Goal: Information Seeking & Learning: Get advice/opinions

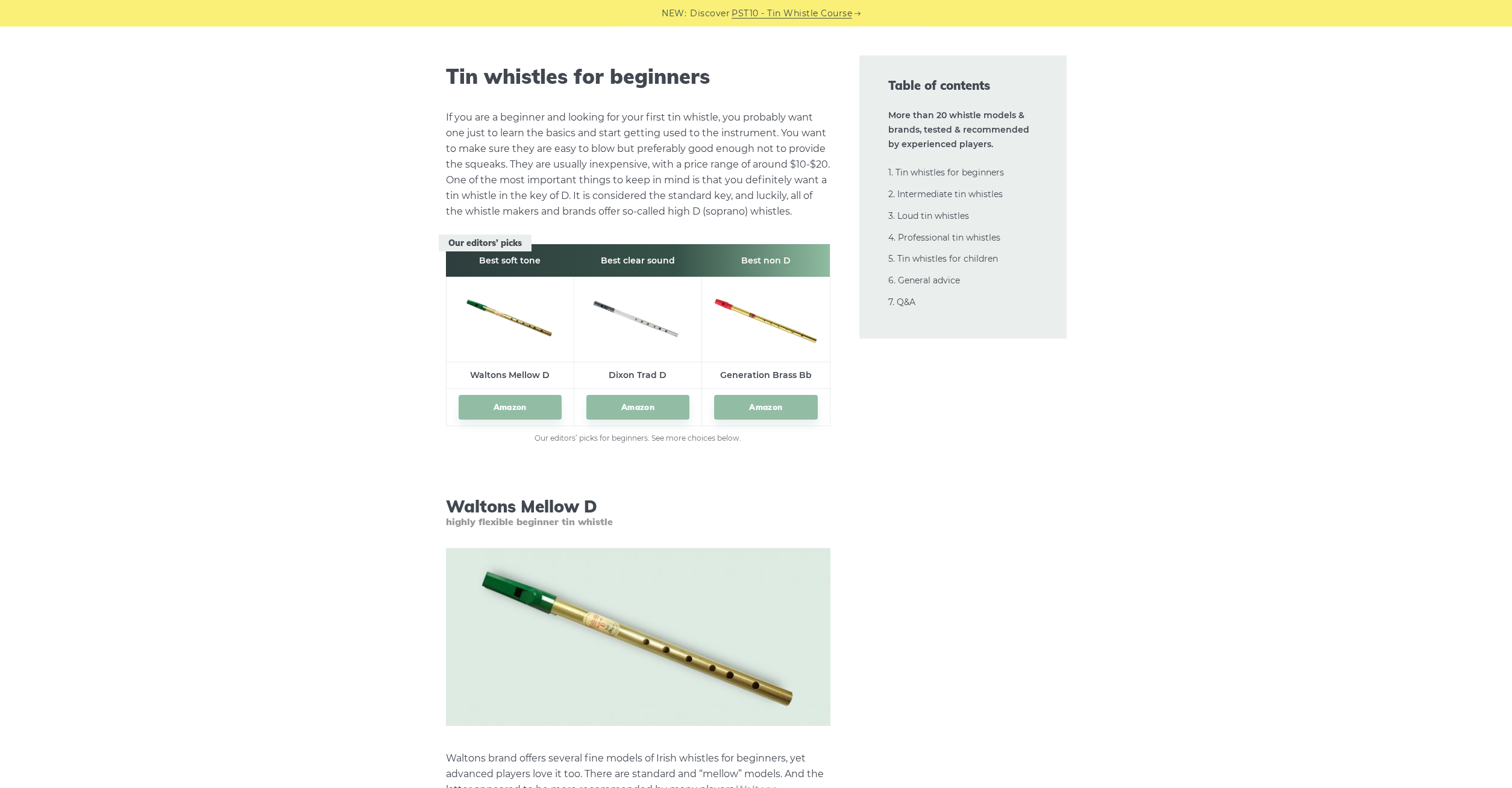
scroll to position [1599, 0]
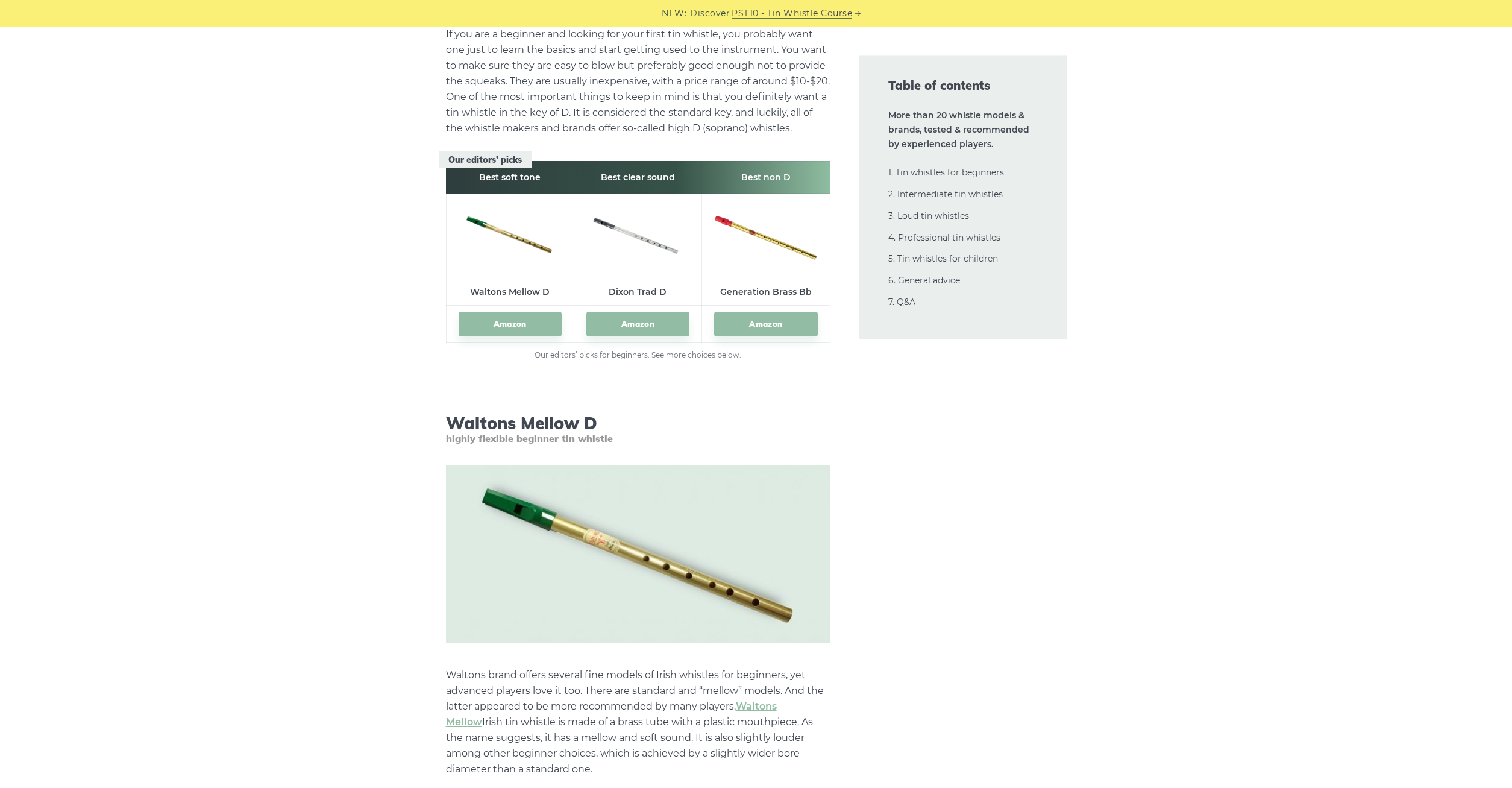
scroll to position [1907, 0]
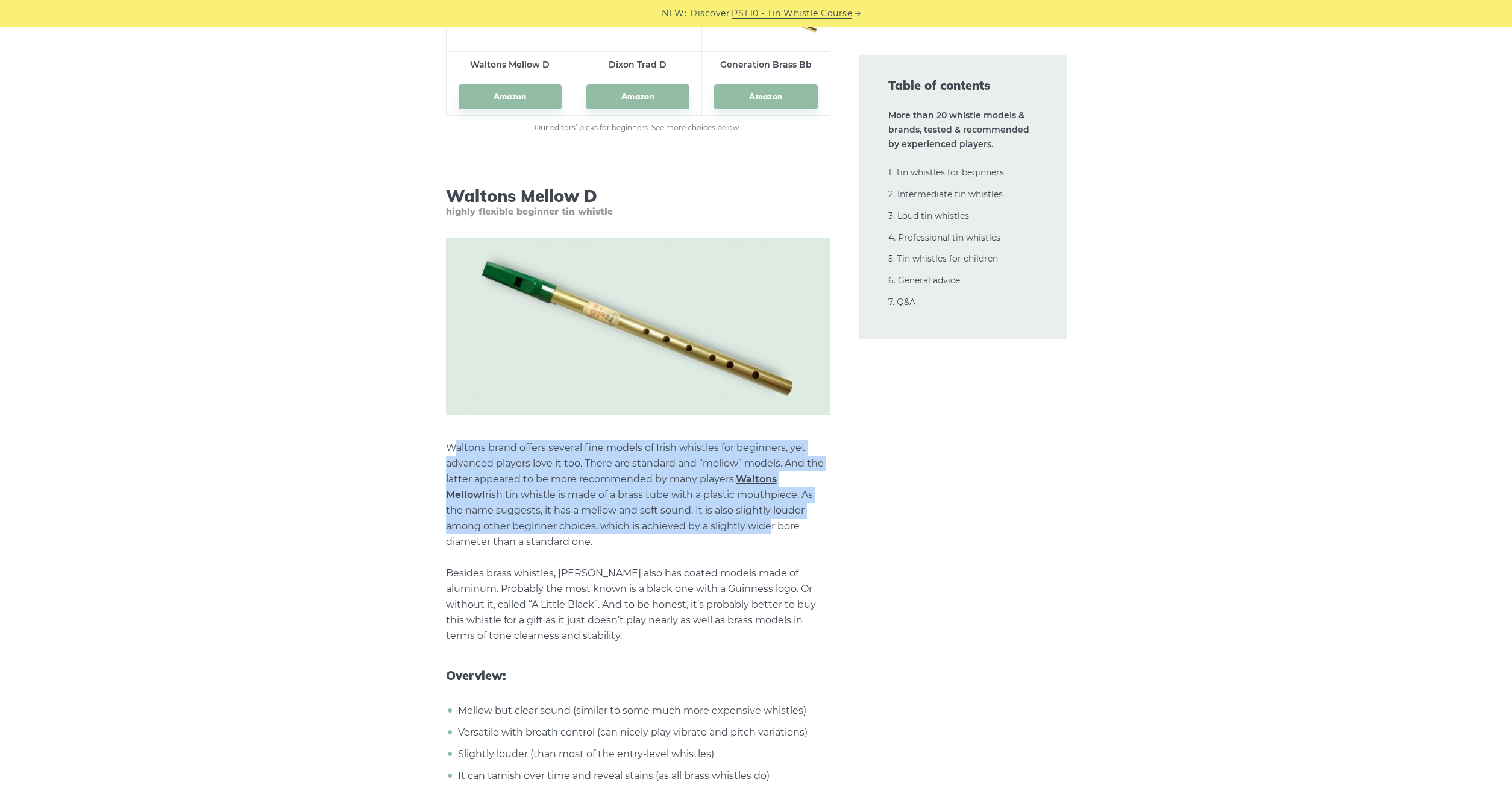
drag, startPoint x: 463, startPoint y: 452, endPoint x: 696, endPoint y: 528, distance: 245.1
click at [696, 528] on p "Waltons brand offers several fine models of Irish whistles for beginners, yet a…" at bounding box center [638, 542] width 384 height 203
drag, startPoint x: 696, startPoint y: 528, endPoint x: 678, endPoint y: 543, distance: 23.4
click at [695, 528] on p "Waltons brand offers several fine models of Irish whistles for beginners, yet a…" at bounding box center [638, 542] width 384 height 203
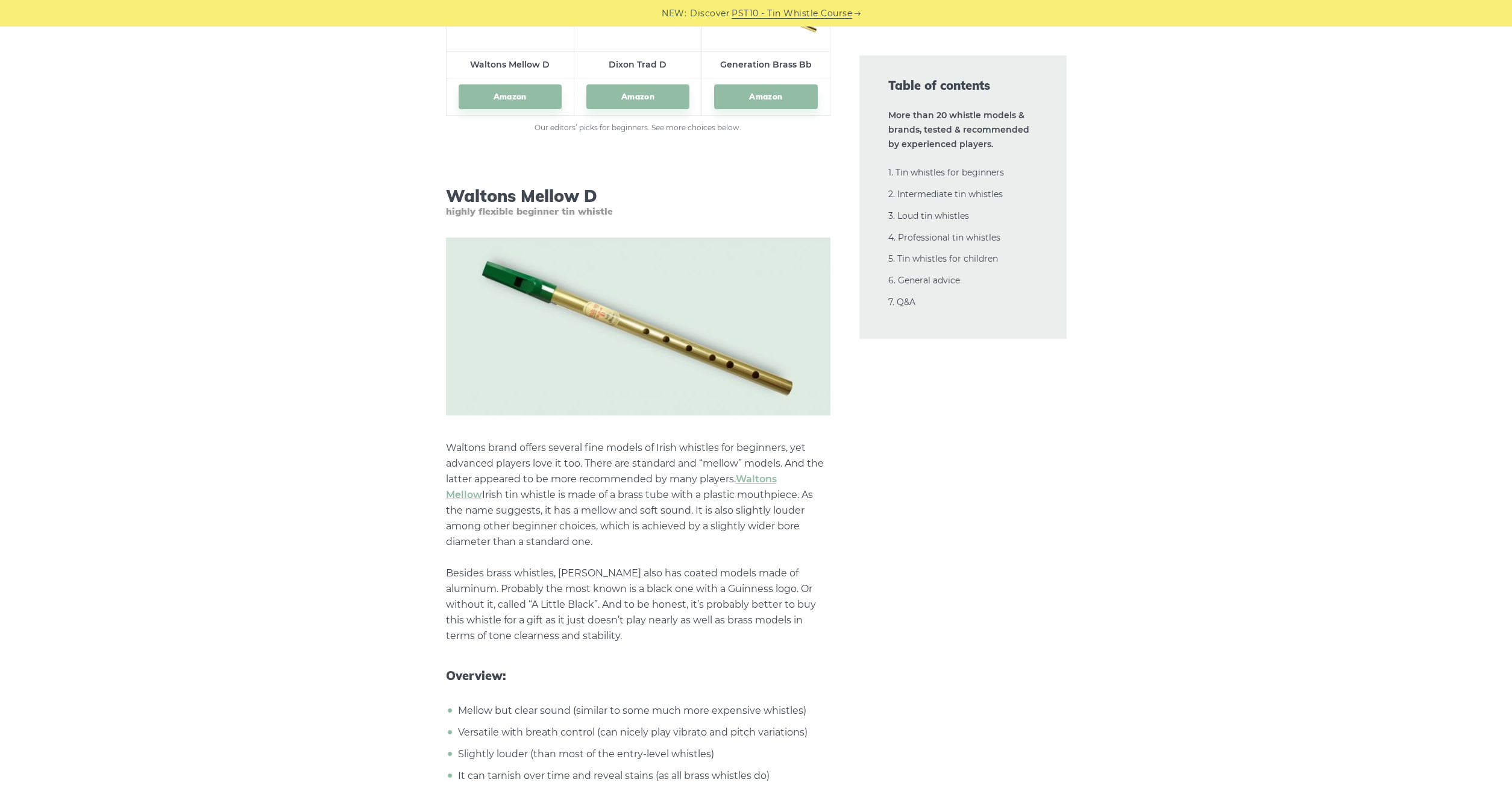
drag, startPoint x: 671, startPoint y: 547, endPoint x: 528, endPoint y: 465, distance: 164.8
click at [528, 465] on p "Waltons brand offers several fine models of Irish whistles for beginners, yet a…" at bounding box center [638, 542] width 384 height 203
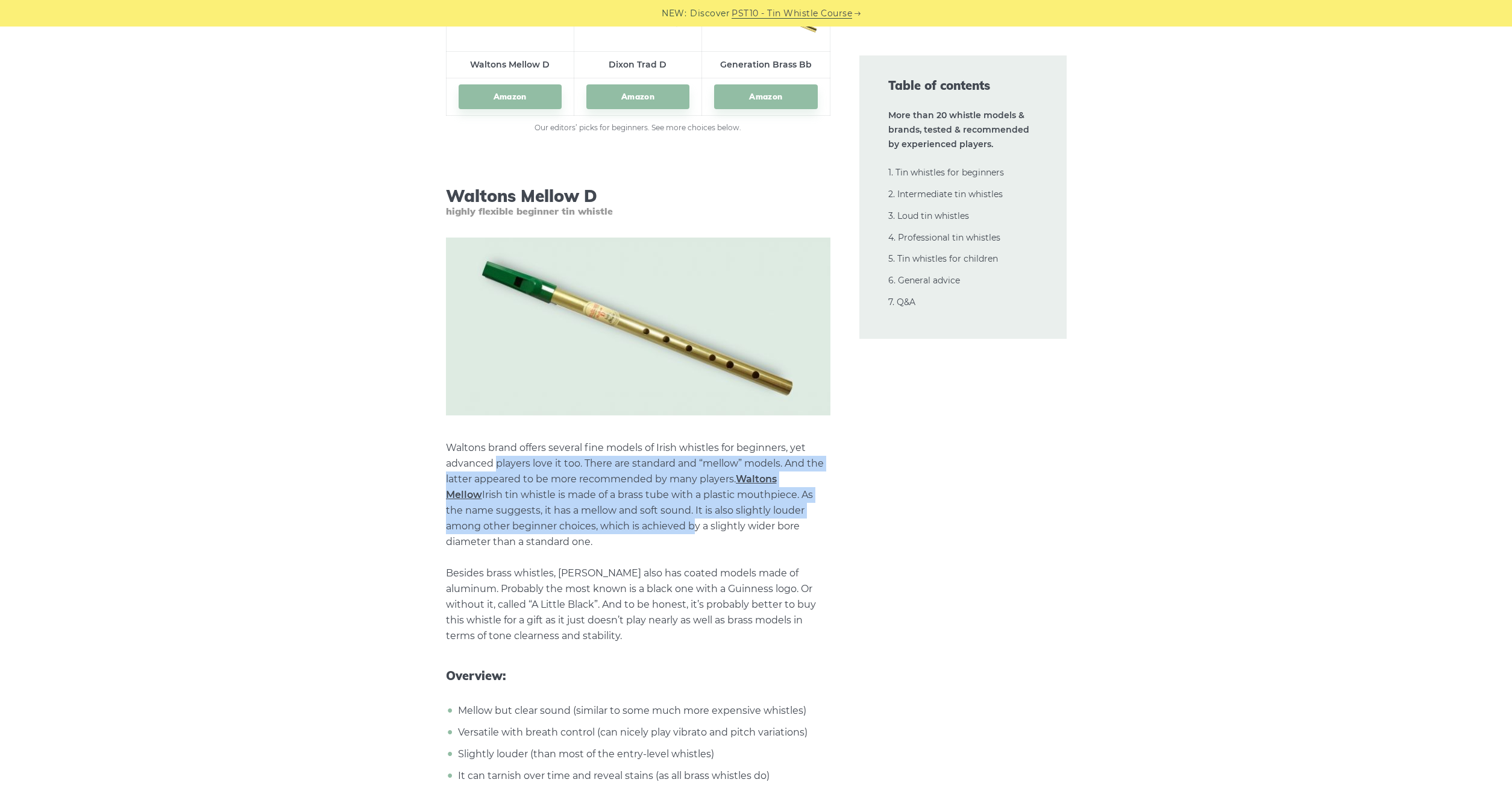
drag, startPoint x: 528, startPoint y: 465, endPoint x: 584, endPoint y: 530, distance: 85.8
click at [584, 530] on p "Waltons brand offers several fine models of Irish whistles for beginners, yet a…" at bounding box center [638, 542] width 384 height 203
click at [584, 529] on p "Waltons brand offers several fine models of Irish whistles for beginners, yet a…" at bounding box center [638, 542] width 384 height 203
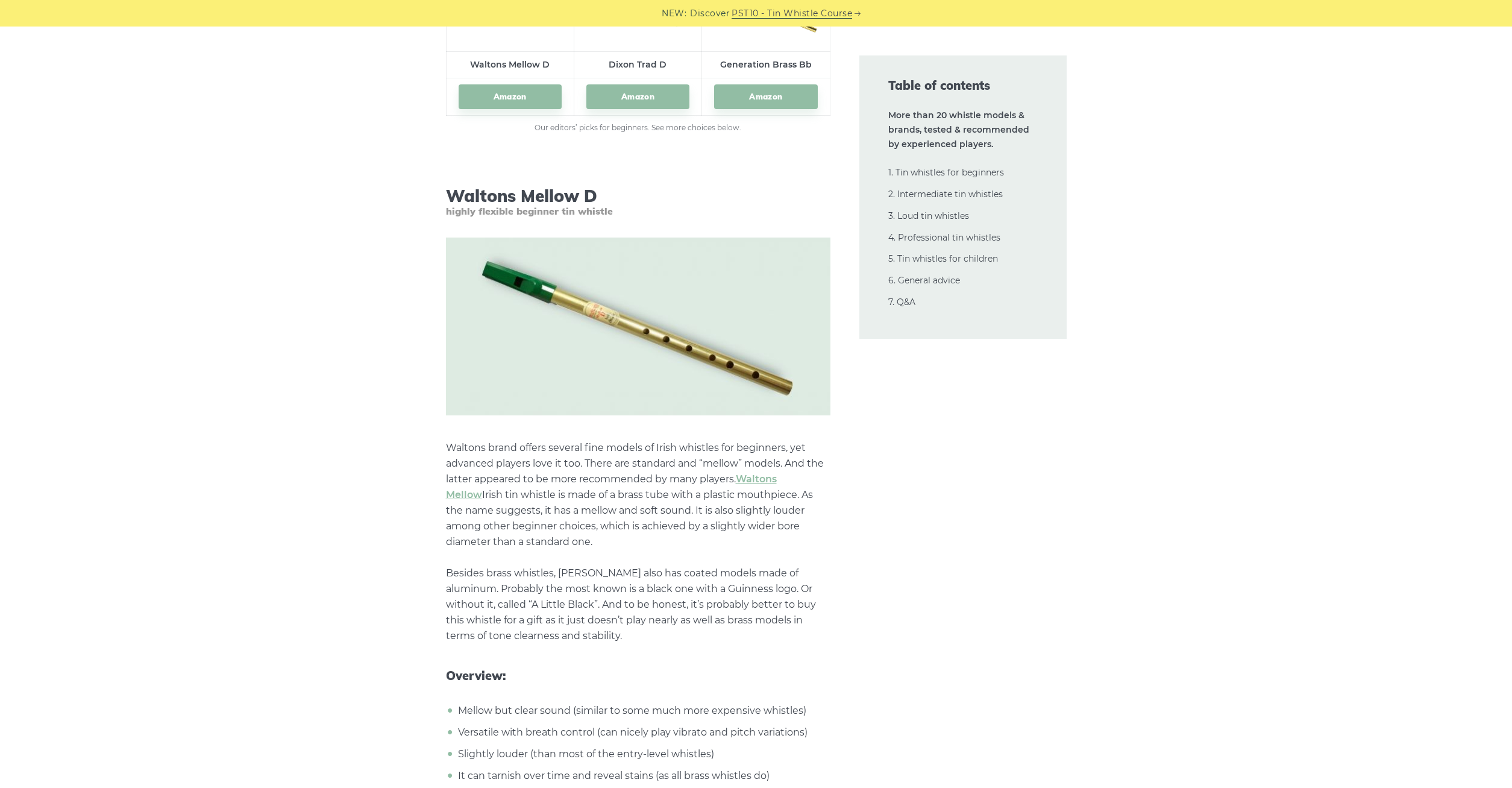
drag, startPoint x: 574, startPoint y: 540, endPoint x: 449, endPoint y: 479, distance: 139.1
click at [449, 479] on p "Waltons brand offers several fine models of Irish whistles for beginners, yet a…" at bounding box center [638, 542] width 384 height 203
drag, startPoint x: 452, startPoint y: 497, endPoint x: 666, endPoint y: 542, distance: 218.7
click at [666, 542] on p "Waltons brand offers several fine models of Irish whistles for beginners, yet a…" at bounding box center [638, 542] width 384 height 203
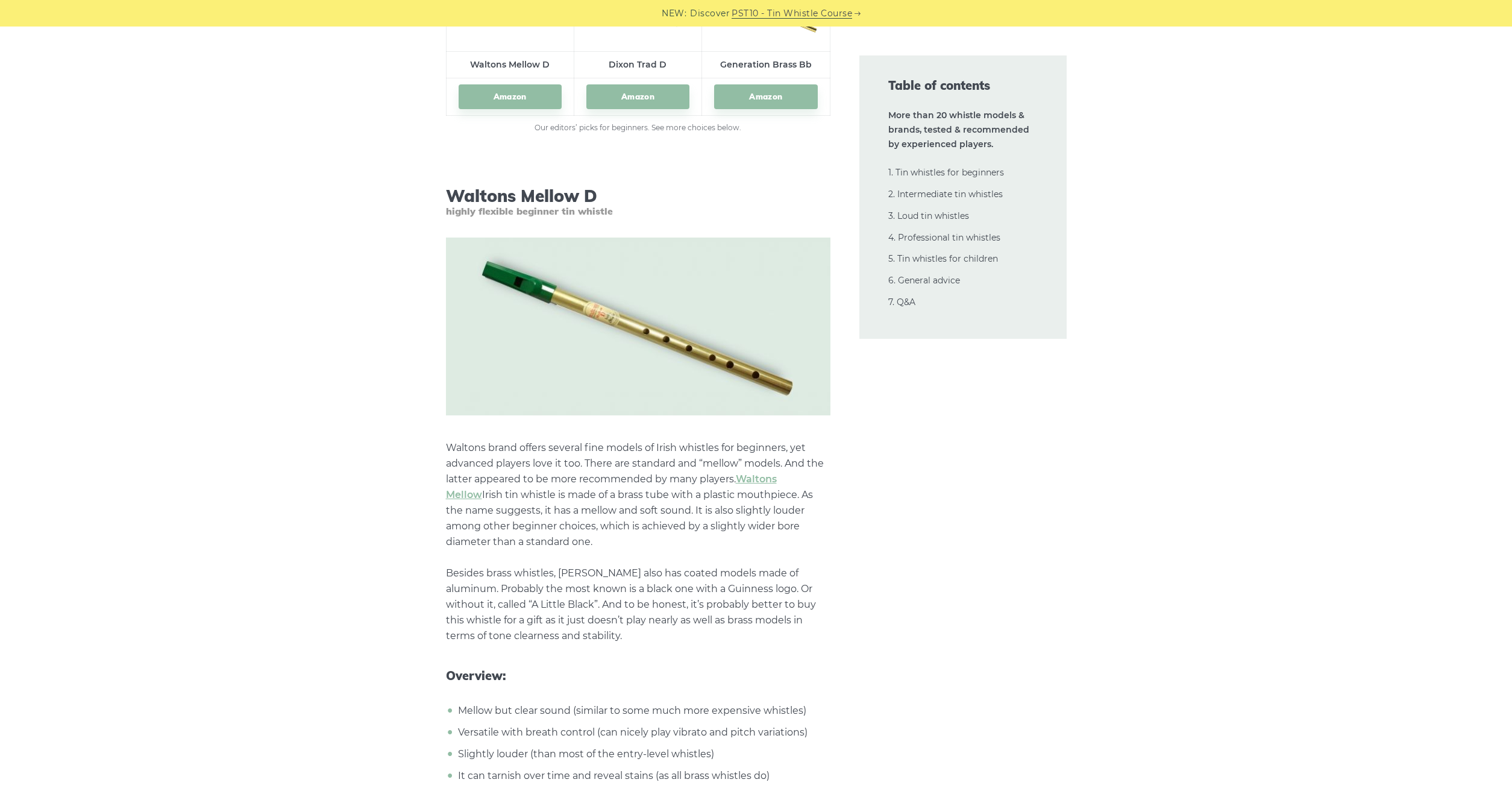
click at [666, 542] on p "Waltons brand offers several fine models of Irish whistles for beginners, yet a…" at bounding box center [638, 542] width 384 height 203
drag, startPoint x: 664, startPoint y: 541, endPoint x: 449, endPoint y: 509, distance: 217.4
click at [449, 509] on p "Waltons brand offers several fine models of Irish whistles for beginners, yet a…" at bounding box center [638, 542] width 384 height 203
drag, startPoint x: 449, startPoint y: 509, endPoint x: 622, endPoint y: 549, distance: 177.6
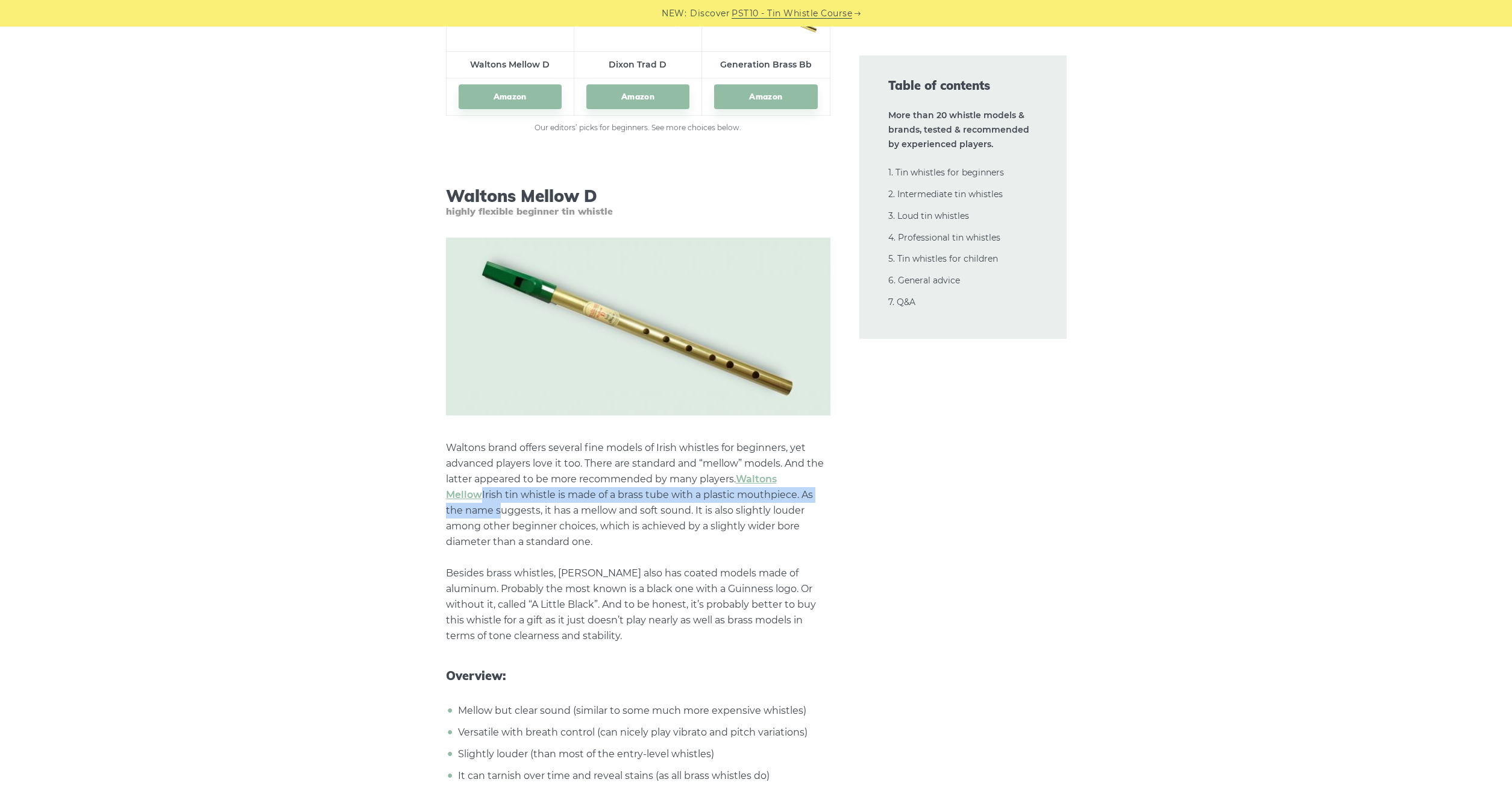
click at [622, 549] on p "Waltons brand offers several fine models of Irish whistles for beginners, yet a…" at bounding box center [638, 542] width 384 height 203
drag, startPoint x: 622, startPoint y: 549, endPoint x: 576, endPoint y: 511, distance: 59.7
click at [576, 511] on p "Waltons brand offers several fine models of Irish whistles for beginners, yet a…" at bounding box center [638, 542] width 384 height 203
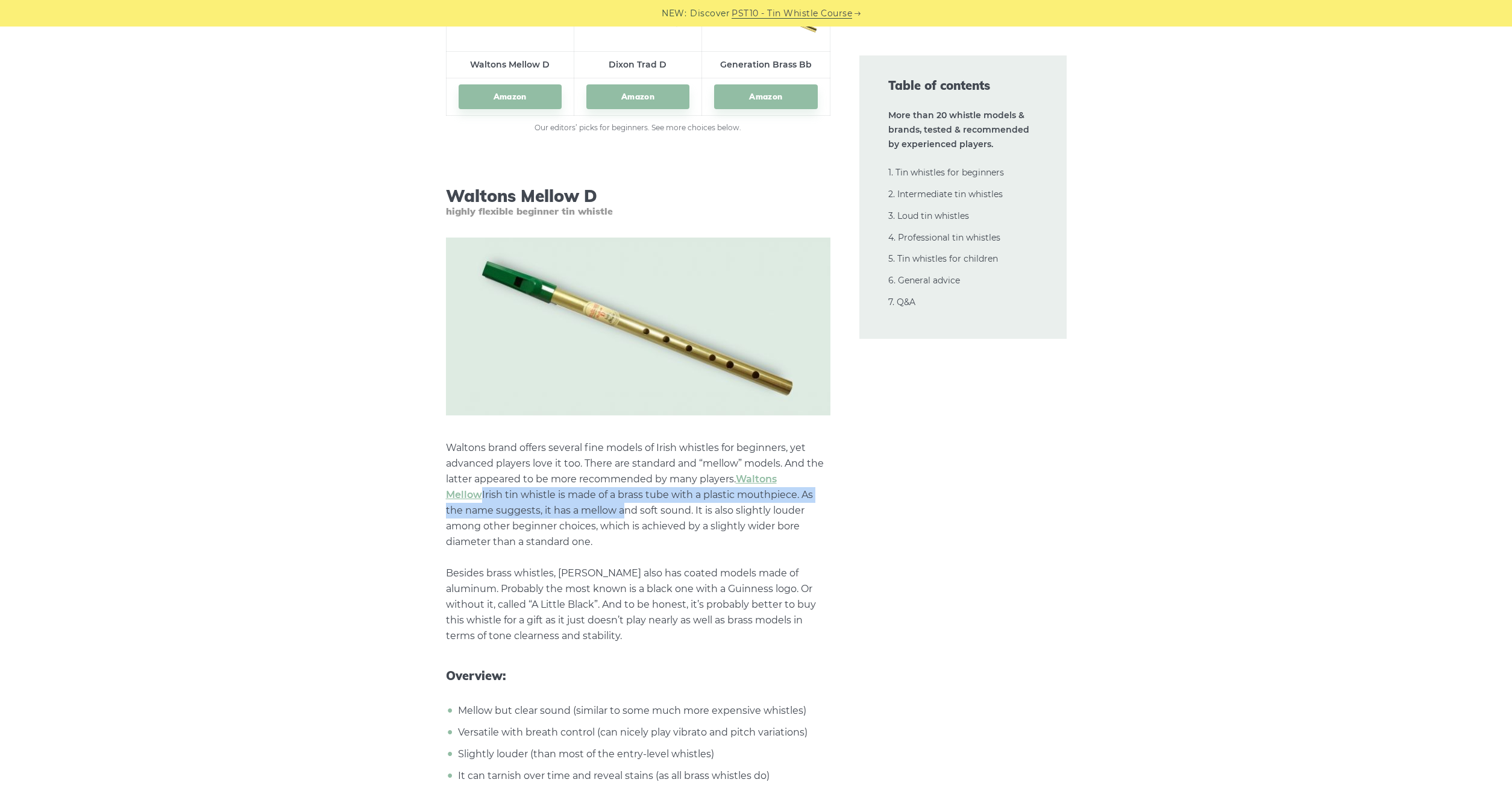
drag, startPoint x: 543, startPoint y: 518, endPoint x: 666, endPoint y: 542, distance: 125.3
click at [666, 542] on p "Waltons brand offers several fine models of Irish whistles for beginners, yet a…" at bounding box center [638, 542] width 384 height 203
drag, startPoint x: 666, startPoint y: 542, endPoint x: 551, endPoint y: 512, distance: 118.8
click at [553, 512] on p "Waltons brand offers several fine models of Irish whistles for beginners, yet a…" at bounding box center [638, 542] width 384 height 203
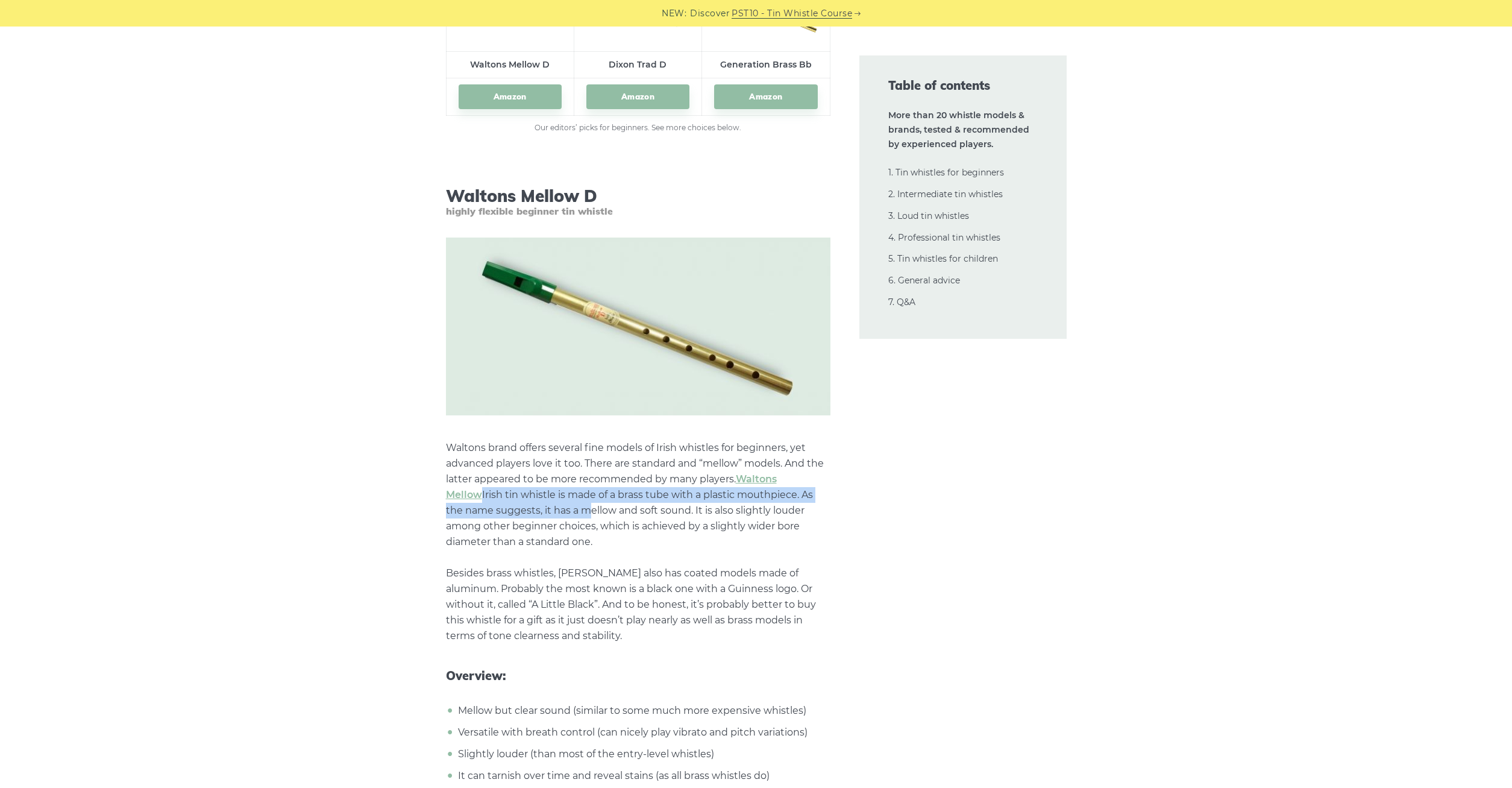
click at [551, 512] on p "Waltons brand offers several fine models of Irish whistles for beginners, yet a…" at bounding box center [638, 542] width 384 height 203
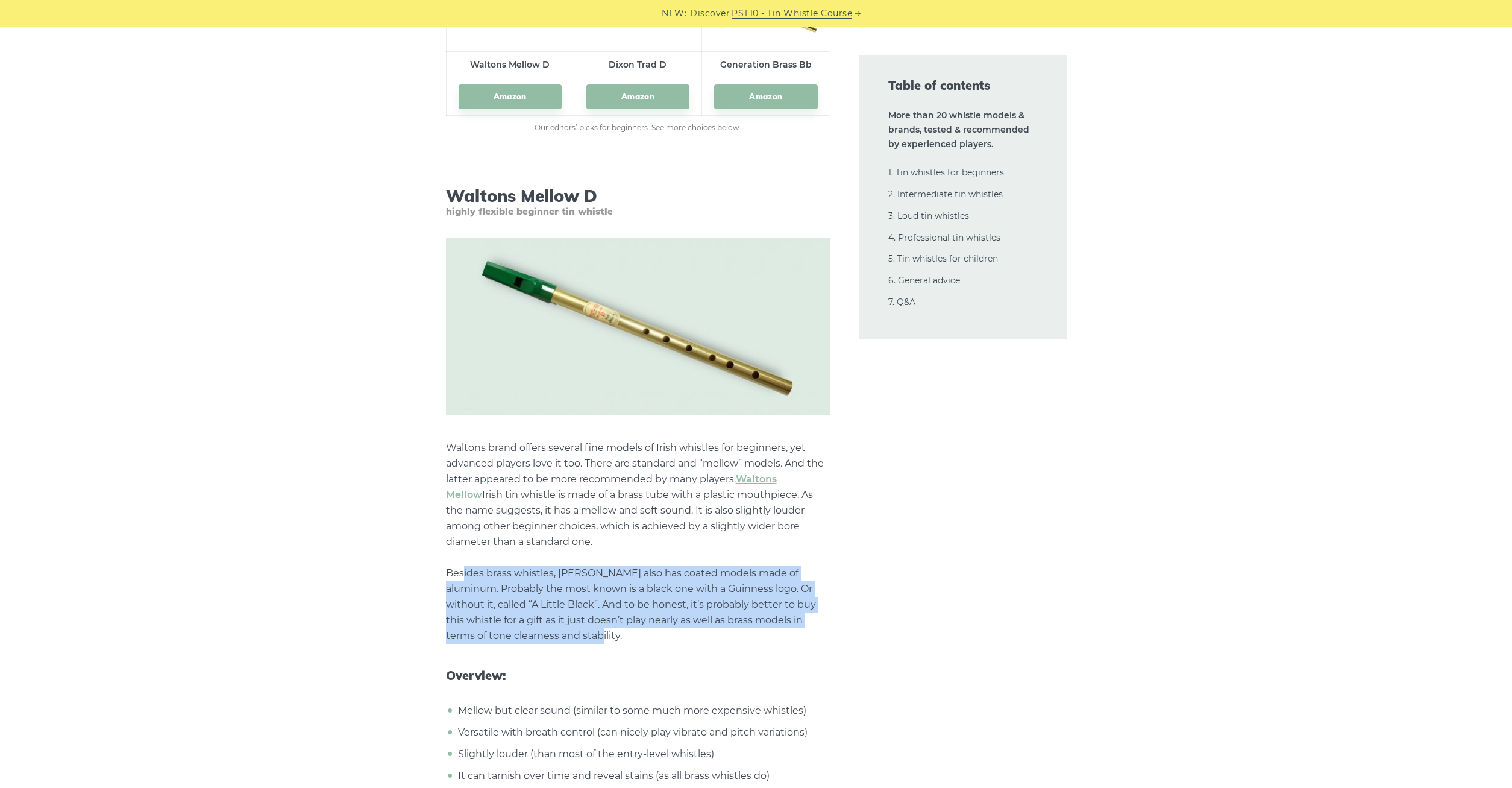
drag, startPoint x: 463, startPoint y: 568, endPoint x: 650, endPoint y: 633, distance: 198.0
click at [650, 633] on p "Waltons brand offers several fine models of Irish whistles for beginners, yet a…" at bounding box center [638, 542] width 384 height 203
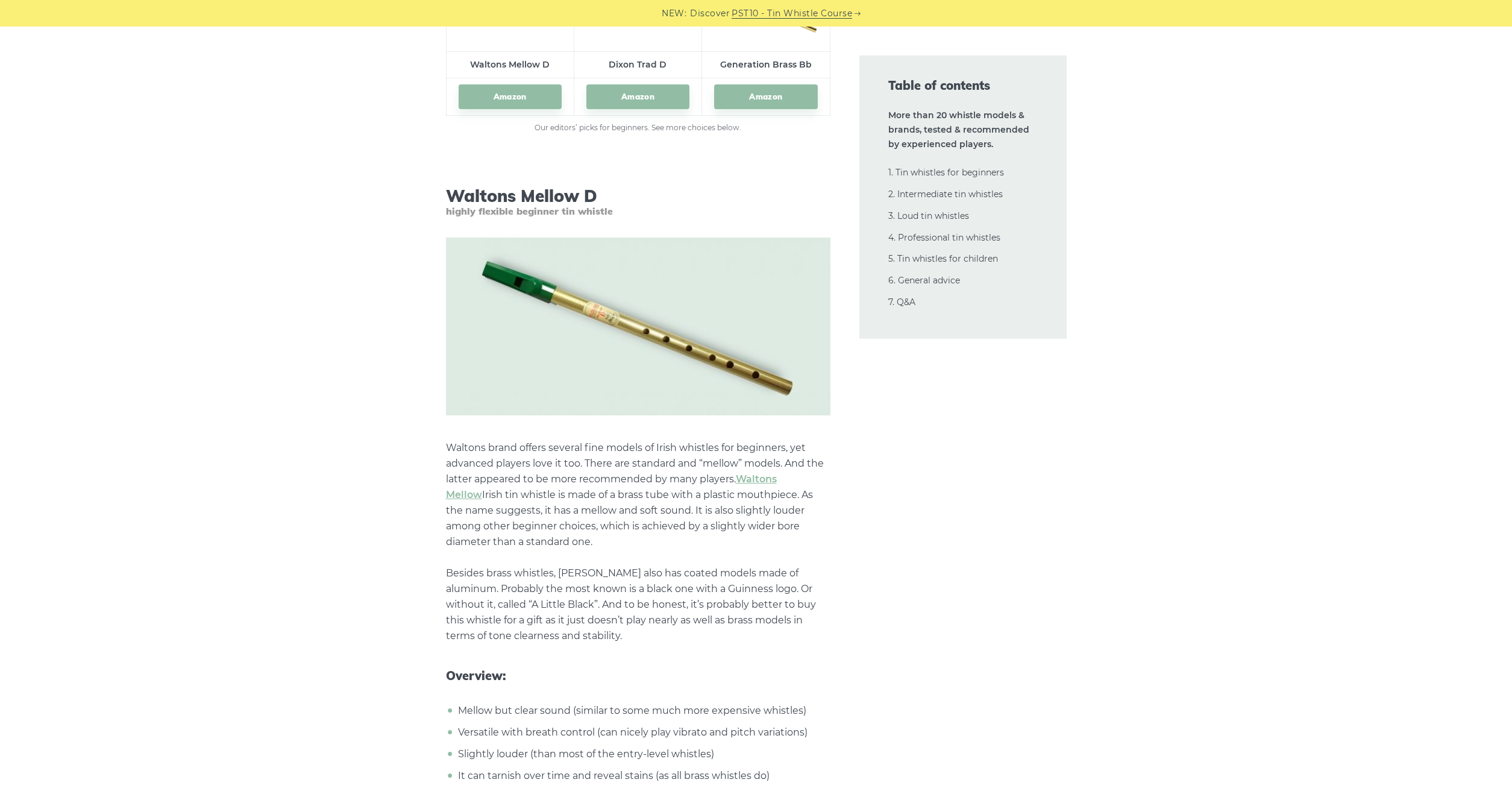
click at [650, 633] on p "Waltons brand offers several fine models of Irish whistles for beginners, yet a…" at bounding box center [638, 542] width 384 height 203
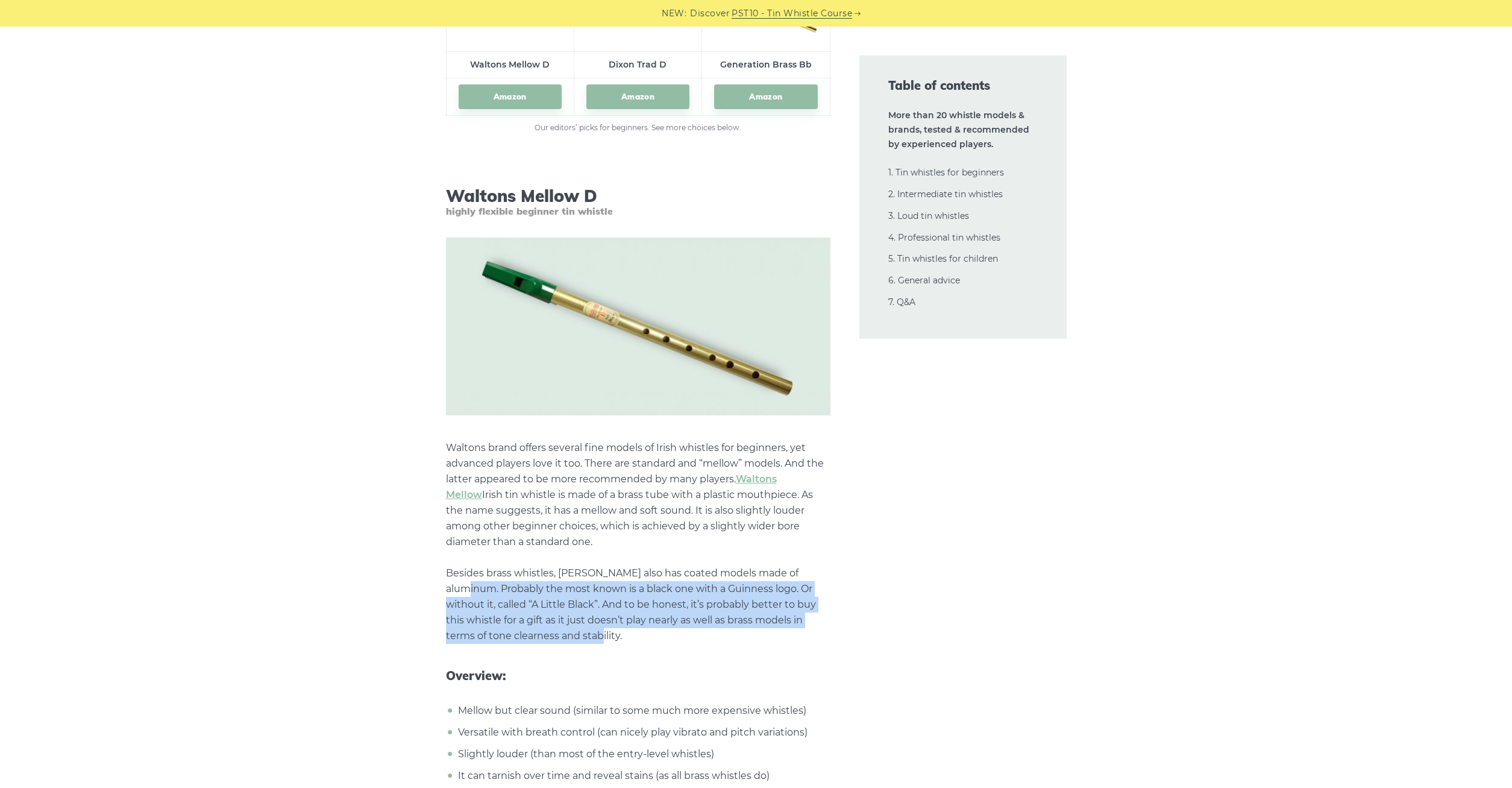
drag, startPoint x: 646, startPoint y: 632, endPoint x: 446, endPoint y: 581, distance: 206.4
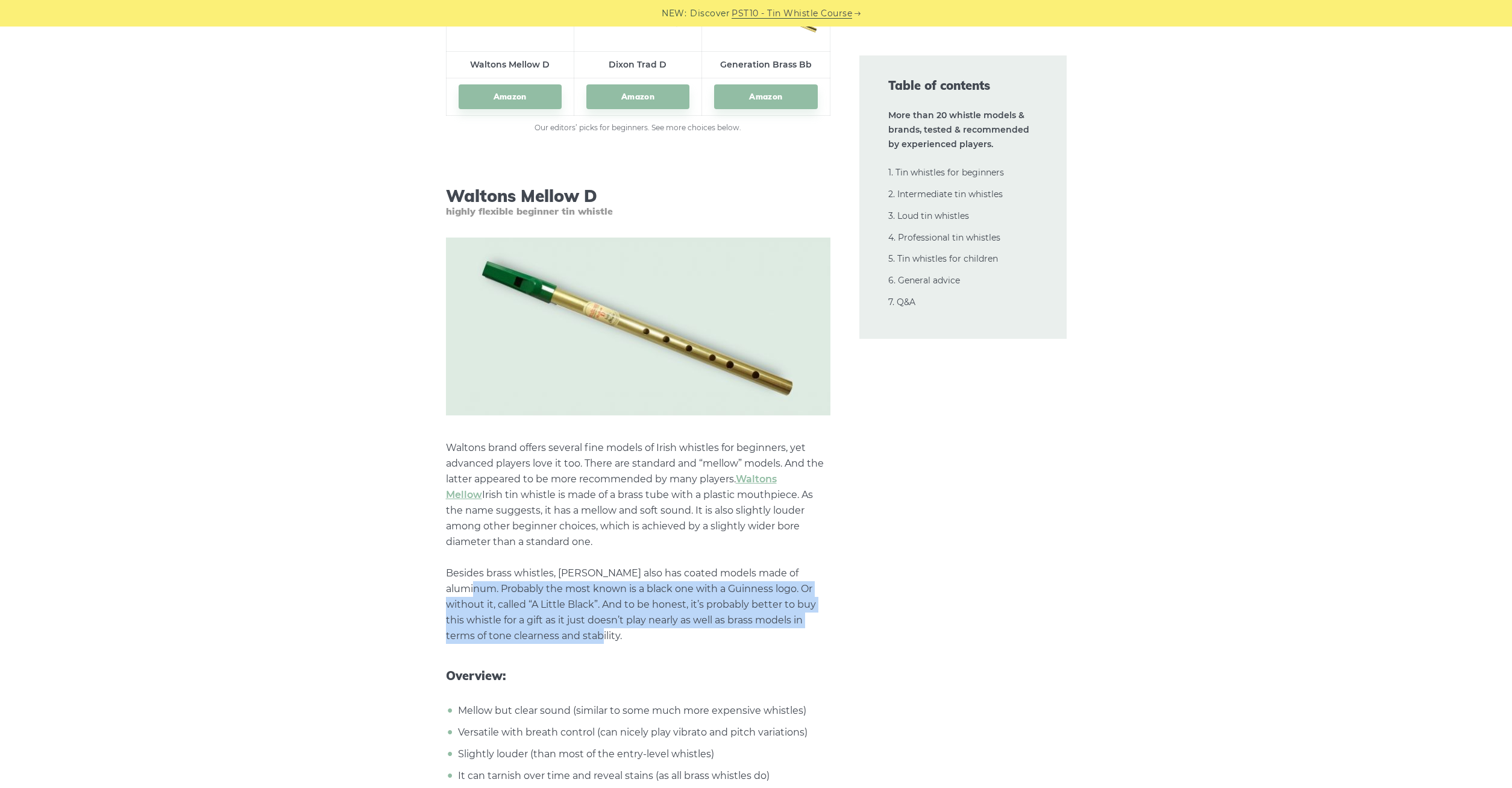
drag, startPoint x: 457, startPoint y: 581, endPoint x: 654, endPoint y: 633, distance: 203.7
click at [654, 633] on p "Waltons brand offers several fine models of Irish whistles for beginners, yet a…" at bounding box center [638, 542] width 384 height 203
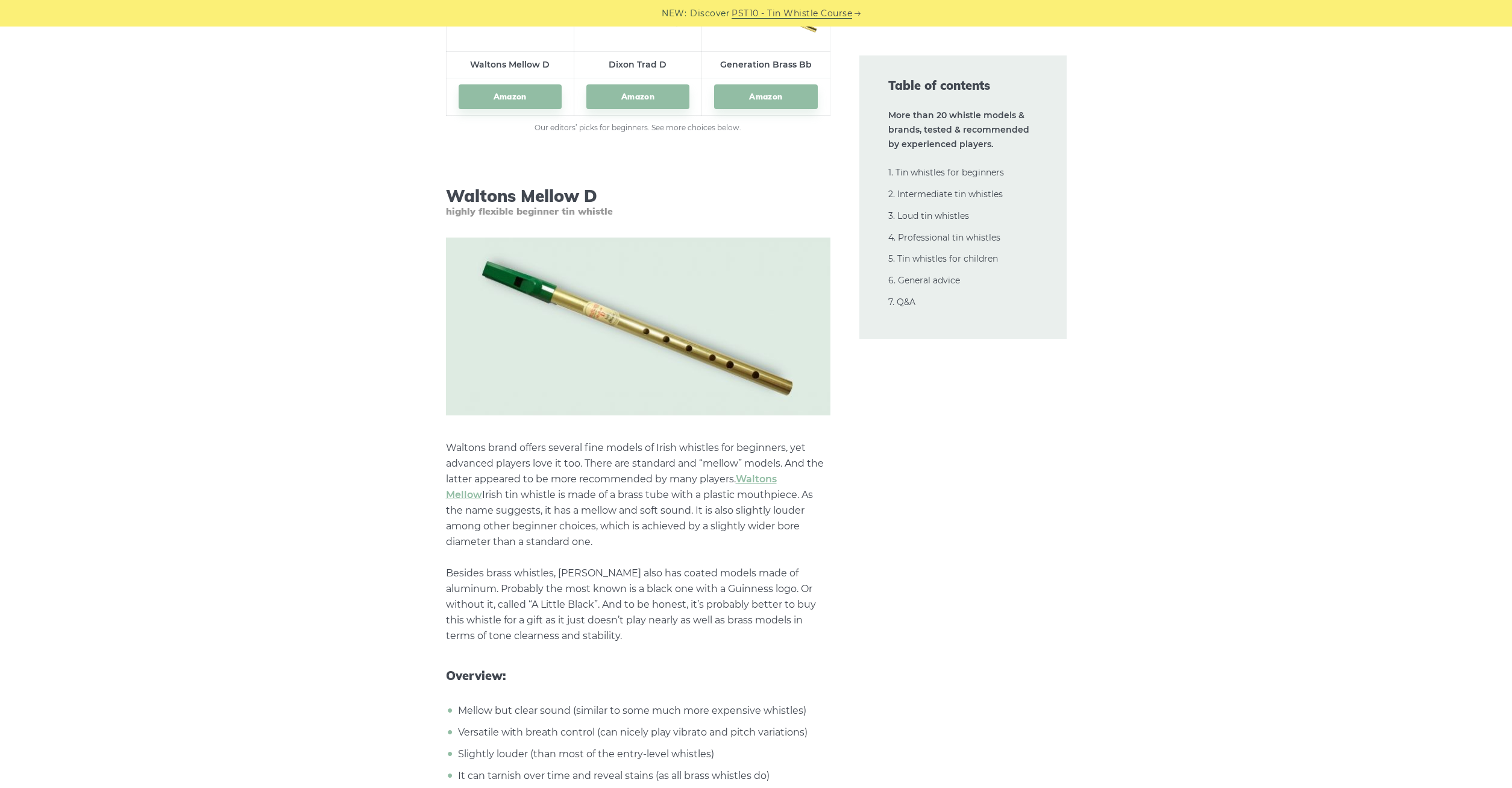
drag, startPoint x: 654, startPoint y: 633, endPoint x: 643, endPoint y: 612, distance: 23.7
click at [654, 632] on p "Waltons brand offers several fine models of Irish whistles for beginners, yet a…" at bounding box center [638, 542] width 384 height 203
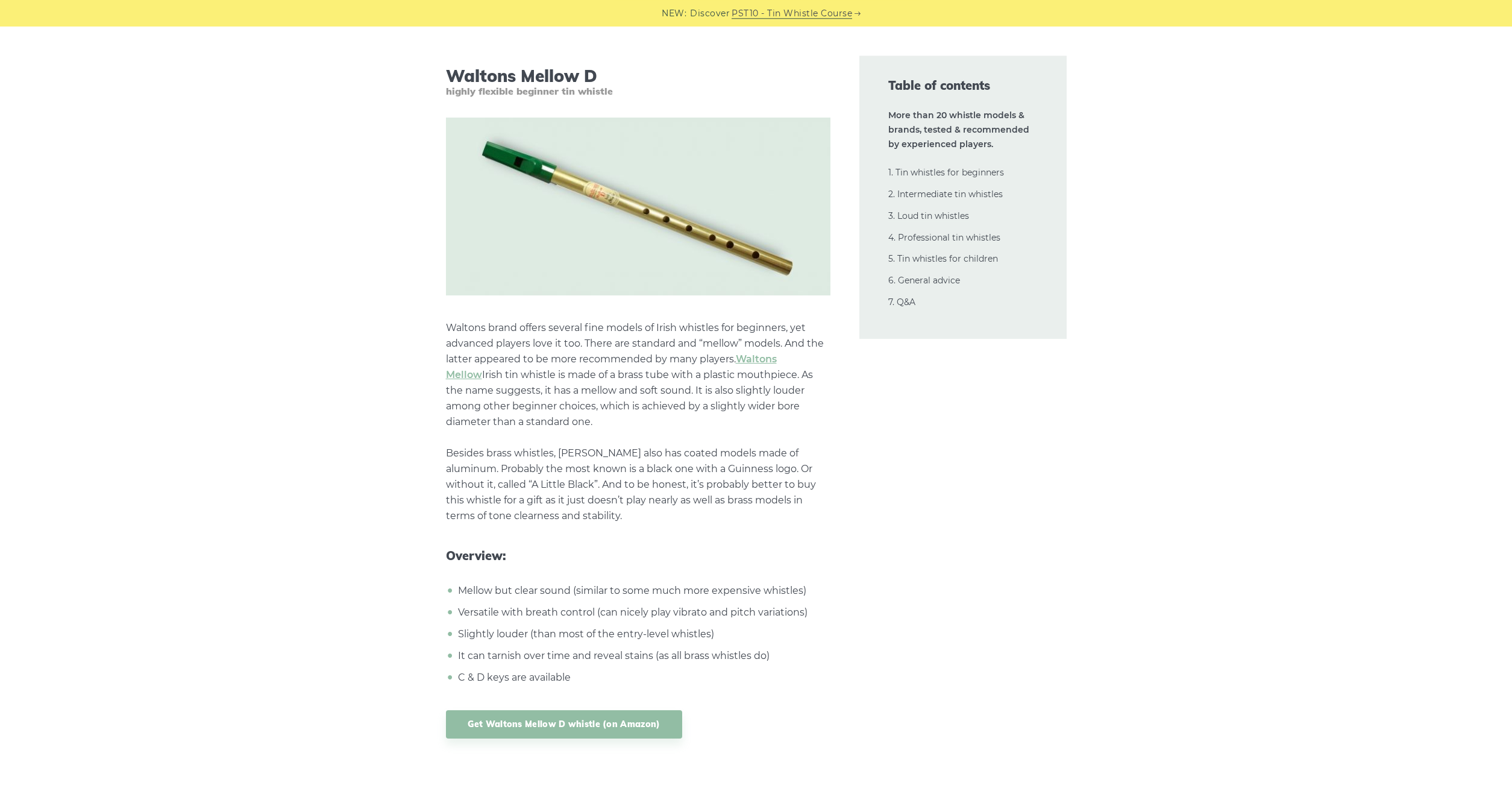
scroll to position [2091, 0]
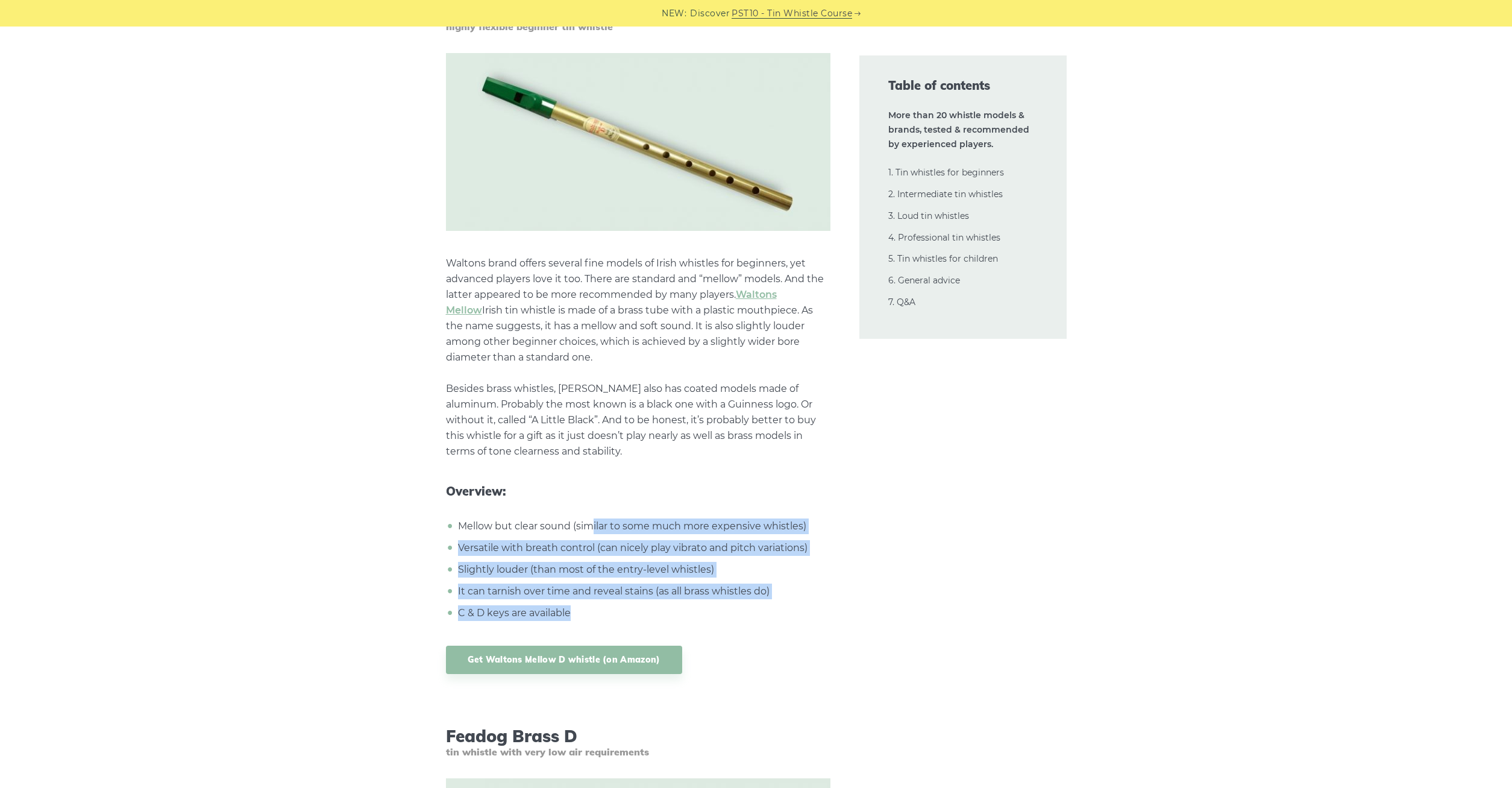
drag, startPoint x: 592, startPoint y: 519, endPoint x: 761, endPoint y: 610, distance: 191.9
click at [761, 610] on ul "Mellow but clear sound (similar to some much more expensive whistles) Versatile…" at bounding box center [638, 570] width 384 height 102
click at [760, 609] on li "C & D keys are available" at bounding box center [643, 613] width 376 height 16
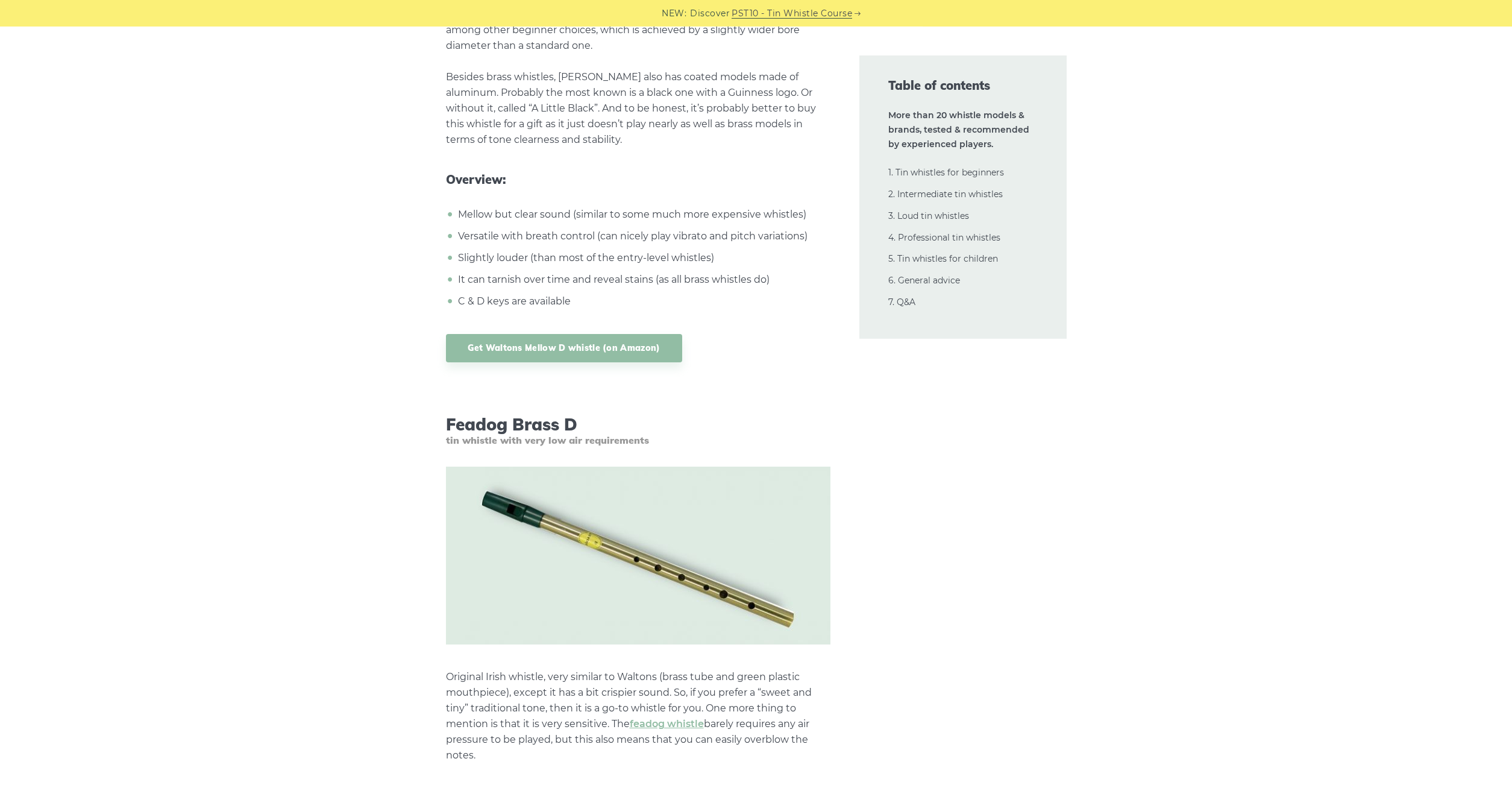
scroll to position [2522, 0]
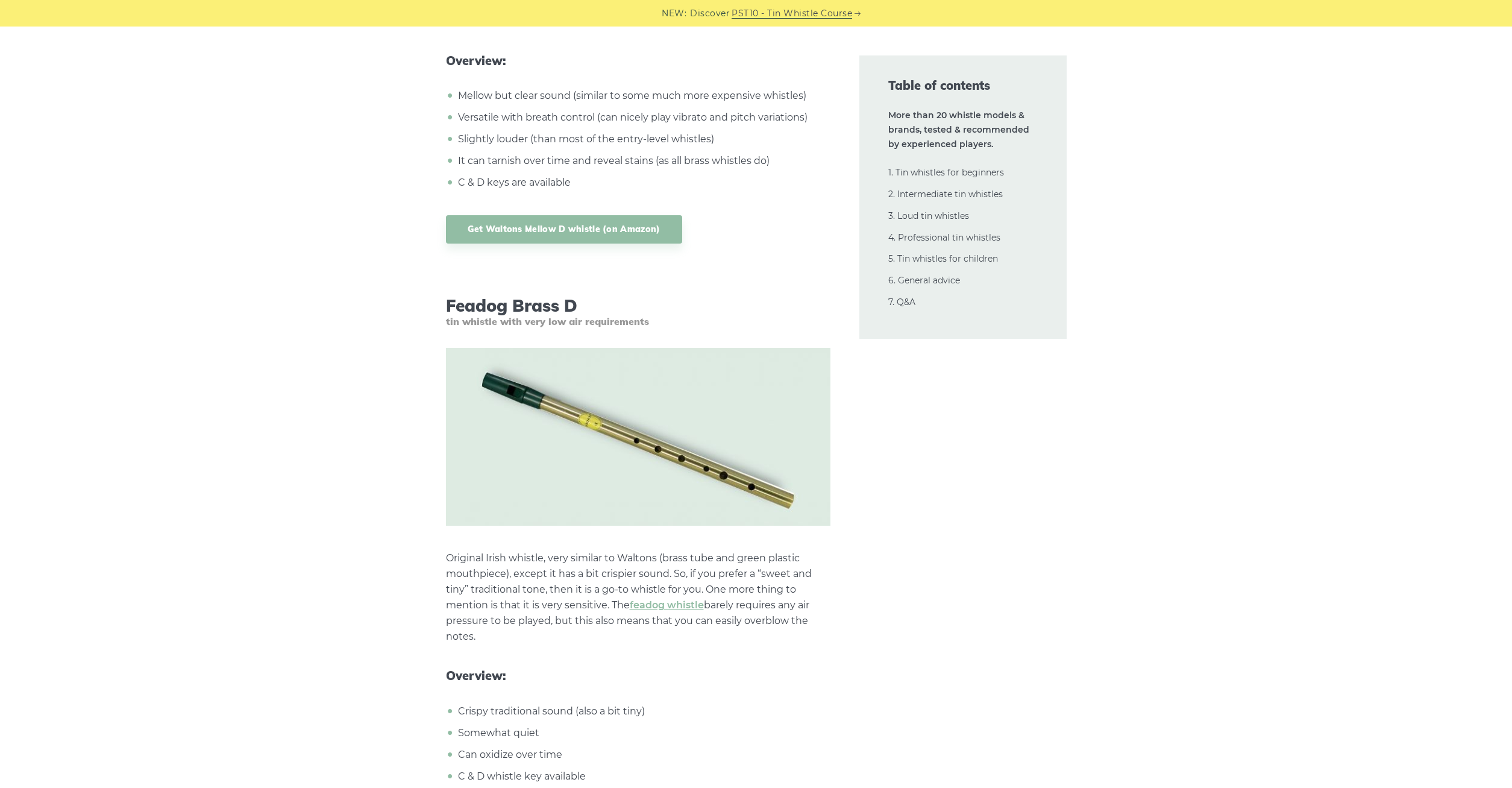
drag, startPoint x: 455, startPoint y: 562, endPoint x: 609, endPoint y: 629, distance: 167.9
click at [609, 629] on p "Original Irish whistle, very similar to Waltons (brass tube and green plastic m…" at bounding box center [638, 597] width 384 height 94
drag, startPoint x: 608, startPoint y: 629, endPoint x: 536, endPoint y: 574, distance: 90.6
click at [536, 574] on p "Original Irish whistle, very similar to Waltons (brass tube and green plastic m…" at bounding box center [638, 597] width 384 height 94
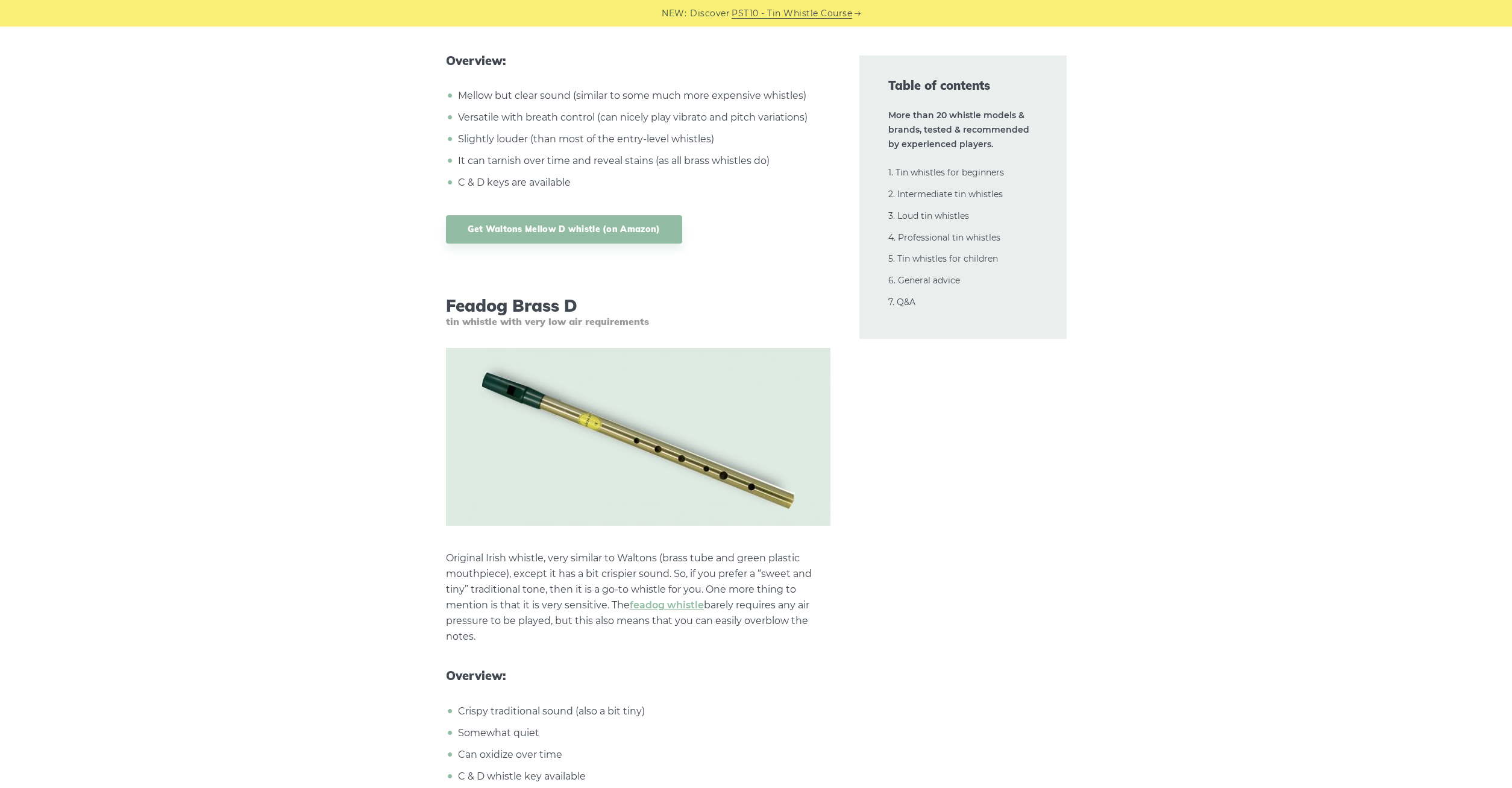
click at [536, 574] on p "Original Irish whistle, very similar to Waltons (brass tube and green plastic m…" at bounding box center [638, 597] width 384 height 94
drag, startPoint x: 448, startPoint y: 586, endPoint x: 581, endPoint y: 641, distance: 143.9
click at [581, 641] on p "Original Irish whistle, very similar to Waltons (brass tube and green plastic m…" at bounding box center [638, 597] width 384 height 94
drag, startPoint x: 581, startPoint y: 640, endPoint x: 532, endPoint y: 592, distance: 68.6
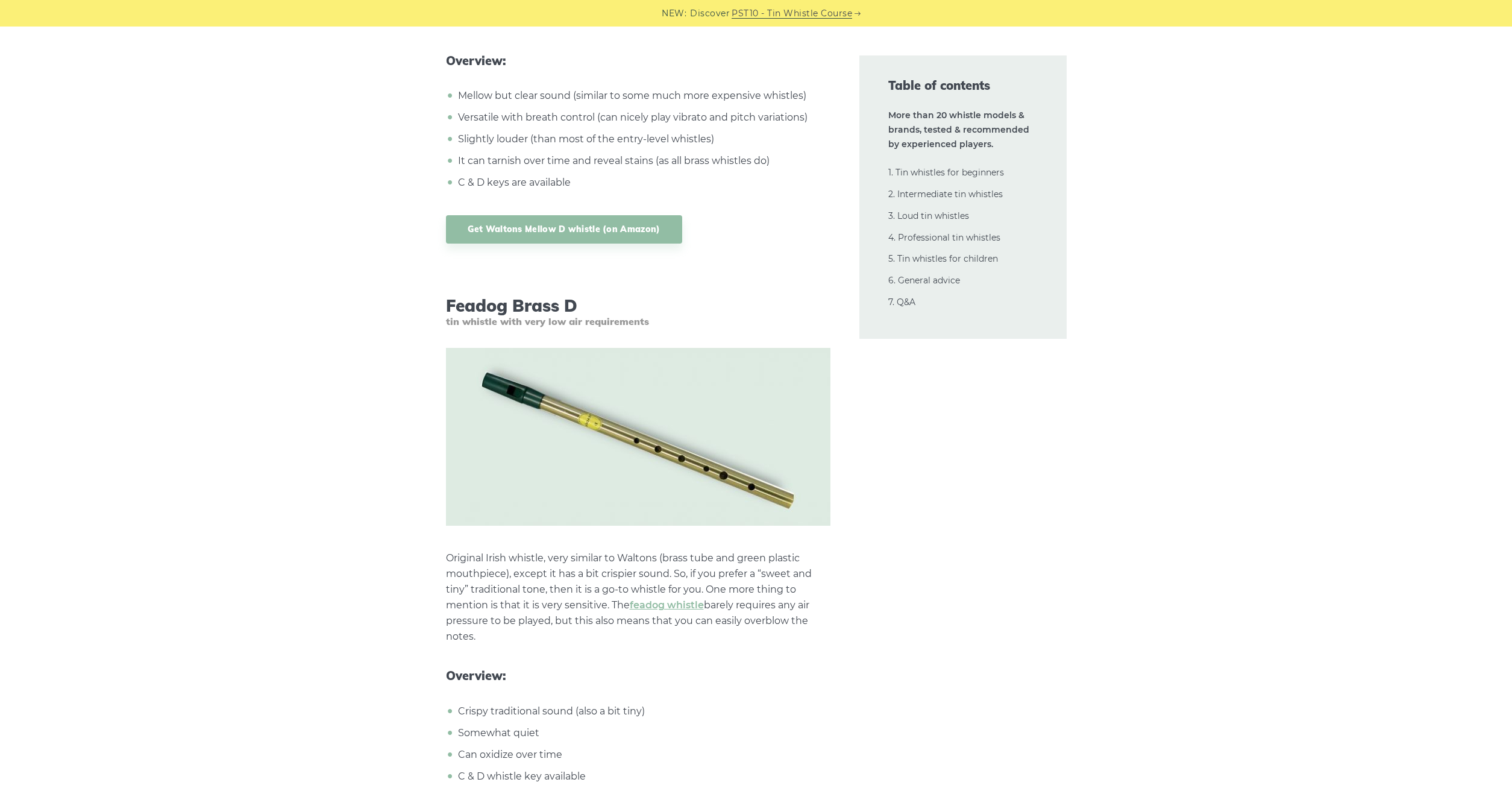
click at [532, 592] on p "Original Irish whistle, very similar to Waltons (brass tube and green plastic m…" at bounding box center [638, 597] width 384 height 94
drag, startPoint x: 459, startPoint y: 601, endPoint x: 654, endPoint y: 641, distance: 199.1
click at [654, 641] on p "Original Irish whistle, very similar to Waltons (brass tube and green plastic m…" at bounding box center [638, 597] width 384 height 94
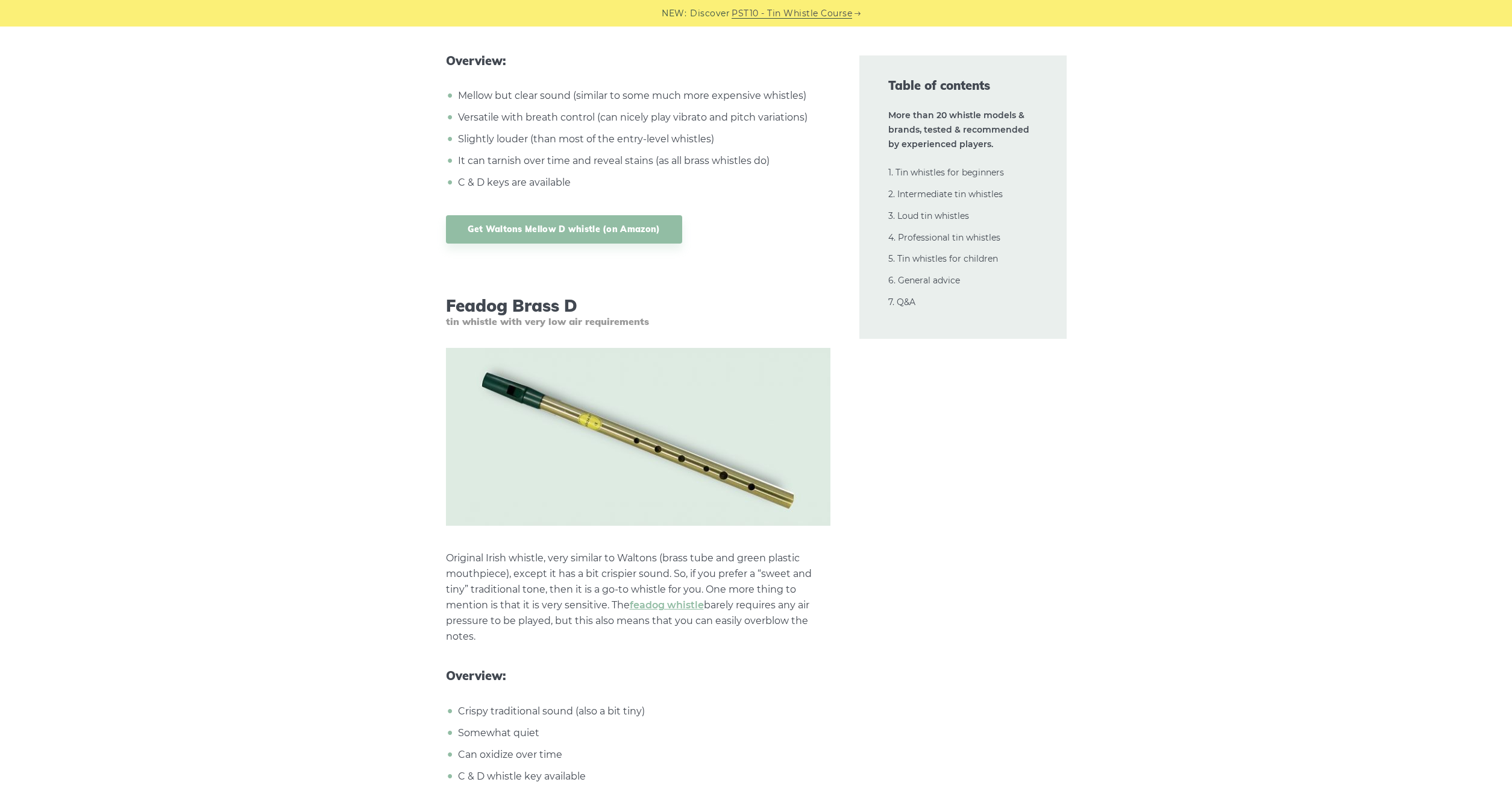
drag, startPoint x: 586, startPoint y: 579, endPoint x: 819, endPoint y: 641, distance: 241.1
click at [819, 641] on p "Original Irish whistle, very similar to Waltons (brass tube and green plastic m…" at bounding box center [638, 597] width 384 height 94
click at [817, 640] on p "Original Irish whistle, very similar to Waltons (brass tube and green plastic m…" at bounding box center [638, 597] width 384 height 94
drag, startPoint x: 810, startPoint y: 633, endPoint x: 796, endPoint y: 587, distance: 48.1
click at [796, 587] on p "Original Irish whistle, very similar to Waltons (brass tube and green plastic m…" at bounding box center [638, 597] width 384 height 94
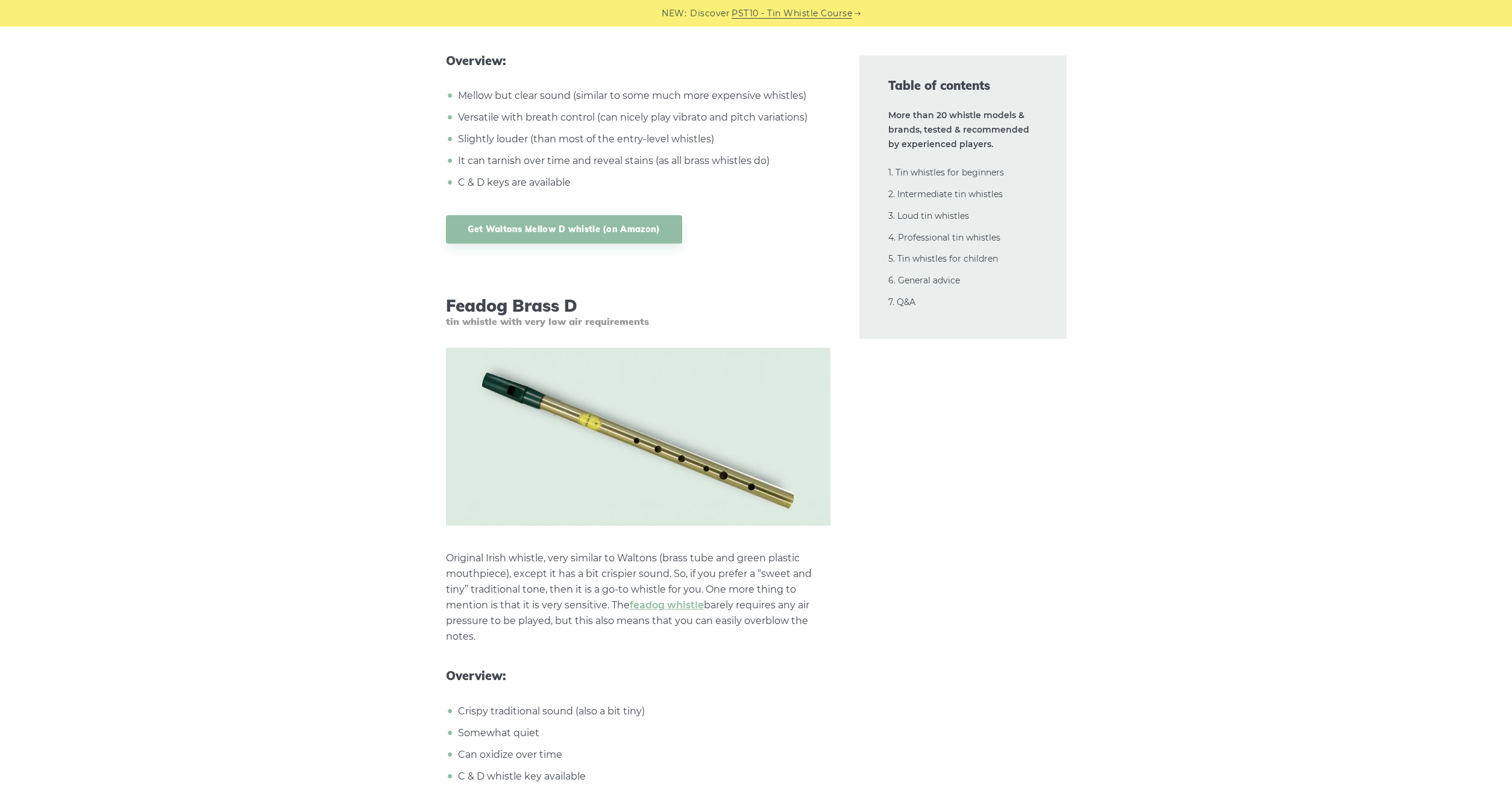
click at [796, 587] on p "Original Irish whistle, very similar to Waltons (brass tube and green plastic m…" at bounding box center [638, 597] width 384 height 94
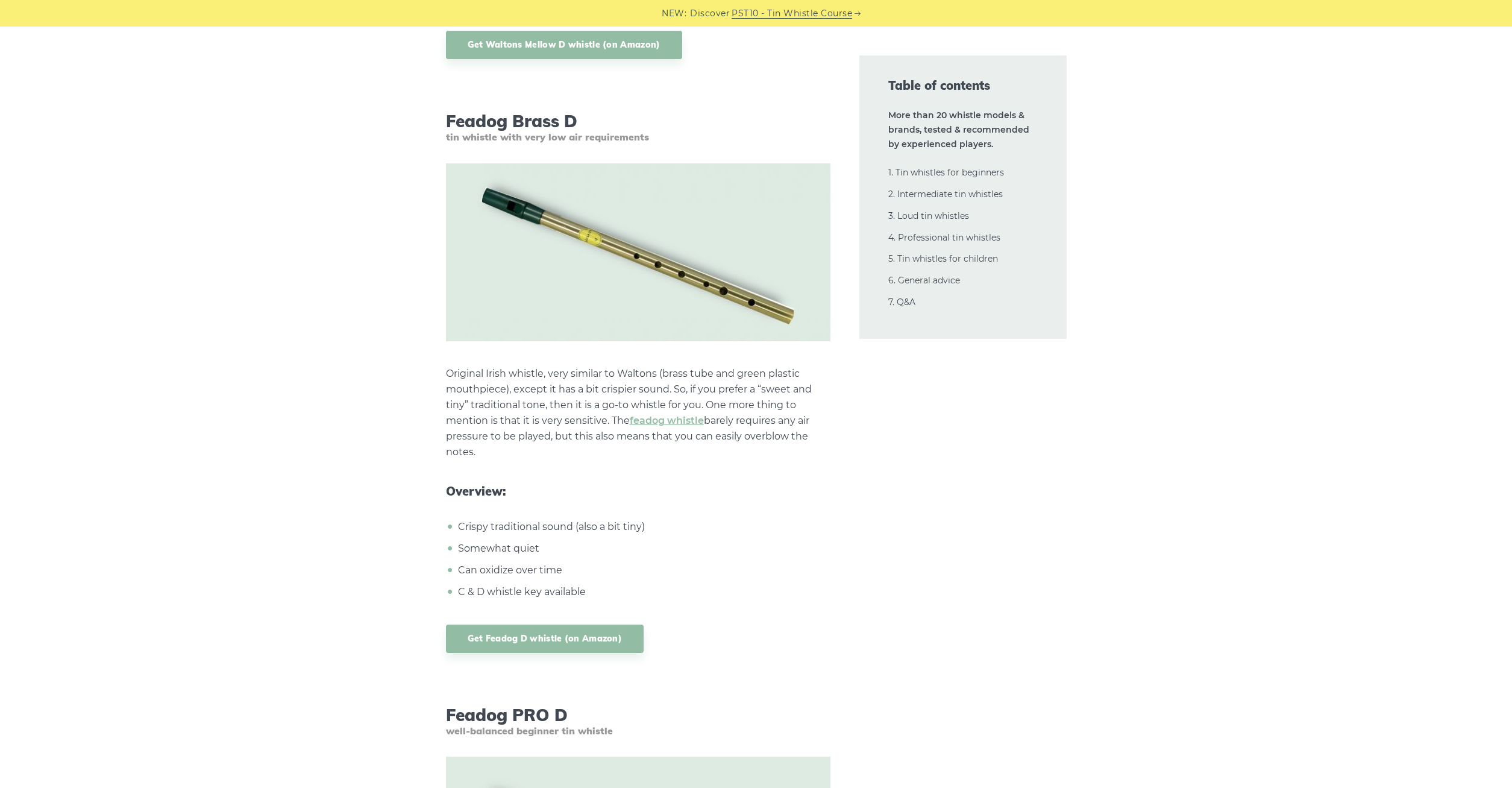
scroll to position [2398, 0]
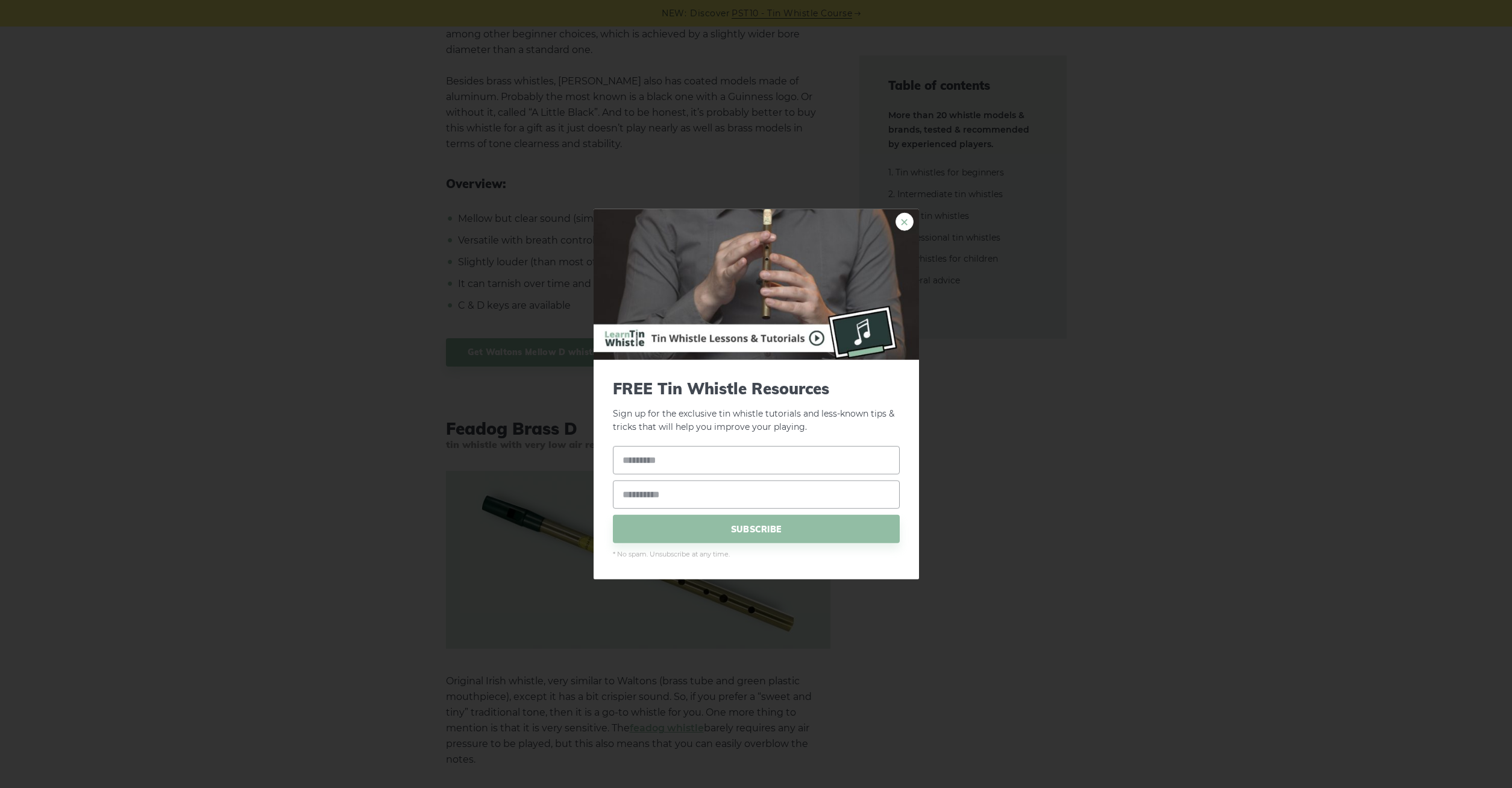
click at [903, 224] on link "×" at bounding box center [904, 220] width 18 height 18
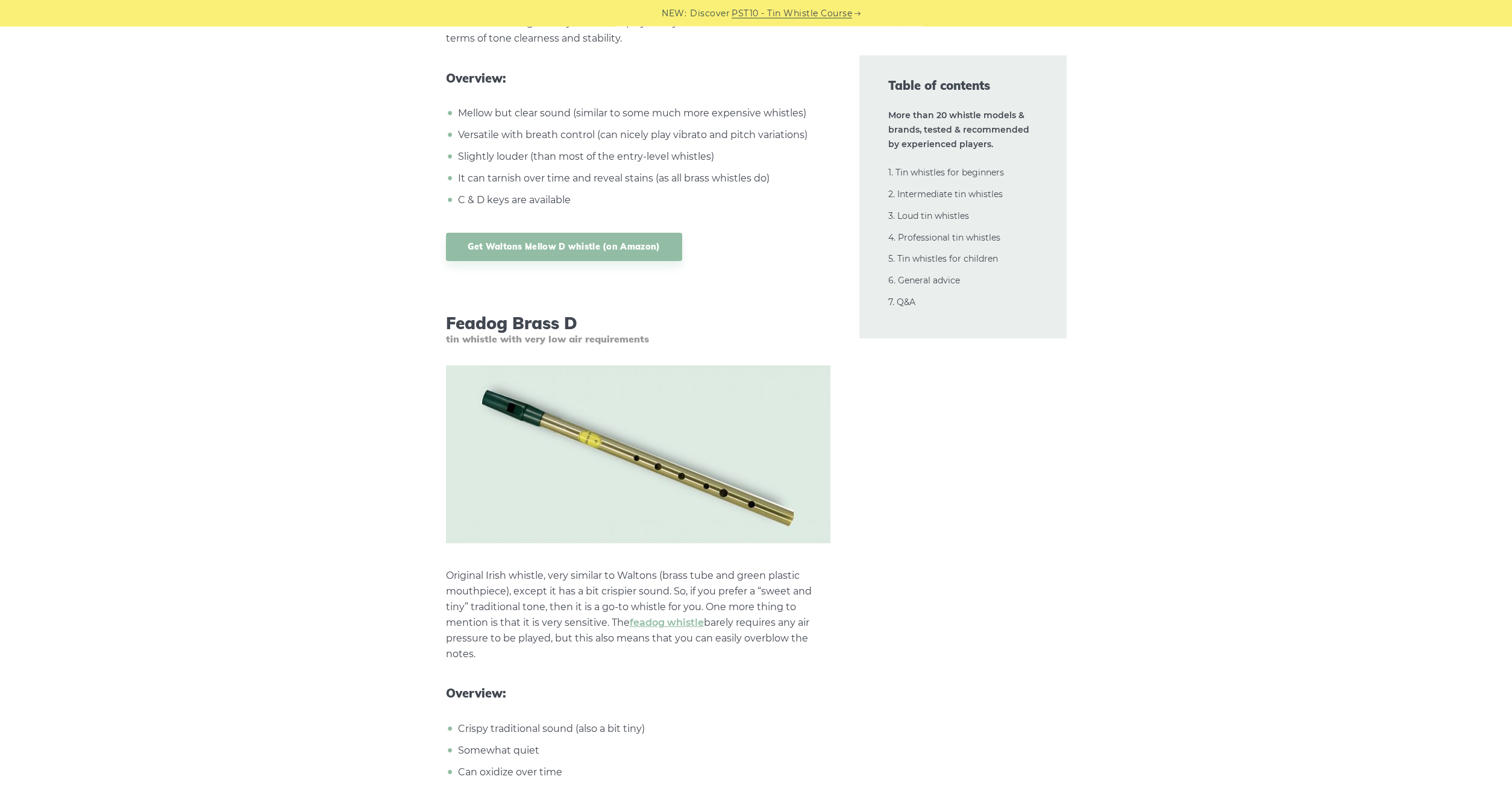
scroll to position [2644, 0]
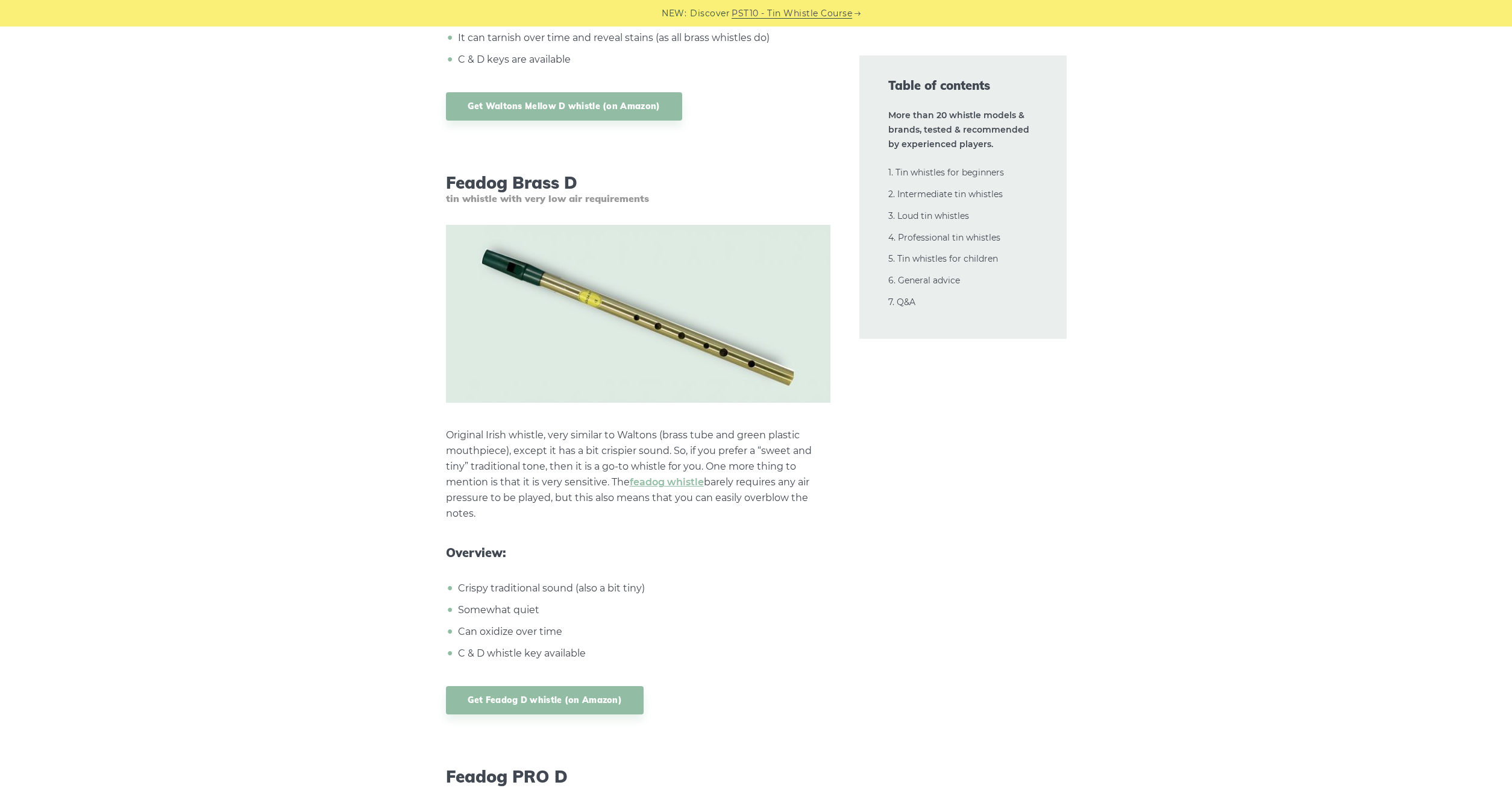
drag, startPoint x: 448, startPoint y: 178, endPoint x: 581, endPoint y: 182, distance: 133.1
click at [584, 185] on h3 "Feadog Brass D tin whistle with very low air requirements" at bounding box center [638, 188] width 384 height 32
copy h3 "Feadog Brass D"
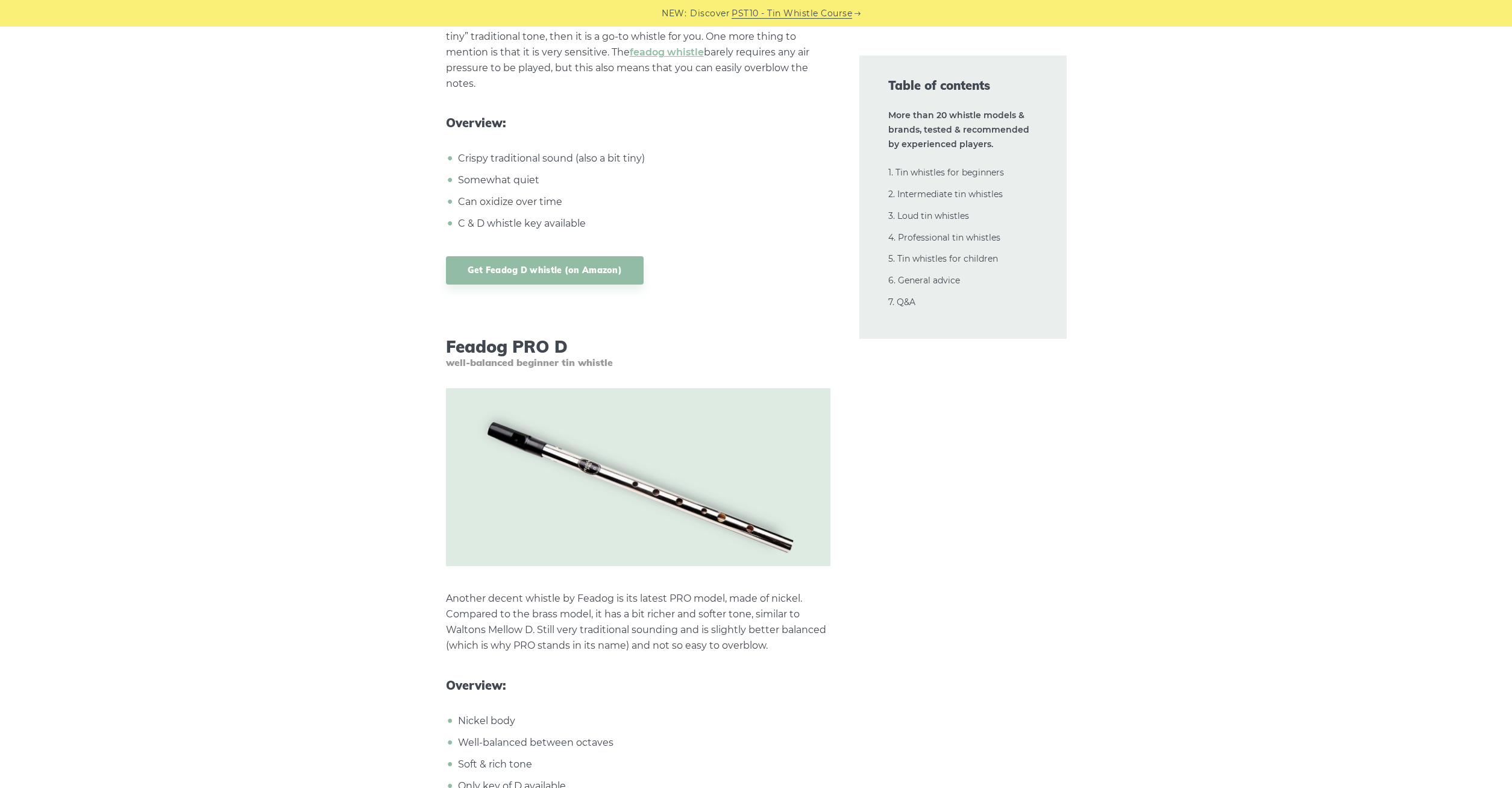
scroll to position [3075, 0]
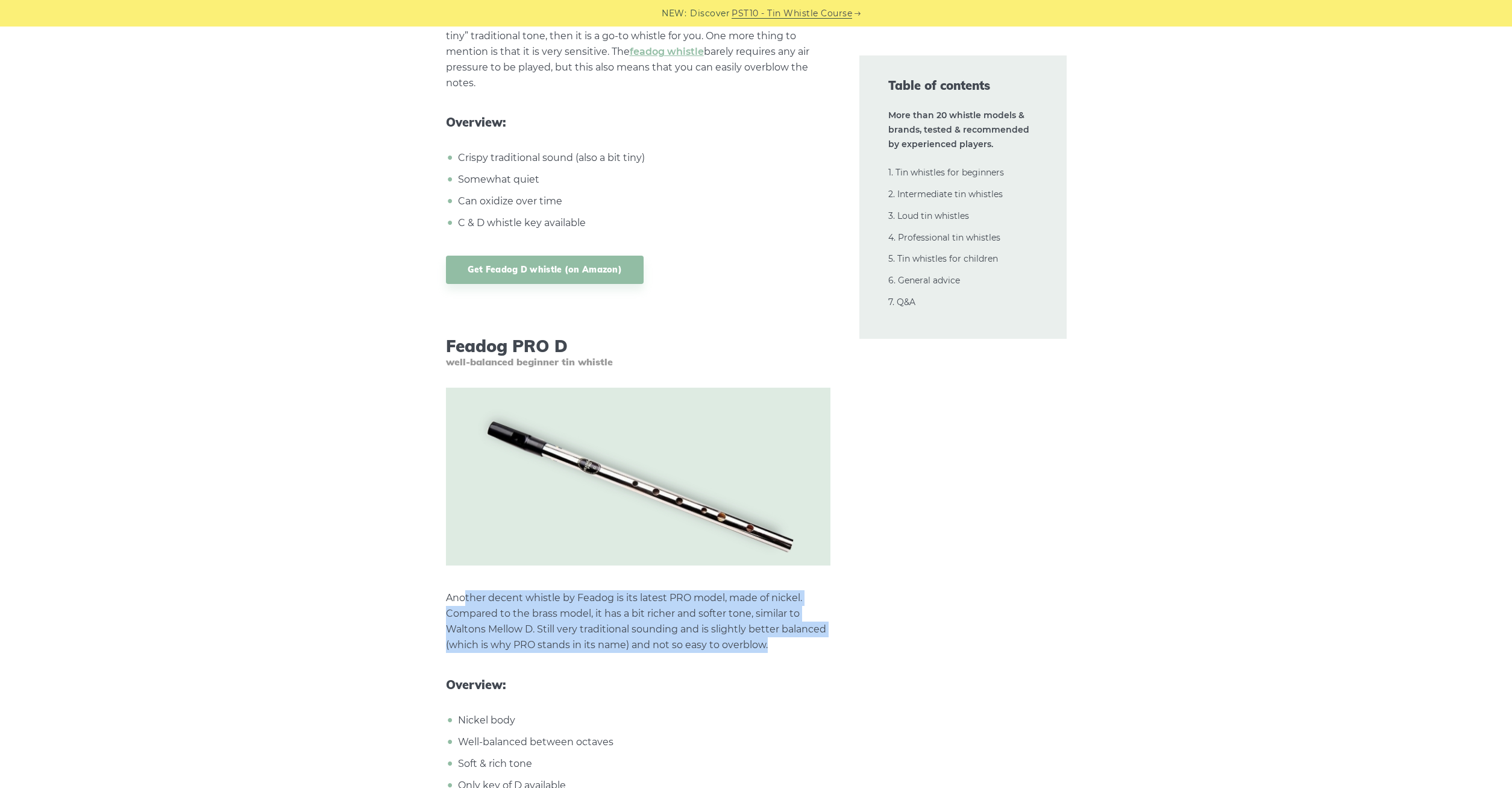
drag, startPoint x: 479, startPoint y: 596, endPoint x: 772, endPoint y: 644, distance: 296.9
click at [772, 644] on p "Another decent whistle by Feadog is its latest PRO model, made of nickel. Compa…" at bounding box center [638, 621] width 384 height 63
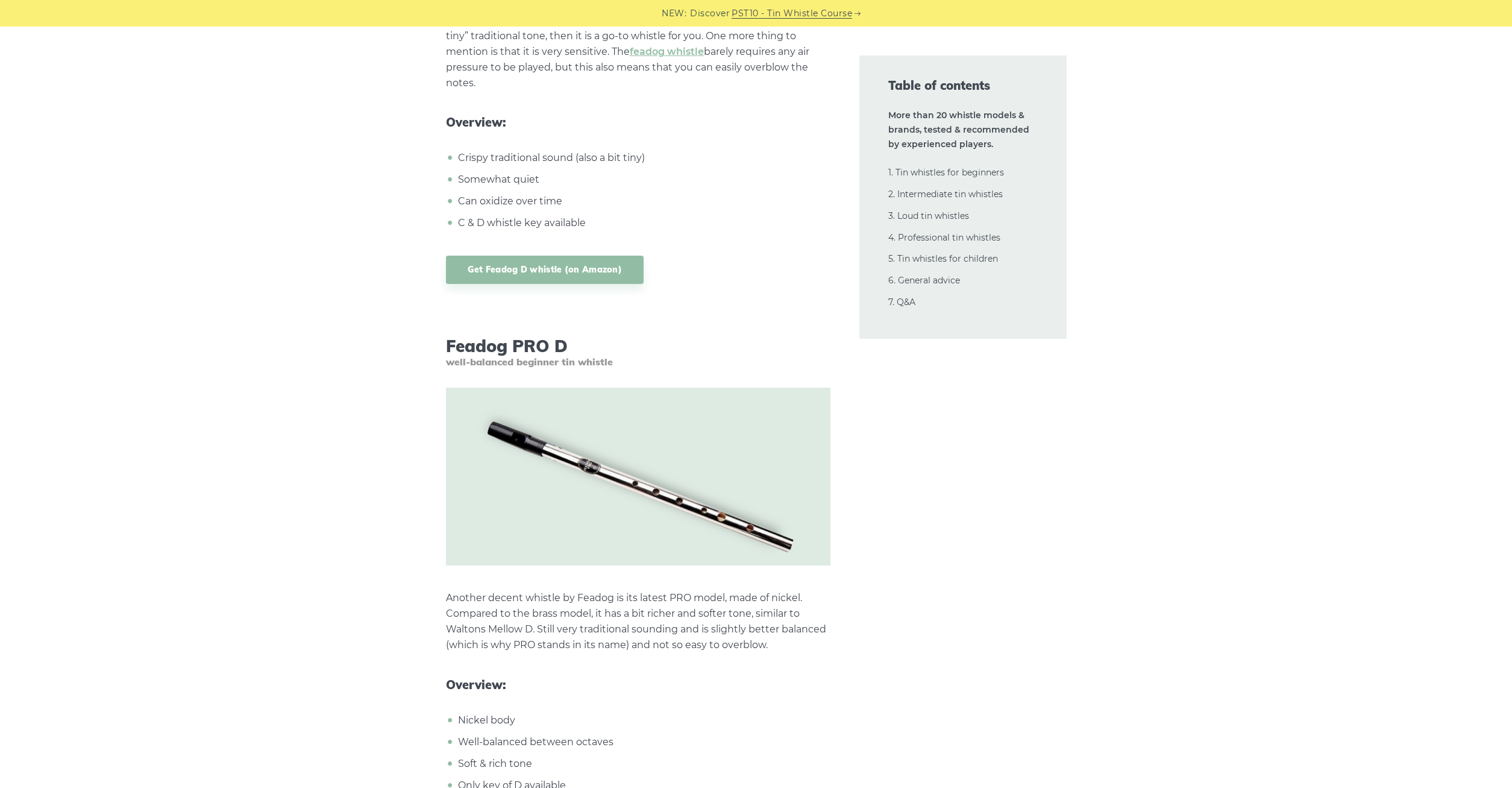
click at [772, 644] on p "Another decent whistle by Feadog is its latest PRO model, made of nickel. Compa…" at bounding box center [638, 621] width 384 height 63
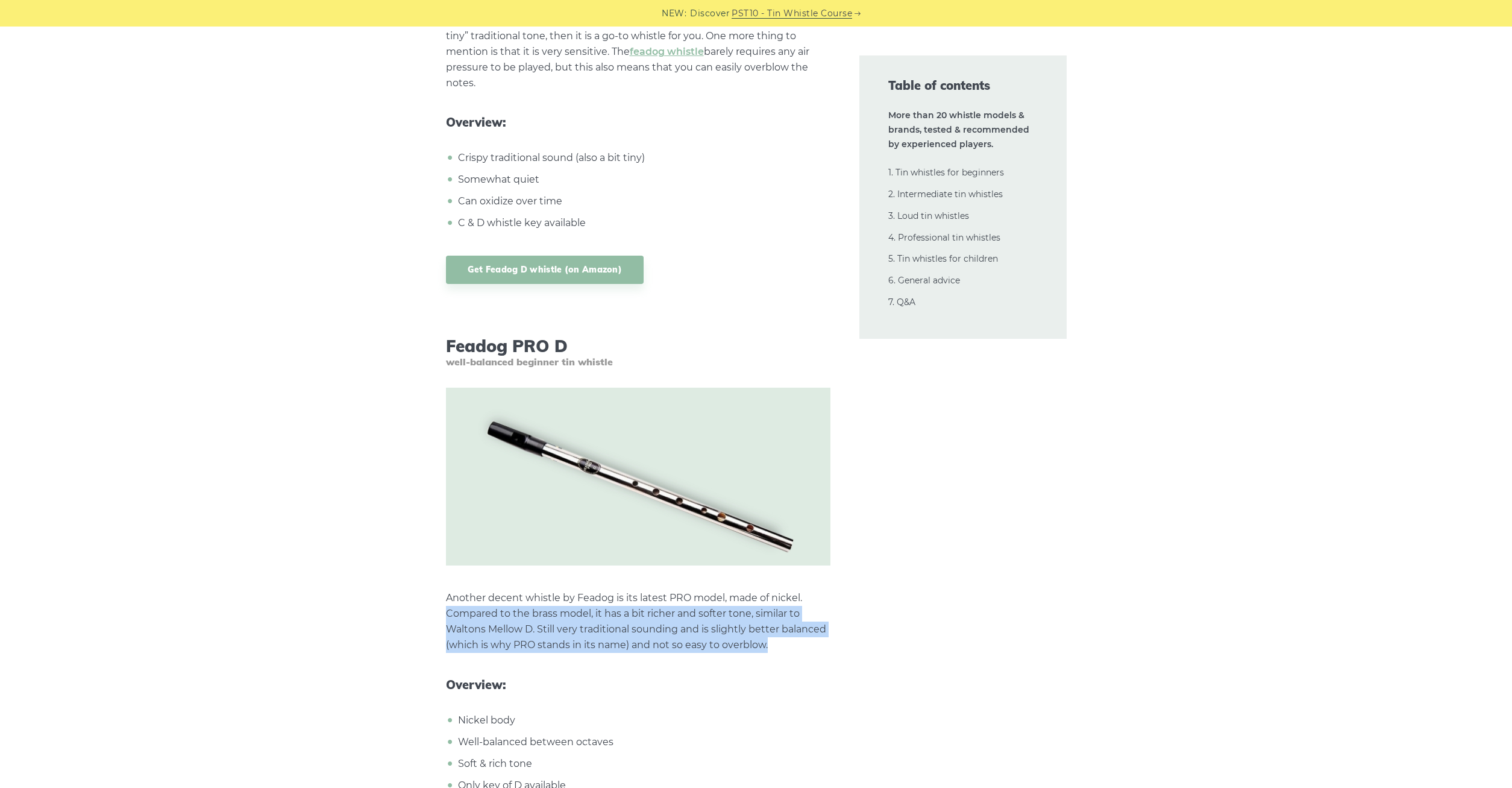
drag, startPoint x: 772, startPoint y: 644, endPoint x: 484, endPoint y: 620, distance: 289.0
click at [484, 620] on p "Another decent whistle by Feadog is its latest PRO model, made of nickel. Compa…" at bounding box center [638, 621] width 384 height 63
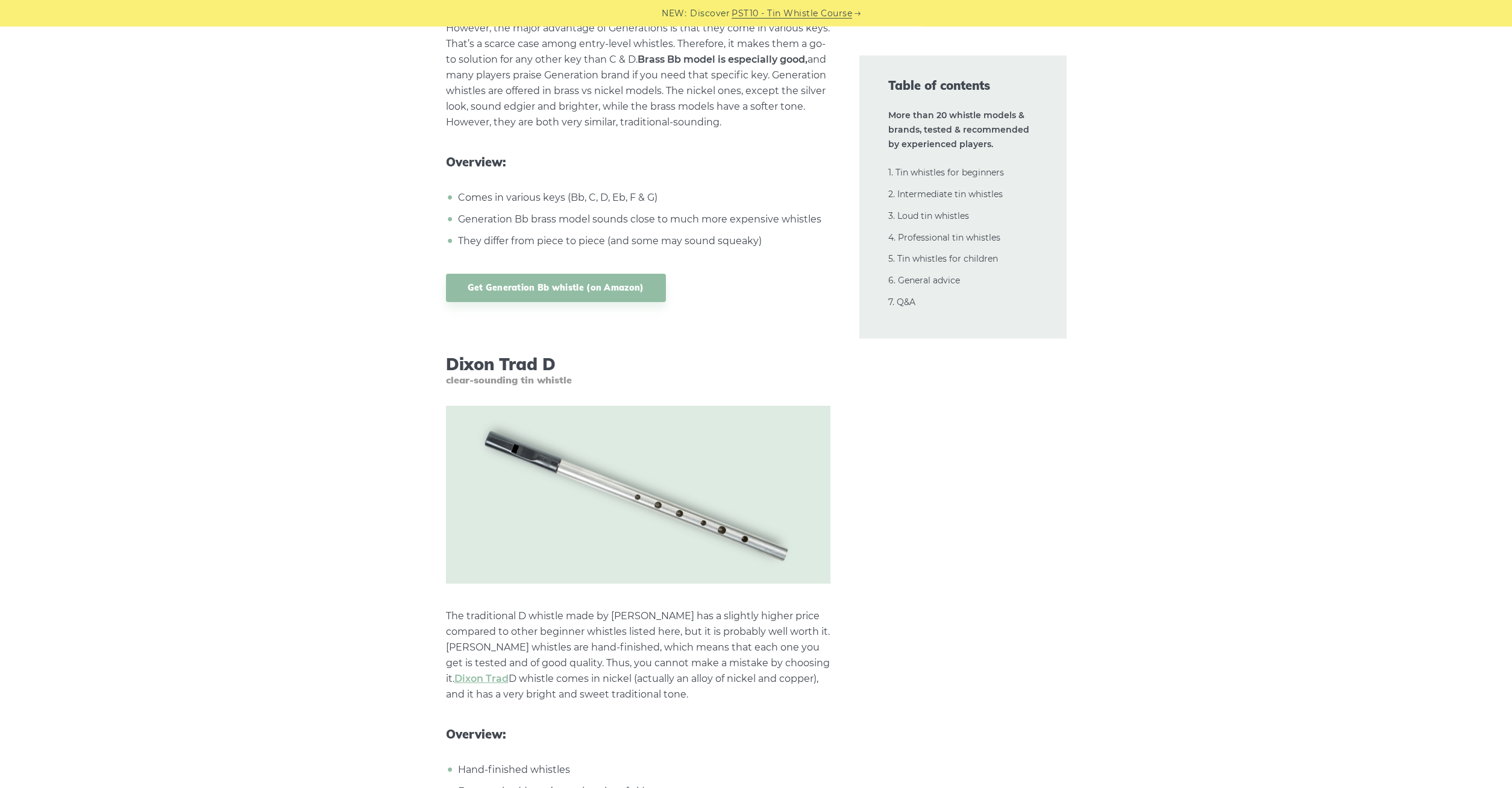
scroll to position [5042, 0]
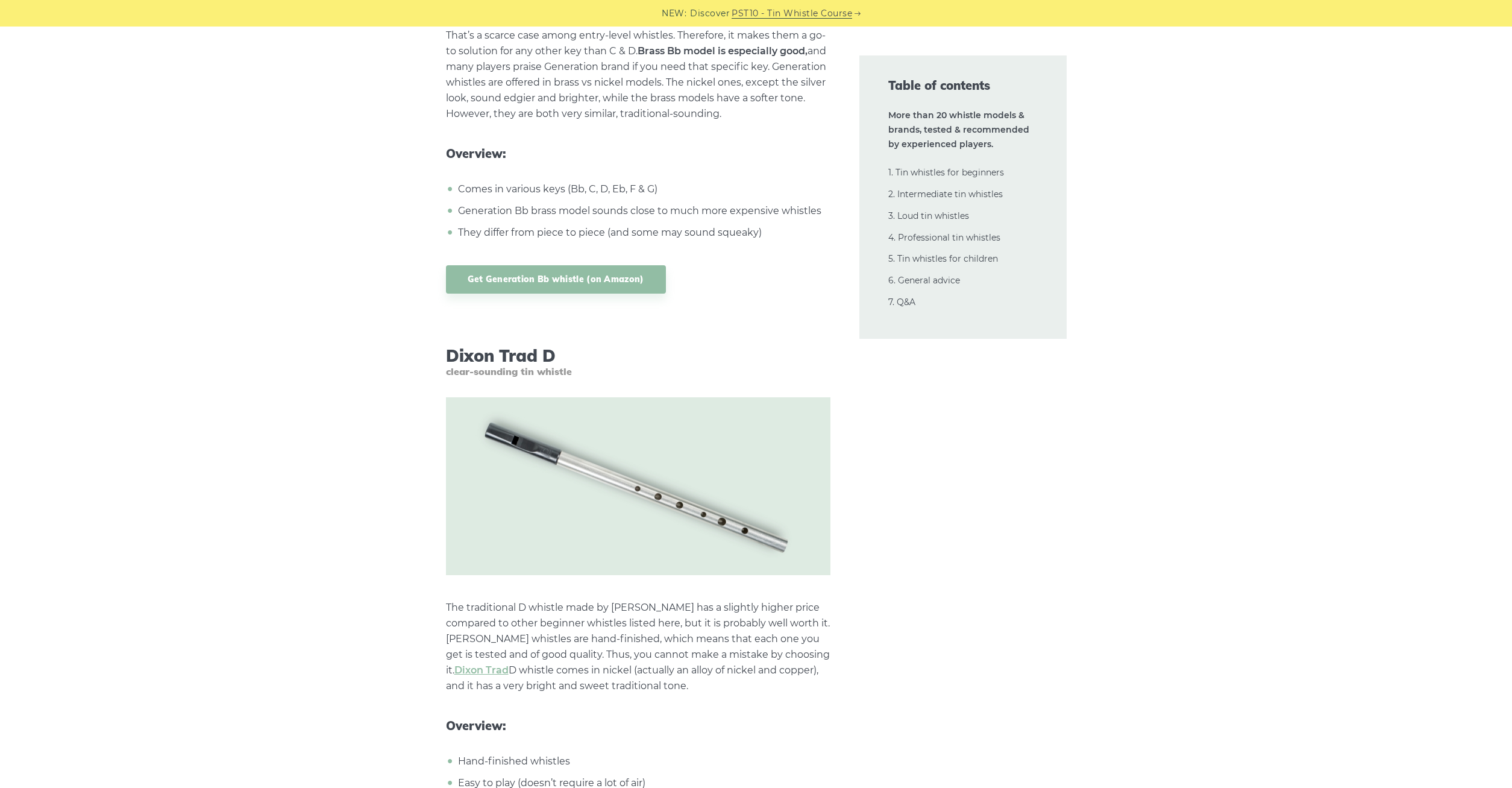
drag, startPoint x: 619, startPoint y: 638, endPoint x: 705, endPoint y: 682, distance: 96.6
click at [705, 682] on p "The traditional D whistle made by [PERSON_NAME] has a slightly higher price com…" at bounding box center [638, 647] width 384 height 94
drag, startPoint x: 689, startPoint y: 679, endPoint x: 517, endPoint y: 658, distance: 173.3
click at [517, 658] on p "The traditional D whistle made by [PERSON_NAME] has a slightly higher price com…" at bounding box center [638, 647] width 384 height 94
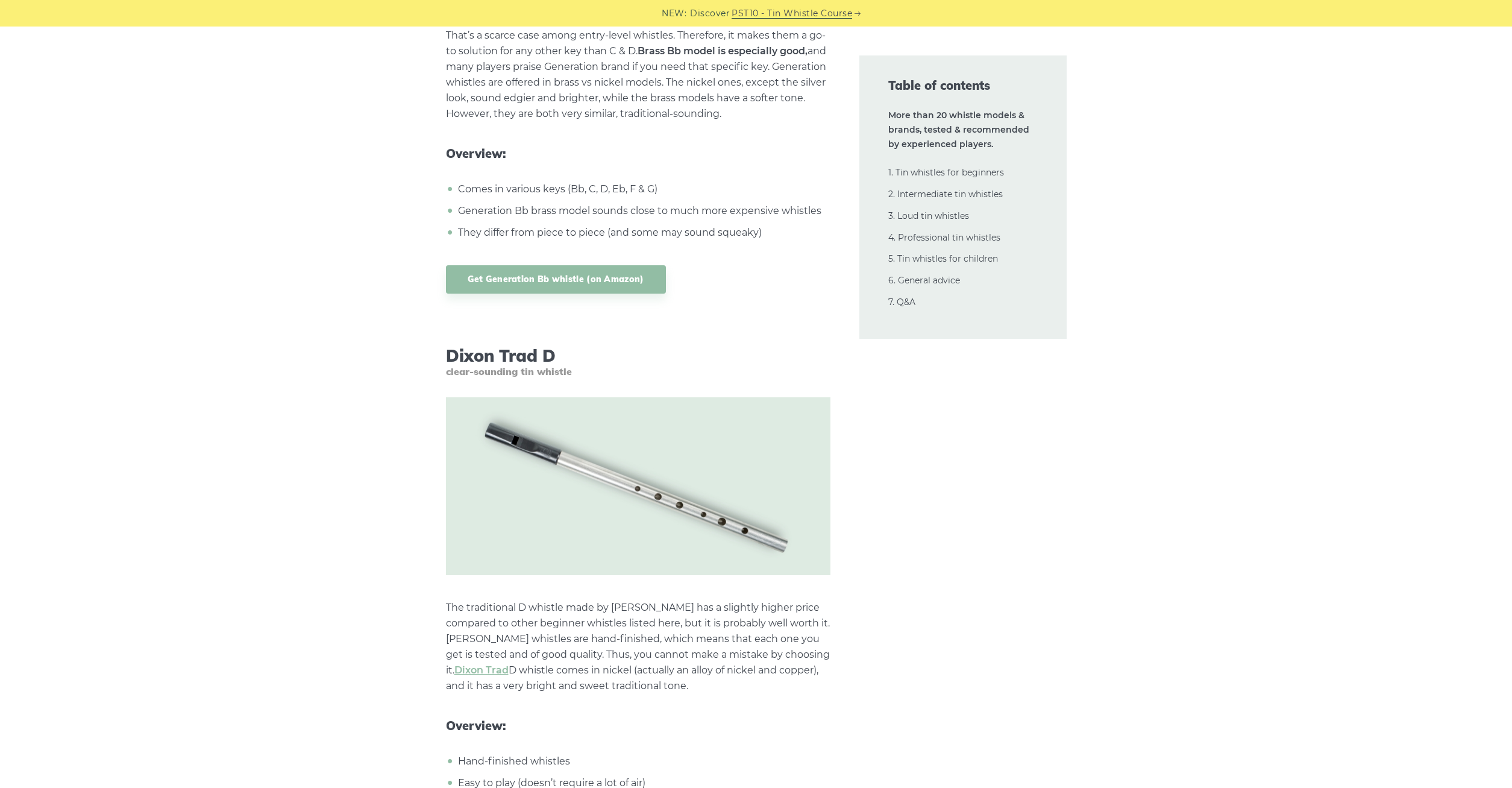
click at [517, 658] on p "The traditional D whistle made by [PERSON_NAME] has a slightly higher price com…" at bounding box center [638, 647] width 384 height 94
drag, startPoint x: 517, startPoint y: 658, endPoint x: 665, endPoint y: 694, distance: 152.3
click at [665, 694] on p "The traditional D whistle made by [PERSON_NAME] has a slightly higher price com…" at bounding box center [638, 647] width 384 height 94
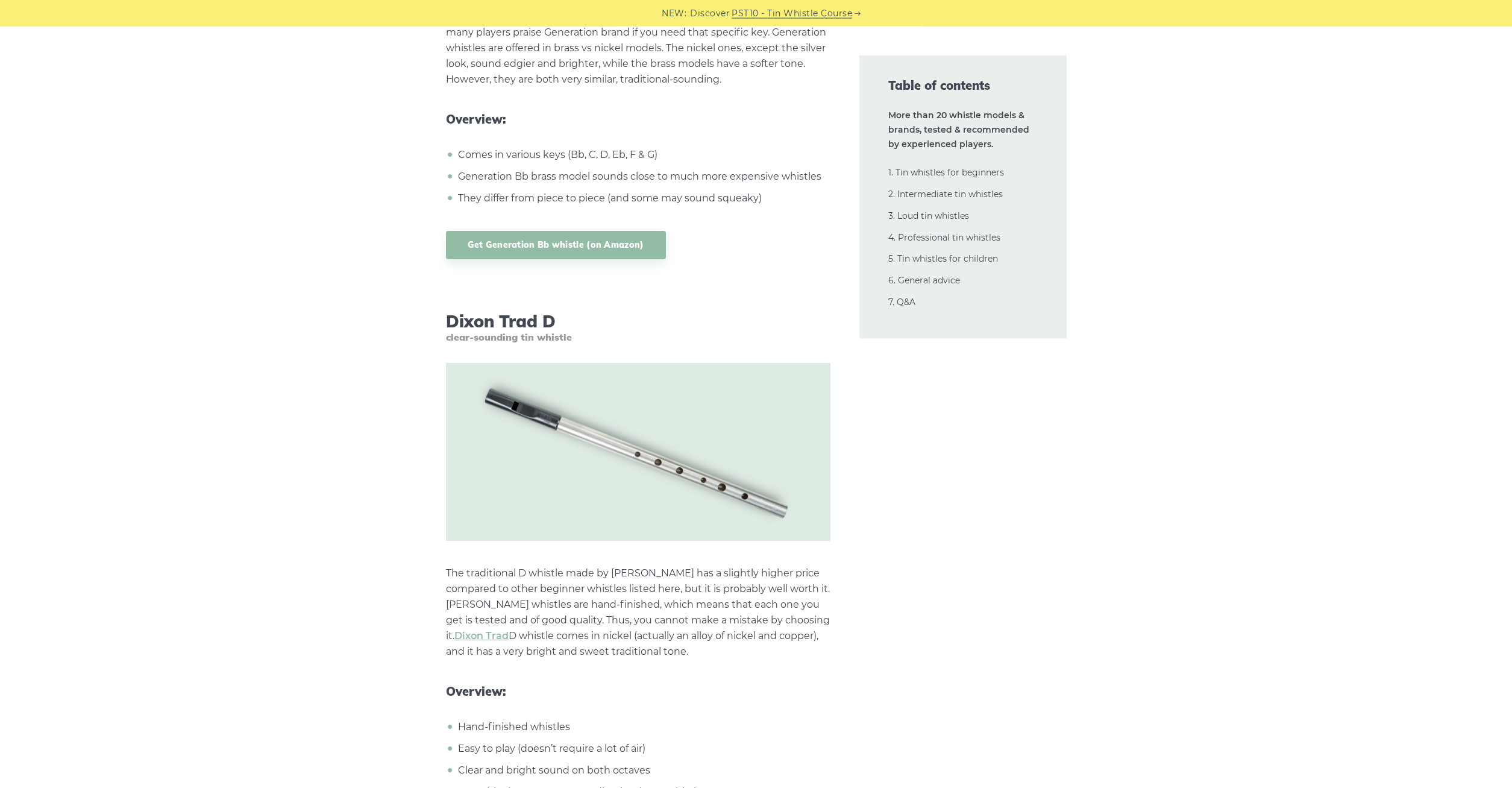
scroll to position [5105, 0]
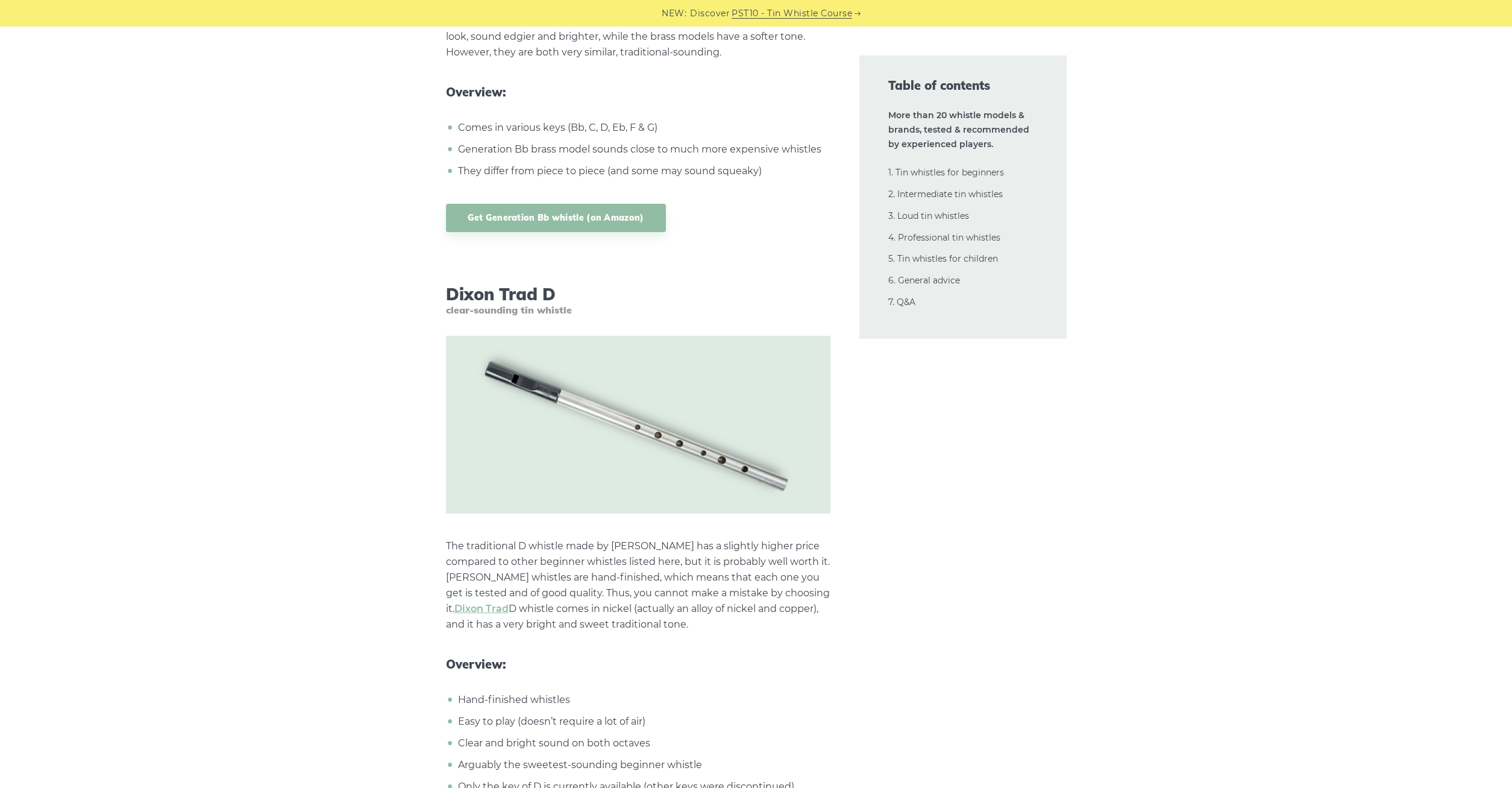
drag, startPoint x: 449, startPoint y: 296, endPoint x: 560, endPoint y: 302, distance: 111.2
click at [560, 302] on h3 "[PERSON_NAME] Trad D clear-sounding tin whistle" at bounding box center [638, 300] width 384 height 32
copy h3 "Dixon Trad D"
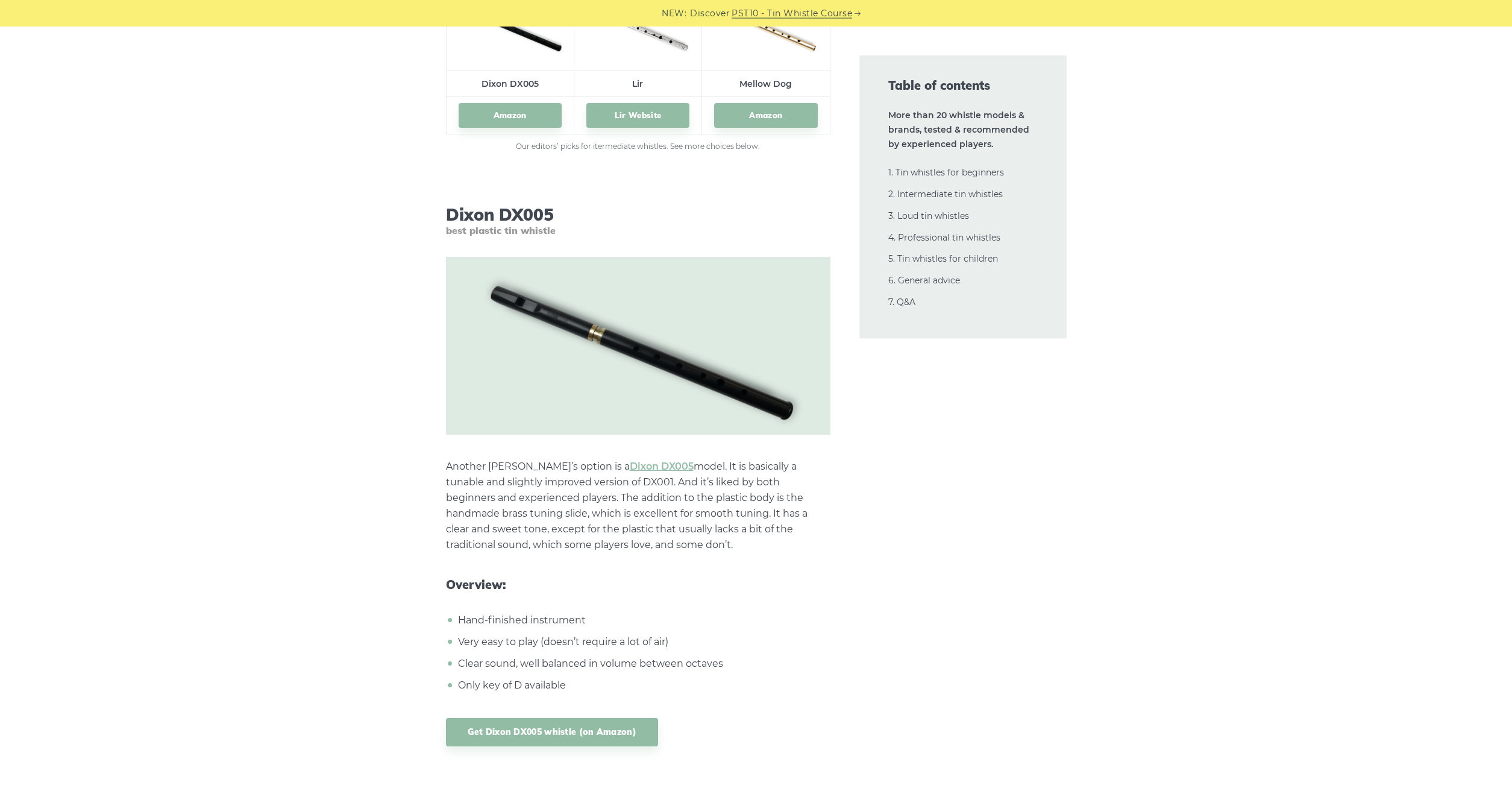
scroll to position [6888, 0]
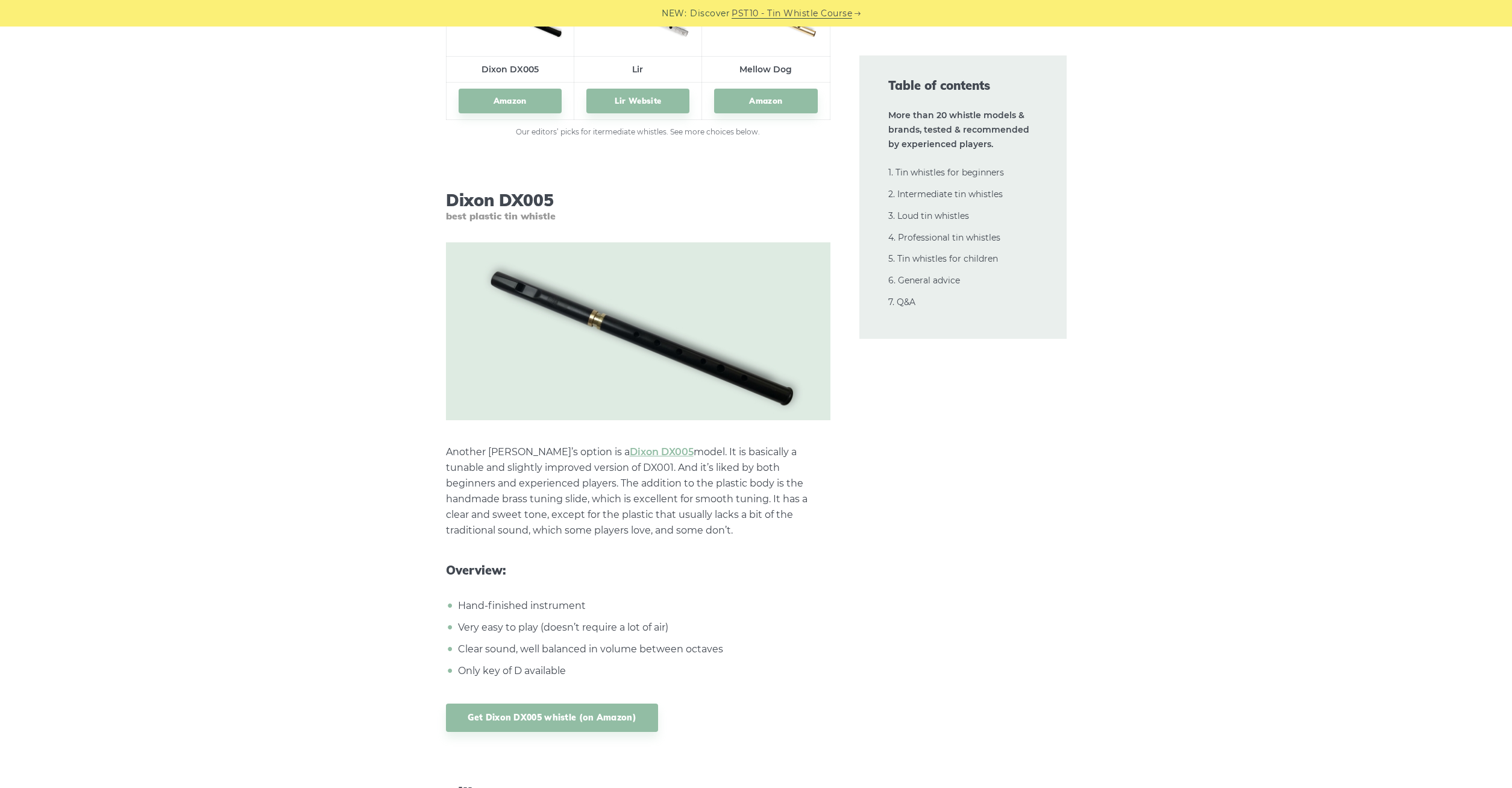
drag, startPoint x: 449, startPoint y: 456, endPoint x: 686, endPoint y: 528, distance: 247.7
click at [686, 528] on p "Another [PERSON_NAME]’s option is a [PERSON_NAME] DX005 model. It is basically …" at bounding box center [638, 491] width 384 height 94
click at [685, 528] on p "Another [PERSON_NAME]’s option is a [PERSON_NAME] DX005 model. It is basically …" at bounding box center [638, 491] width 384 height 94
drag, startPoint x: 684, startPoint y: 528, endPoint x: 456, endPoint y: 460, distance: 237.9
click at [456, 460] on p "Another [PERSON_NAME]’s option is a [PERSON_NAME] DX005 model. It is basically …" at bounding box center [638, 491] width 384 height 94
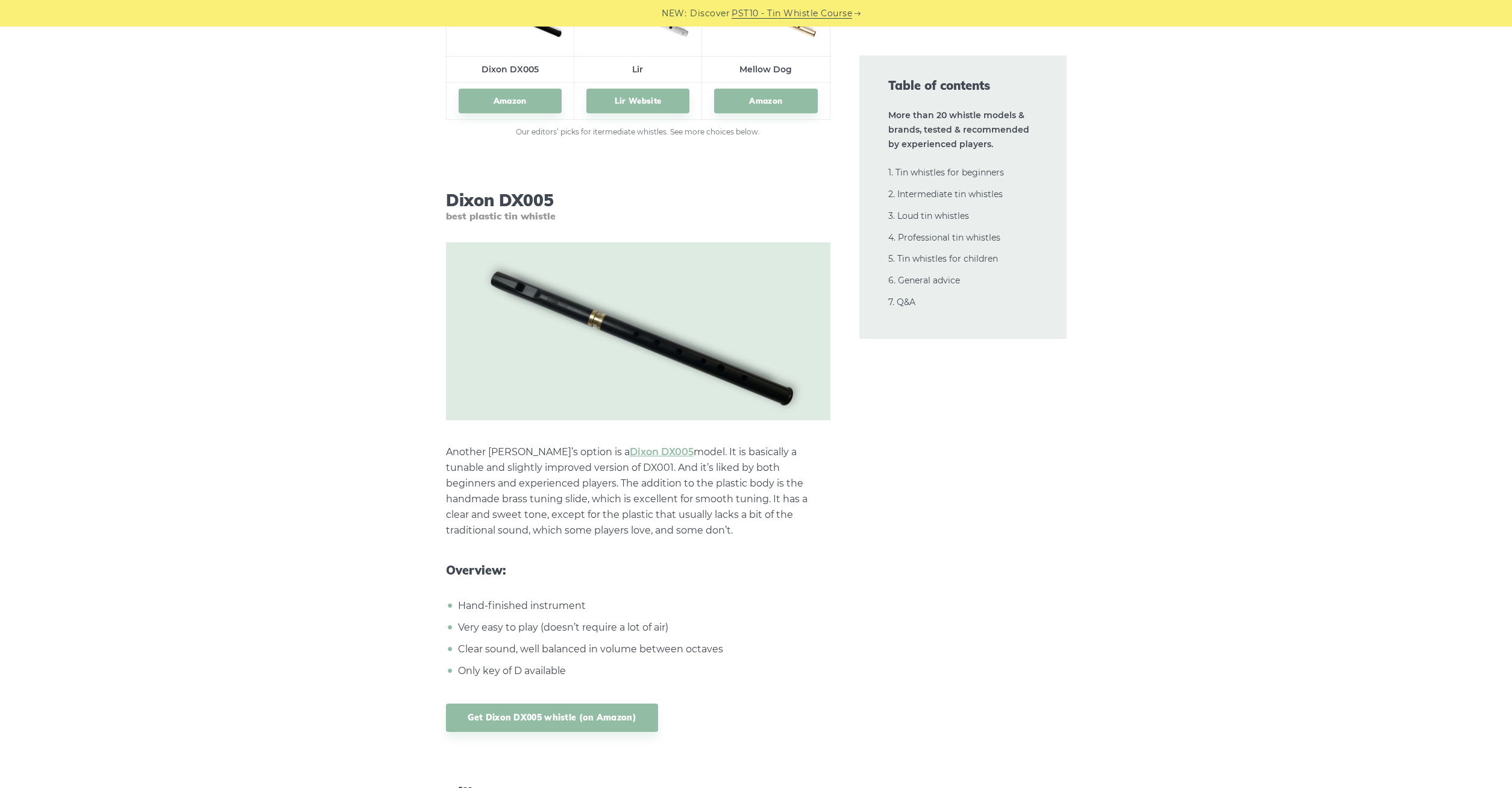
click at [456, 460] on p "Another [PERSON_NAME]’s option is a [PERSON_NAME] DX005 model. It is basically …" at bounding box center [638, 491] width 384 height 94
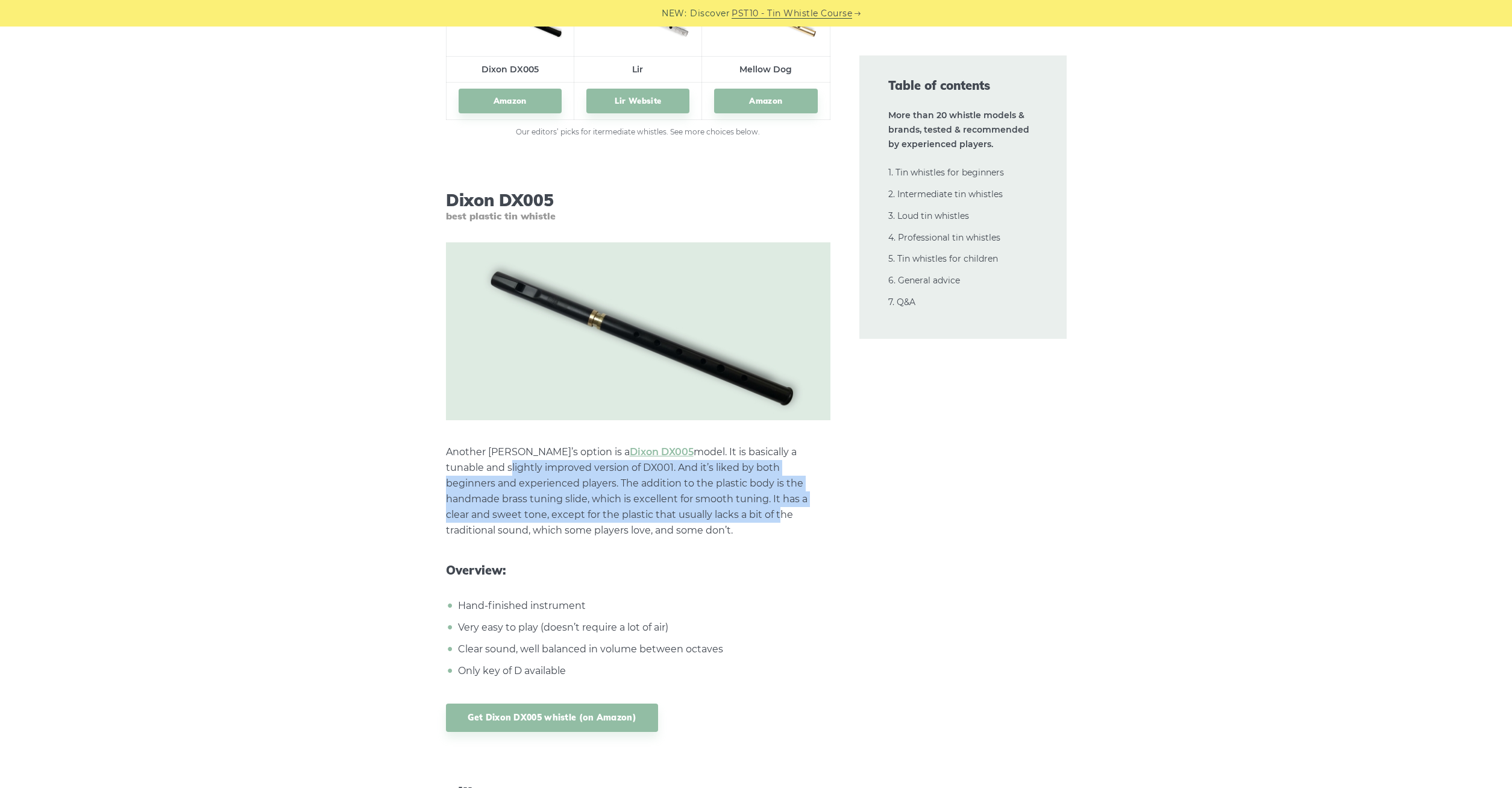
drag, startPoint x: 447, startPoint y: 467, endPoint x: 671, endPoint y: 522, distance: 230.7
click at [671, 522] on p "Another [PERSON_NAME]’s option is a [PERSON_NAME] DX005 model. It is basically …" at bounding box center [638, 491] width 384 height 94
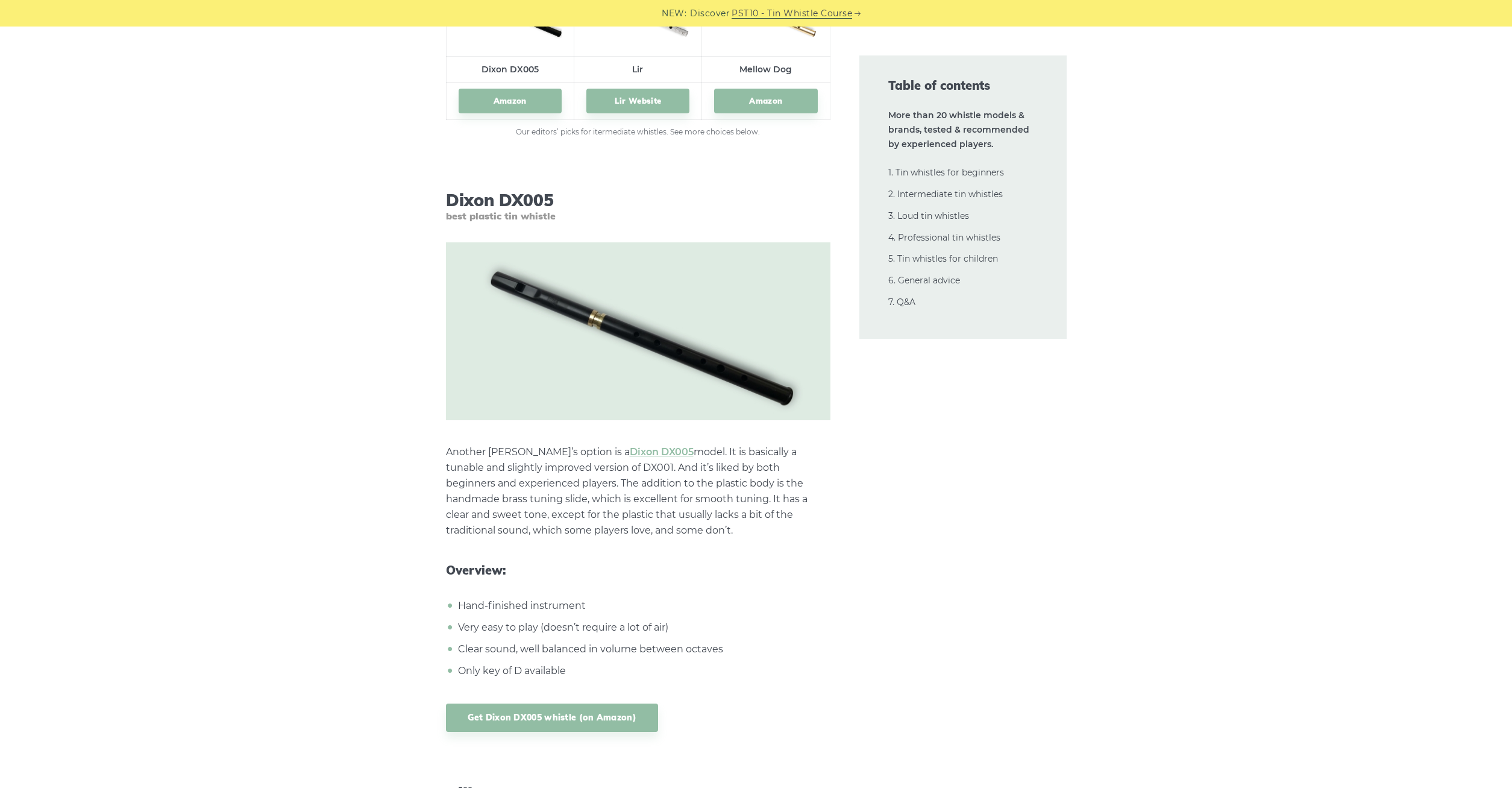
click at [671, 522] on p "Another [PERSON_NAME]’s option is a [PERSON_NAME] DX005 model. It is basically …" at bounding box center [638, 491] width 384 height 94
drag, startPoint x: 637, startPoint y: 530, endPoint x: 476, endPoint y: 482, distance: 168.0
click at [476, 482] on p "Another [PERSON_NAME]’s option is a [PERSON_NAME] DX005 model. It is basically …" at bounding box center [638, 491] width 384 height 94
click at [474, 482] on p "Another [PERSON_NAME]’s option is a [PERSON_NAME] DX005 model. It is basically …" at bounding box center [638, 491] width 384 height 94
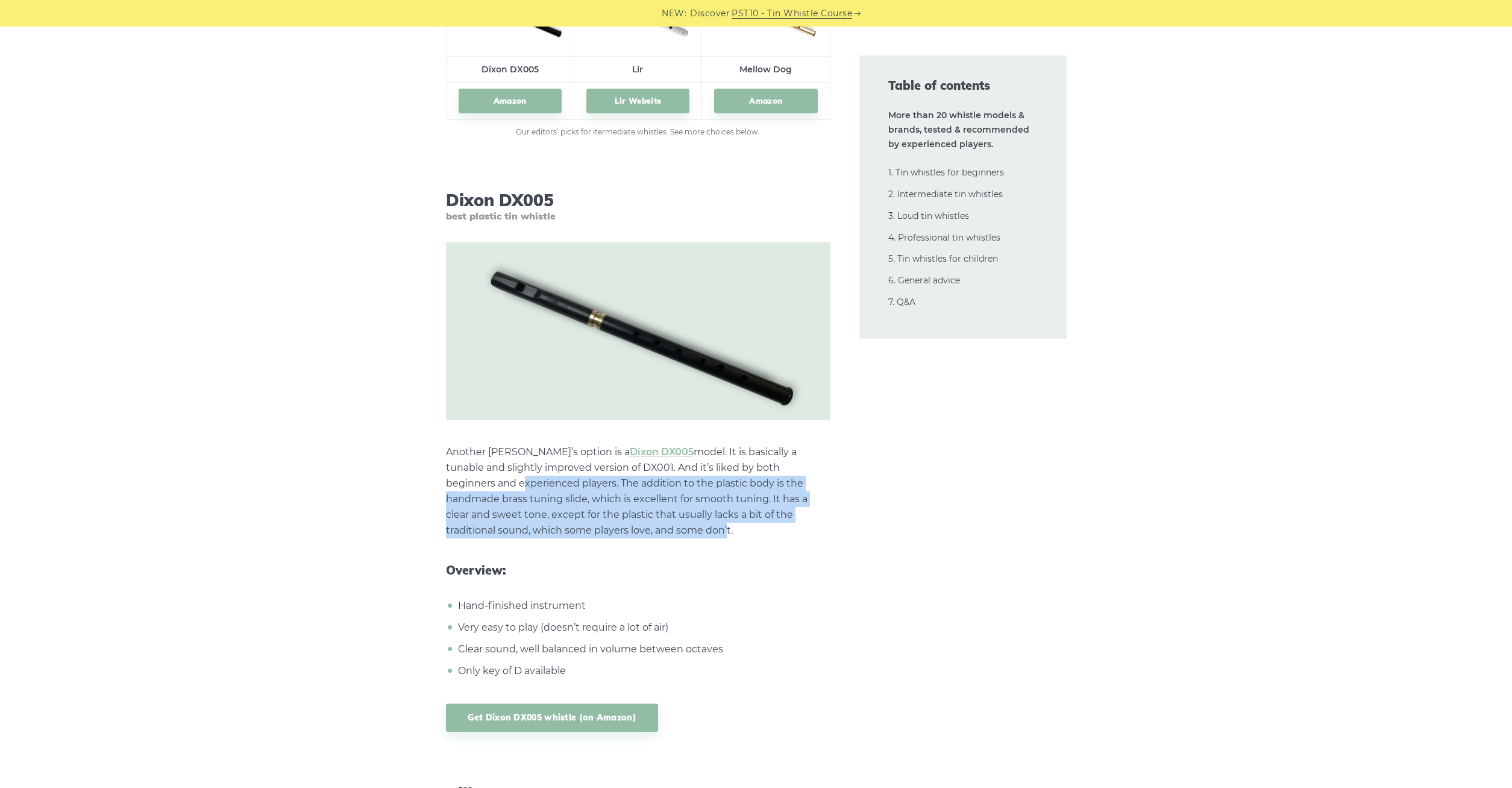
drag, startPoint x: 473, startPoint y: 482, endPoint x: 597, endPoint y: 536, distance: 135.2
click at [597, 536] on p "Another [PERSON_NAME]’s option is a [PERSON_NAME] DX005 model. It is basically …" at bounding box center [638, 491] width 384 height 94
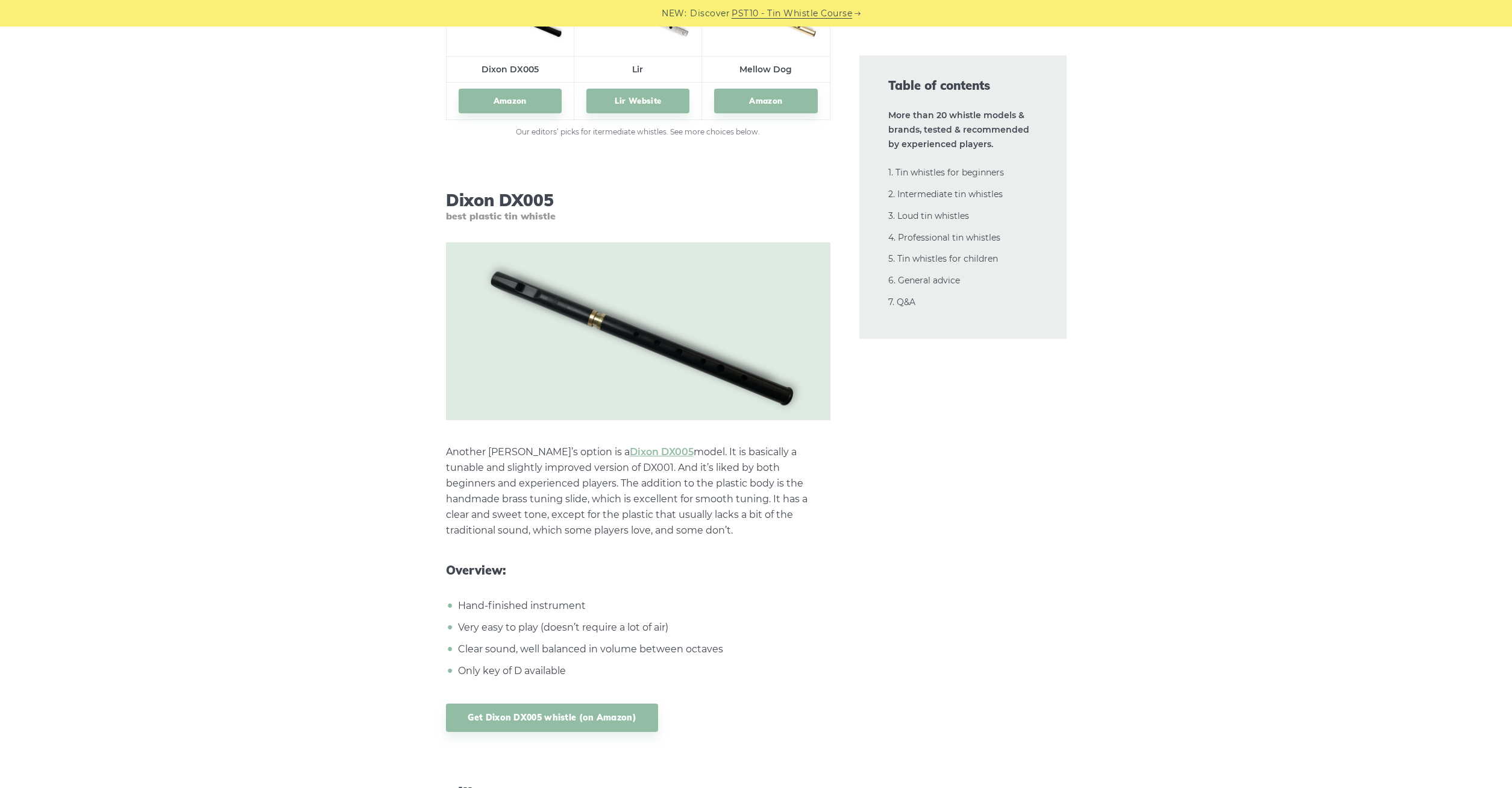
click at [597, 536] on p "Another [PERSON_NAME]’s option is a [PERSON_NAME] DX005 model. It is basically …" at bounding box center [638, 491] width 384 height 94
drag, startPoint x: 626, startPoint y: 534, endPoint x: 472, endPoint y: 477, distance: 164.2
click at [472, 477] on p "Another [PERSON_NAME]’s option is a [PERSON_NAME] DX005 model. It is basically …" at bounding box center [638, 491] width 384 height 94
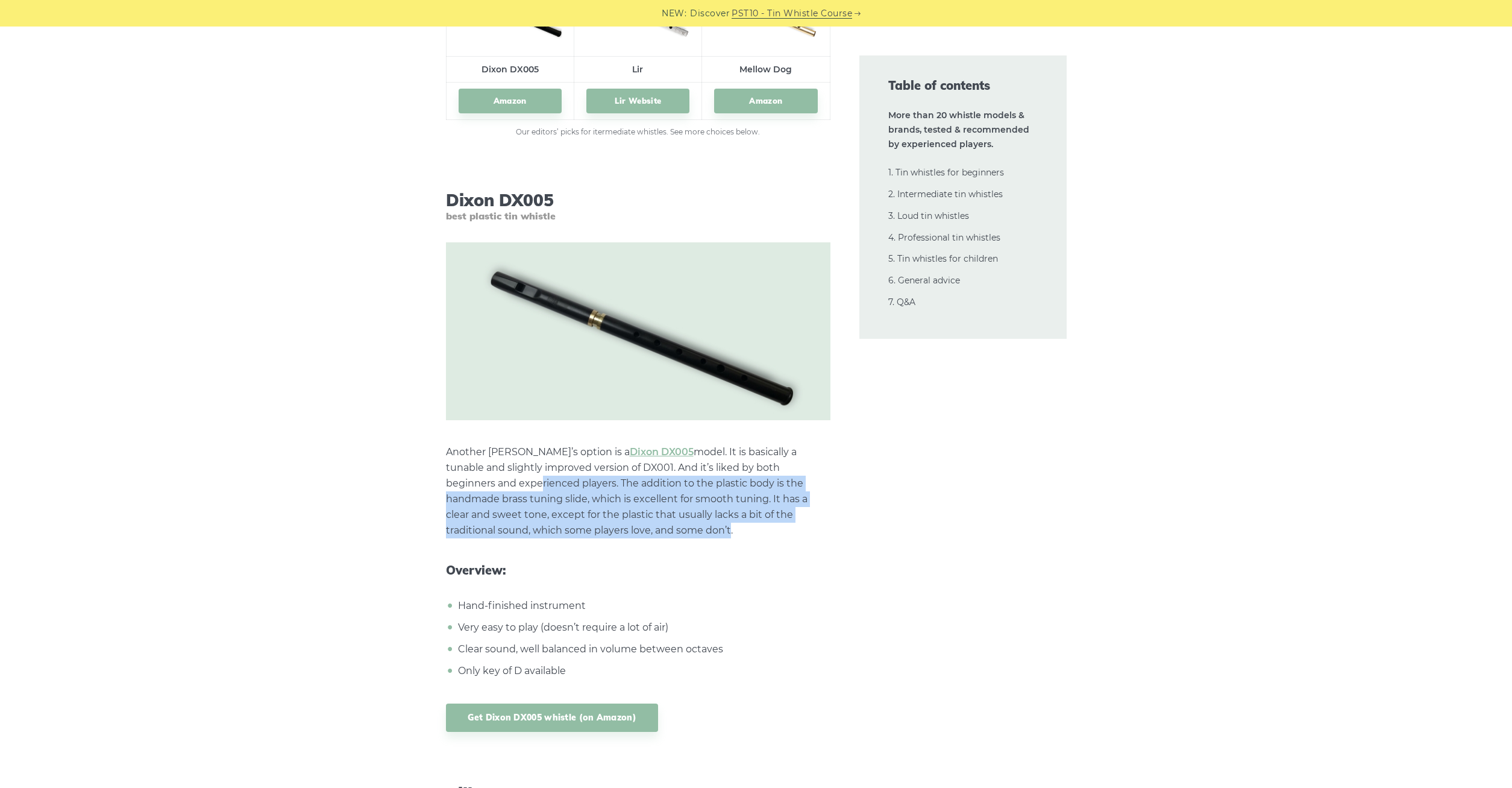
drag, startPoint x: 463, startPoint y: 479, endPoint x: 608, endPoint y: 528, distance: 153.1
click at [608, 528] on p "Another [PERSON_NAME]’s option is a [PERSON_NAME] DX005 model. It is basically …" at bounding box center [638, 491] width 384 height 94
drag, startPoint x: 612, startPoint y: 528, endPoint x: 495, endPoint y: 488, distance: 123.6
click at [495, 488] on p "Another [PERSON_NAME]’s option is a [PERSON_NAME] DX005 model. It is basically …" at bounding box center [638, 491] width 384 height 94
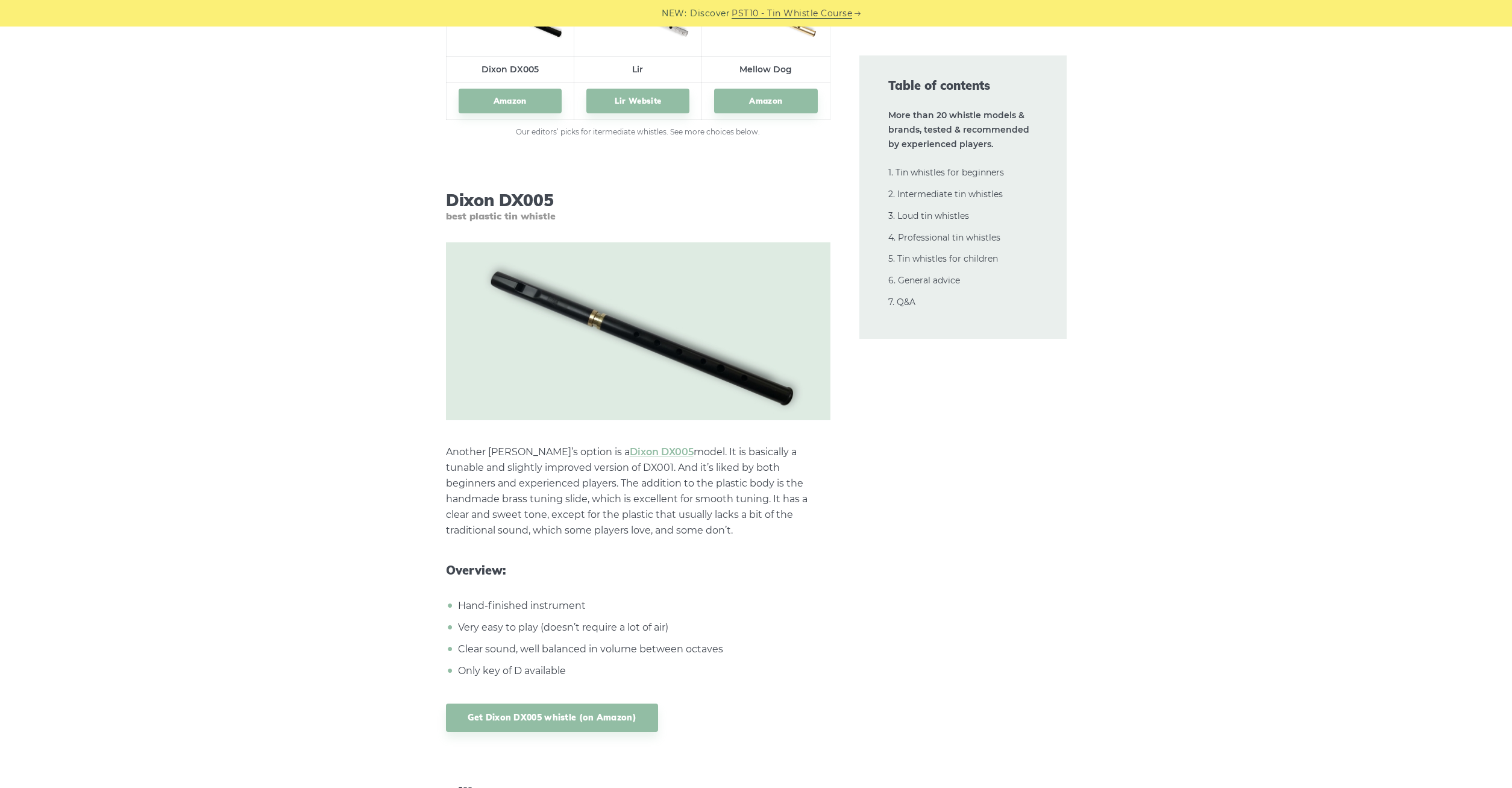
click at [495, 488] on p "Another [PERSON_NAME]’s option is a [PERSON_NAME] DX005 model. It is basically …" at bounding box center [638, 491] width 384 height 94
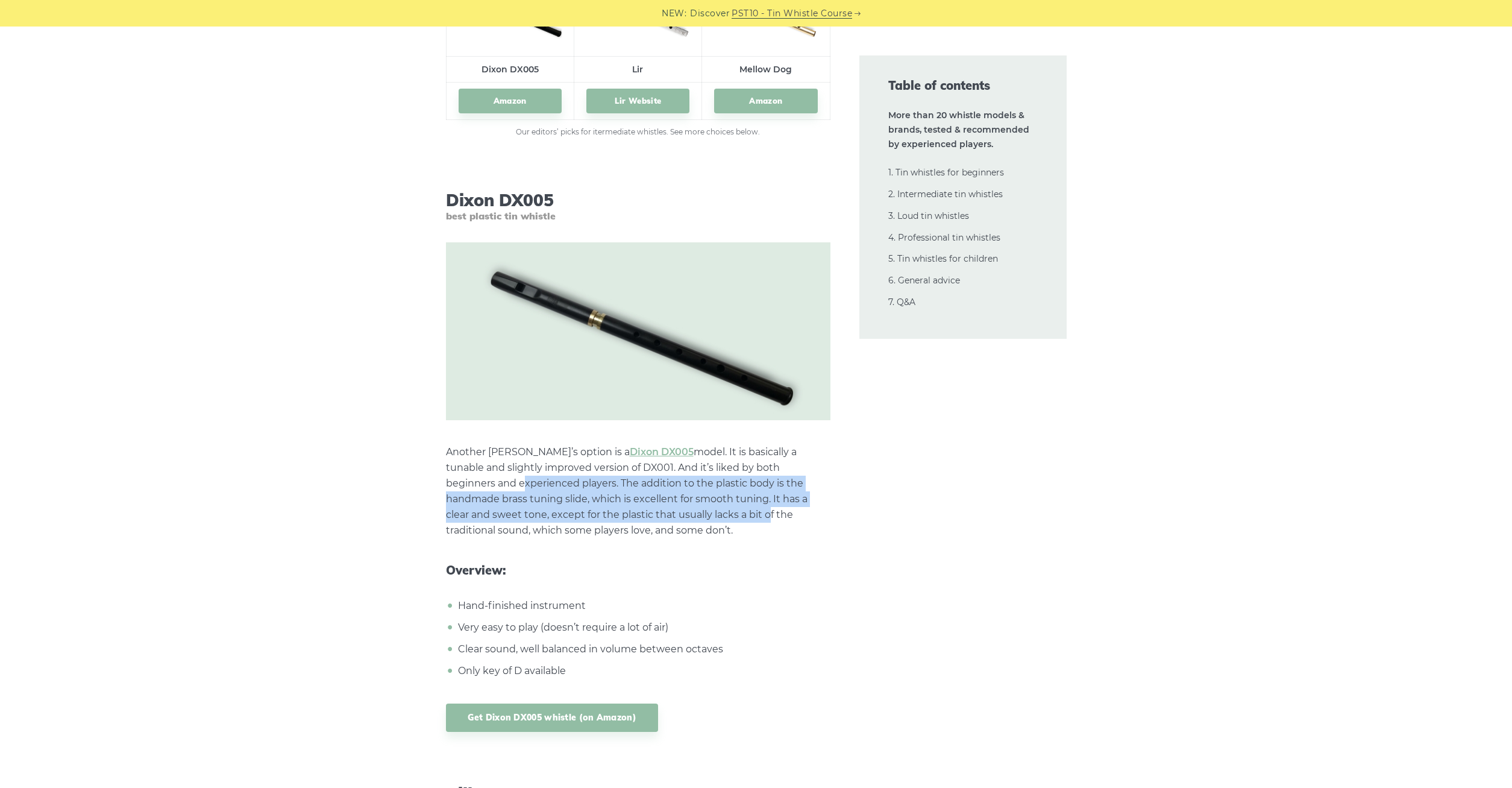
drag, startPoint x: 495, startPoint y: 488, endPoint x: 650, endPoint y: 521, distance: 158.5
click at [650, 521] on p "Another [PERSON_NAME]’s option is a [PERSON_NAME] DX005 model. It is basically …" at bounding box center [638, 491] width 384 height 94
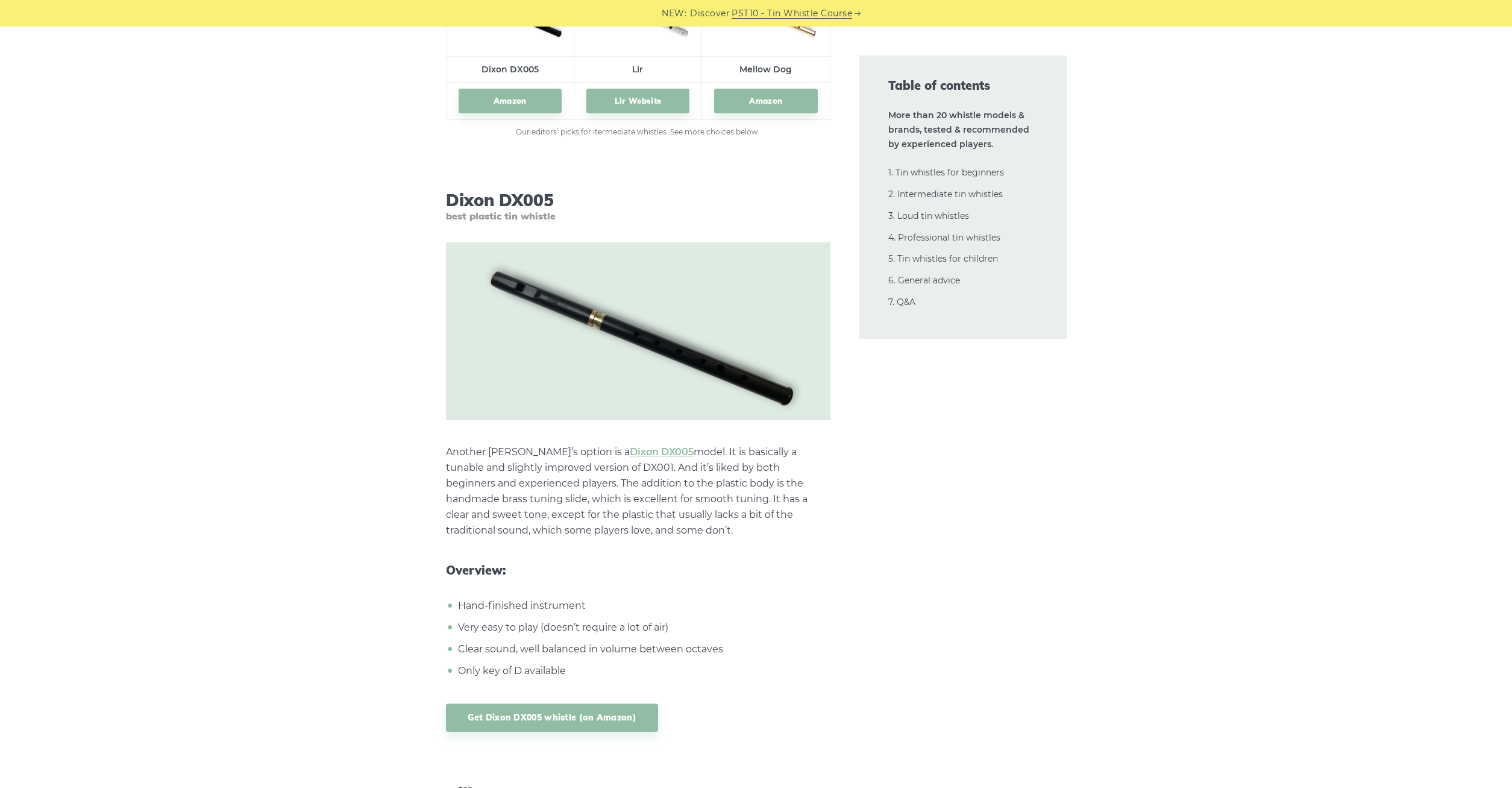
click at [650, 521] on p "Another [PERSON_NAME]’s option is a [PERSON_NAME] DX005 model. It is basically …" at bounding box center [638, 491] width 384 height 94
drag, startPoint x: 651, startPoint y: 531, endPoint x: 518, endPoint y: 492, distance: 138.6
click at [518, 492] on p "Another [PERSON_NAME]’s option is a [PERSON_NAME] DX005 model. It is basically …" at bounding box center [638, 491] width 384 height 94
drag, startPoint x: 484, startPoint y: 495, endPoint x: 651, endPoint y: 526, distance: 169.9
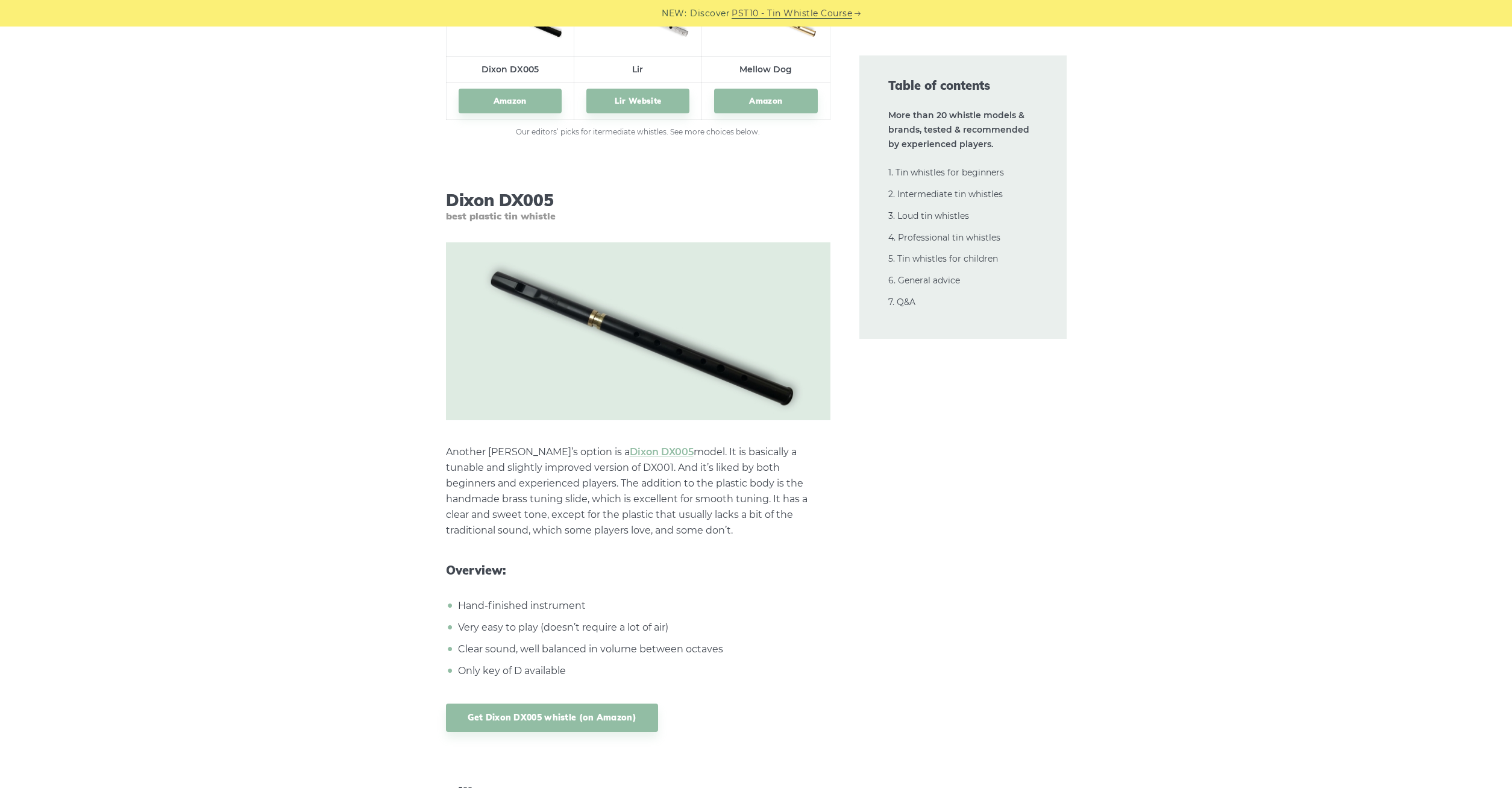
click at [651, 526] on p "Another [PERSON_NAME]’s option is a [PERSON_NAME] DX005 model. It is basically …" at bounding box center [638, 491] width 384 height 94
drag, startPoint x: 636, startPoint y: 526, endPoint x: 505, endPoint y: 503, distance: 133.0
click at [505, 503] on p "Another [PERSON_NAME]’s option is a [PERSON_NAME] DX005 model. It is basically …" at bounding box center [638, 491] width 384 height 94
click at [497, 503] on p "Another [PERSON_NAME]’s option is a [PERSON_NAME] DX005 model. It is basically …" at bounding box center [638, 491] width 384 height 94
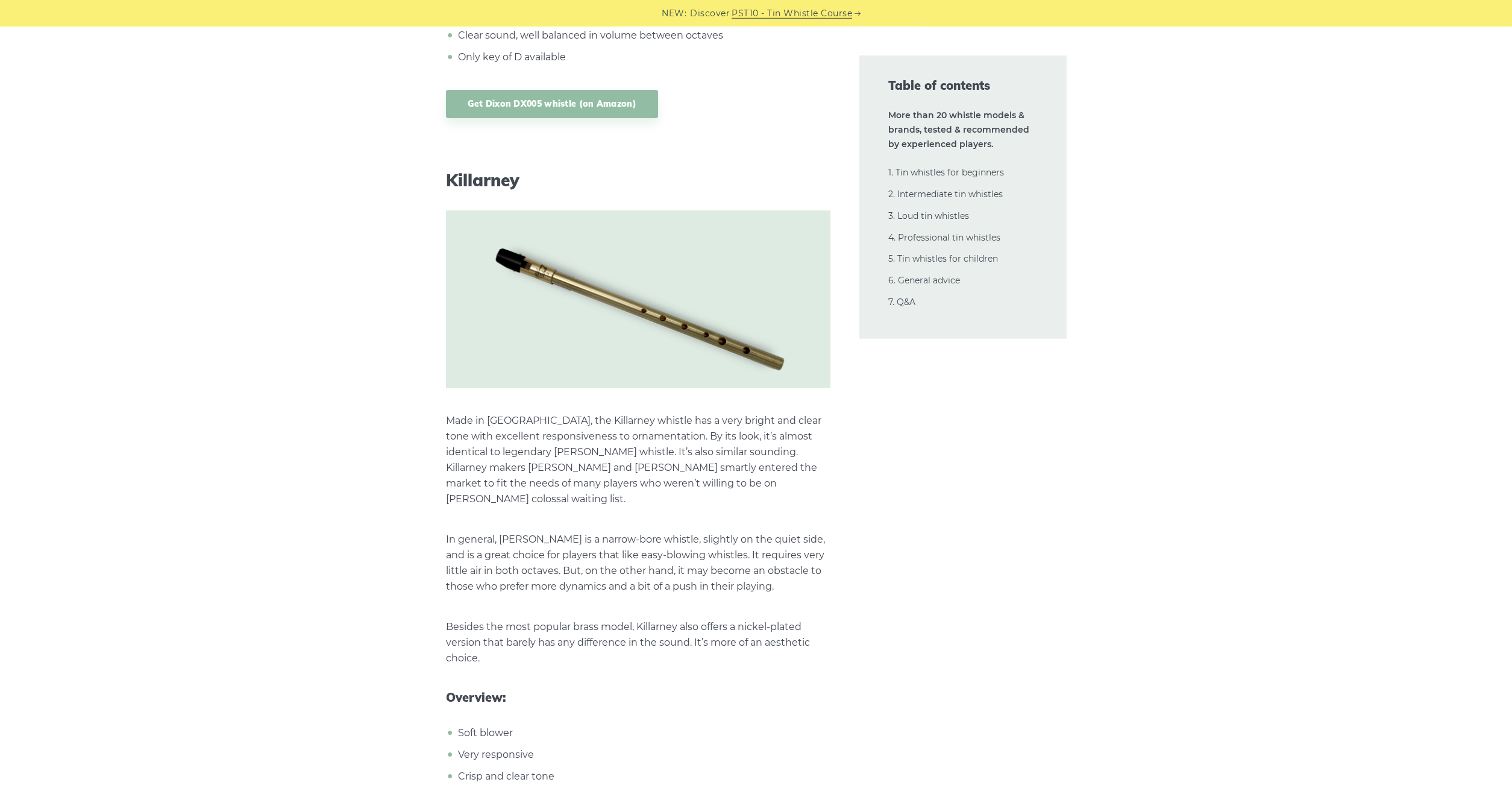
scroll to position [7503, 0]
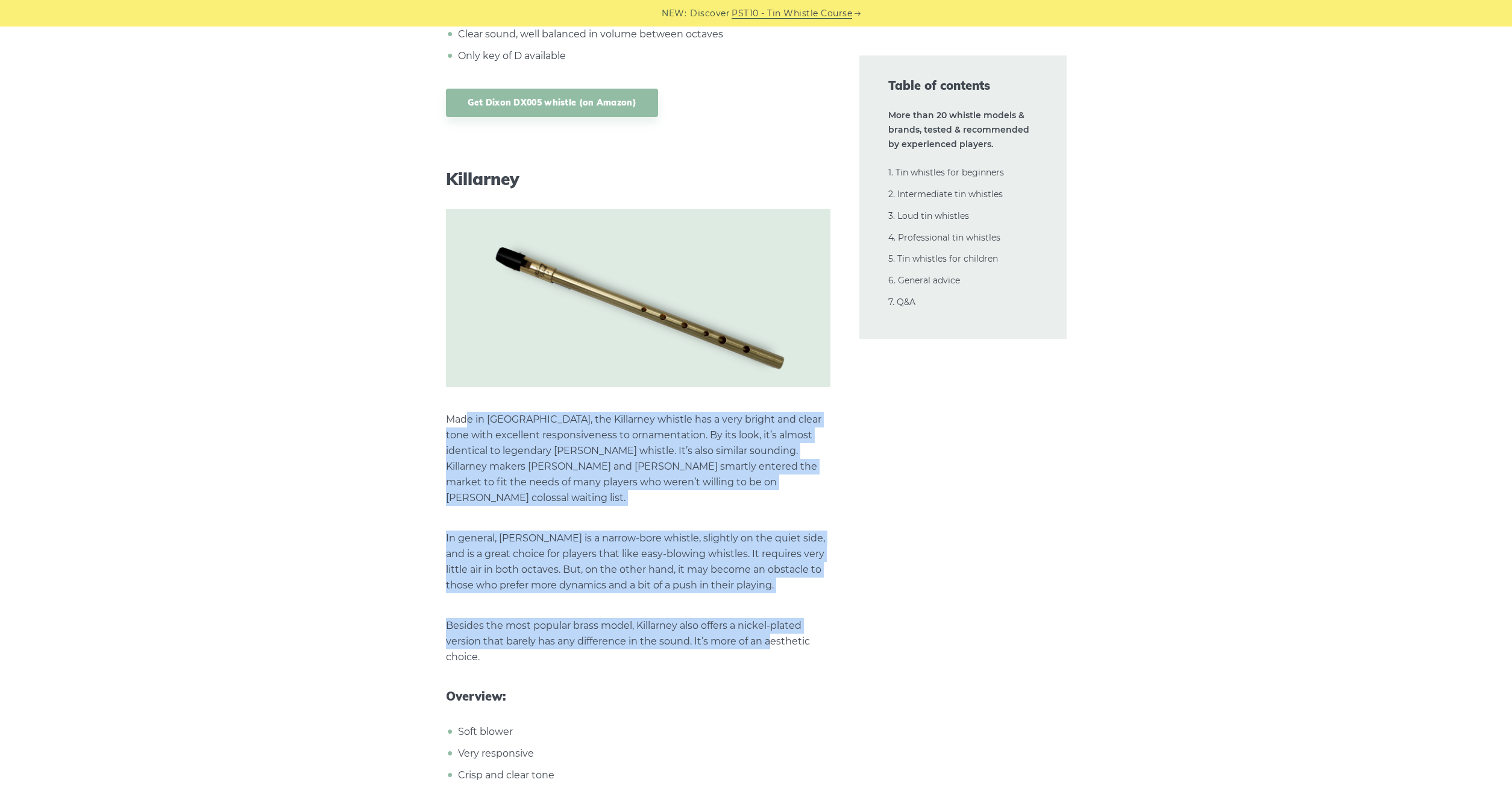
drag, startPoint x: 469, startPoint y: 418, endPoint x: 771, endPoint y: 619, distance: 362.8
click at [771, 619] on p "Besides the most popular brass model, Killarney also offers a nickel-plated ver…" at bounding box center [638, 641] width 384 height 47
drag, startPoint x: 797, startPoint y: 628, endPoint x: 521, endPoint y: 439, distance: 334.5
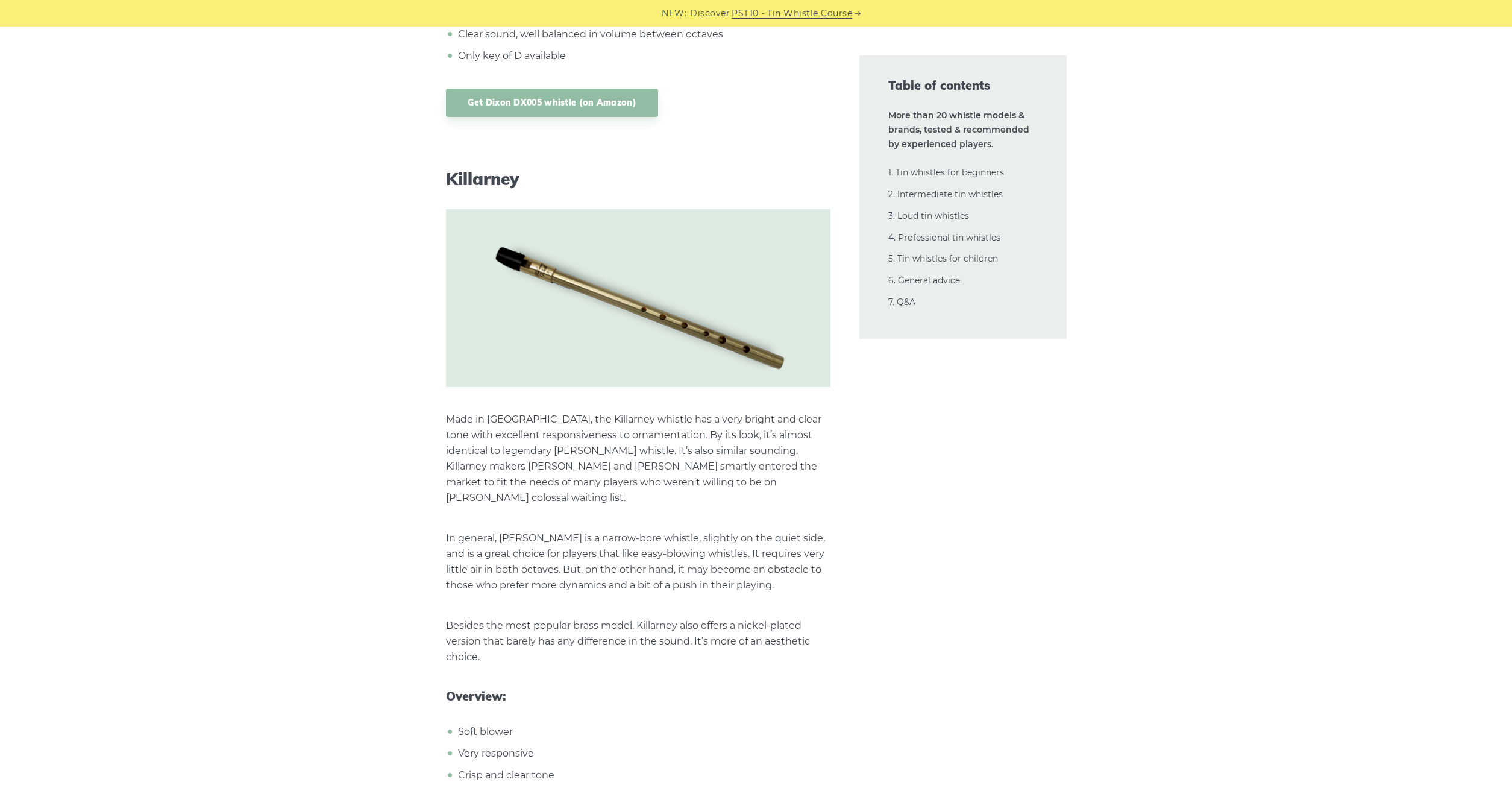
click at [521, 439] on p "Made in [GEOGRAPHIC_DATA], the Killarney whistle has a very bright and clear to…" at bounding box center [638, 458] width 384 height 94
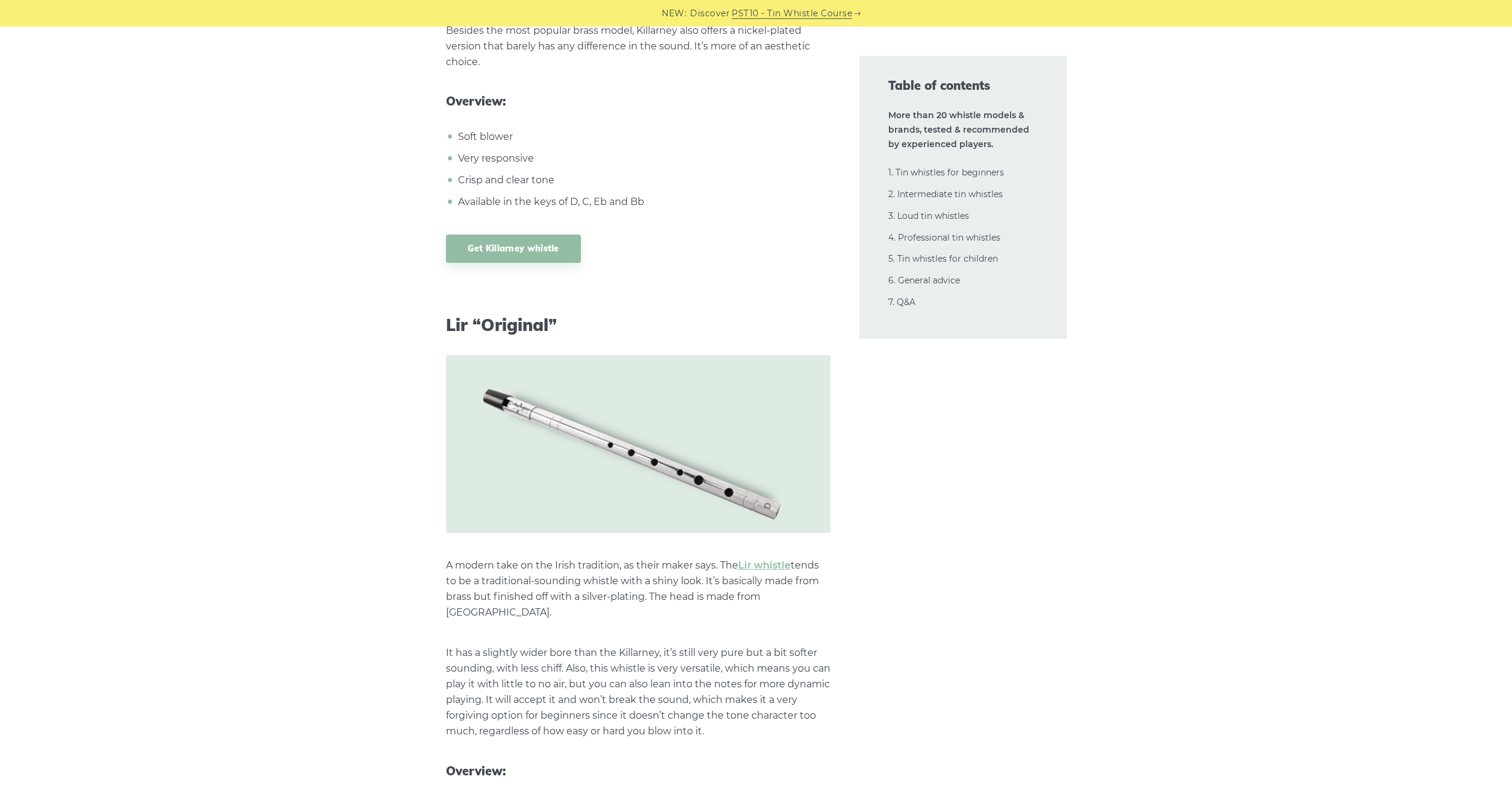
scroll to position [8118, 0]
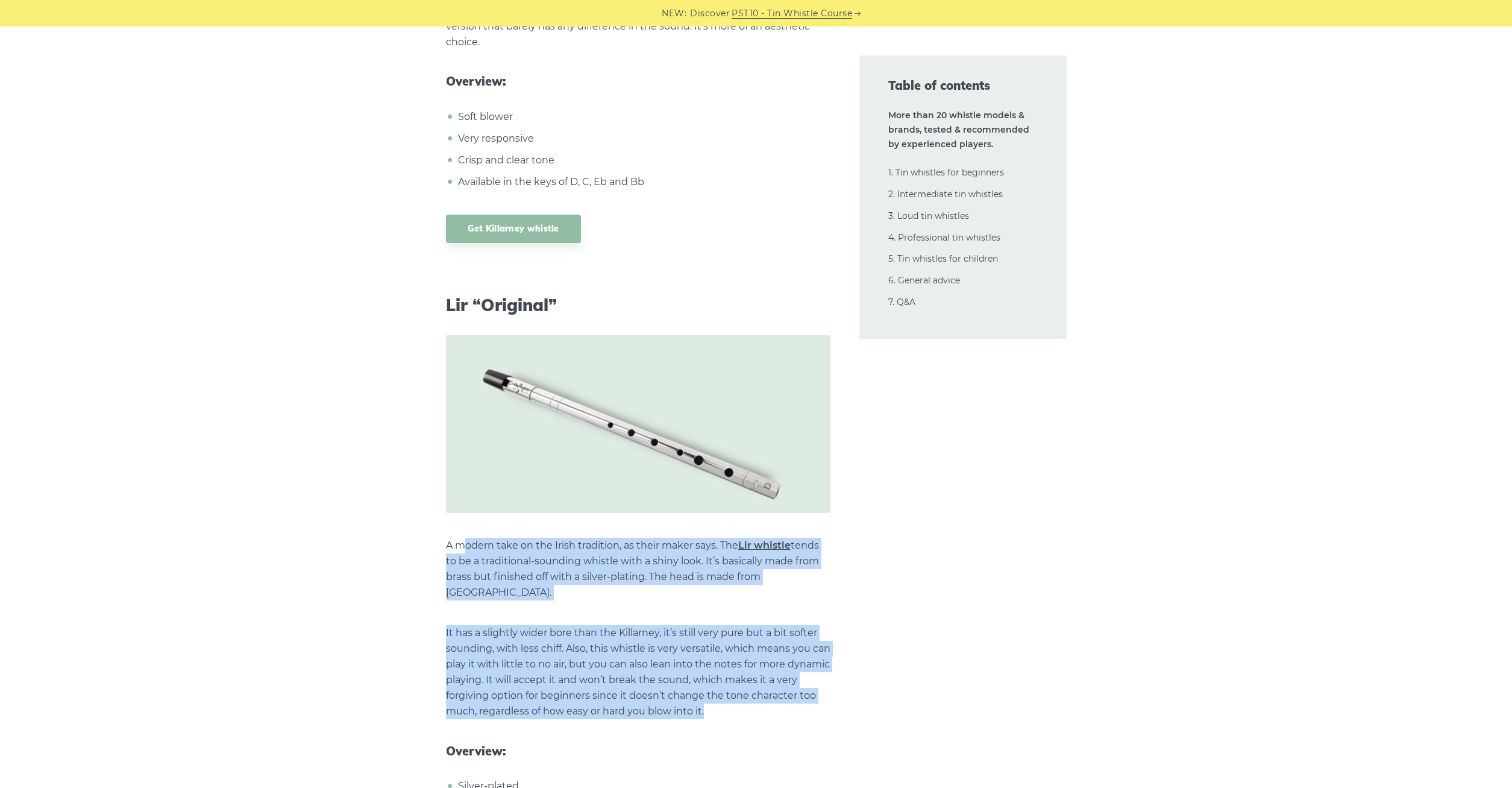
drag, startPoint x: 466, startPoint y: 527, endPoint x: 753, endPoint y: 687, distance: 328.6
click at [753, 687] on p "It has a slightly wider bore than the Killarney, it’s still very pure but a bit…" at bounding box center [638, 672] width 384 height 94
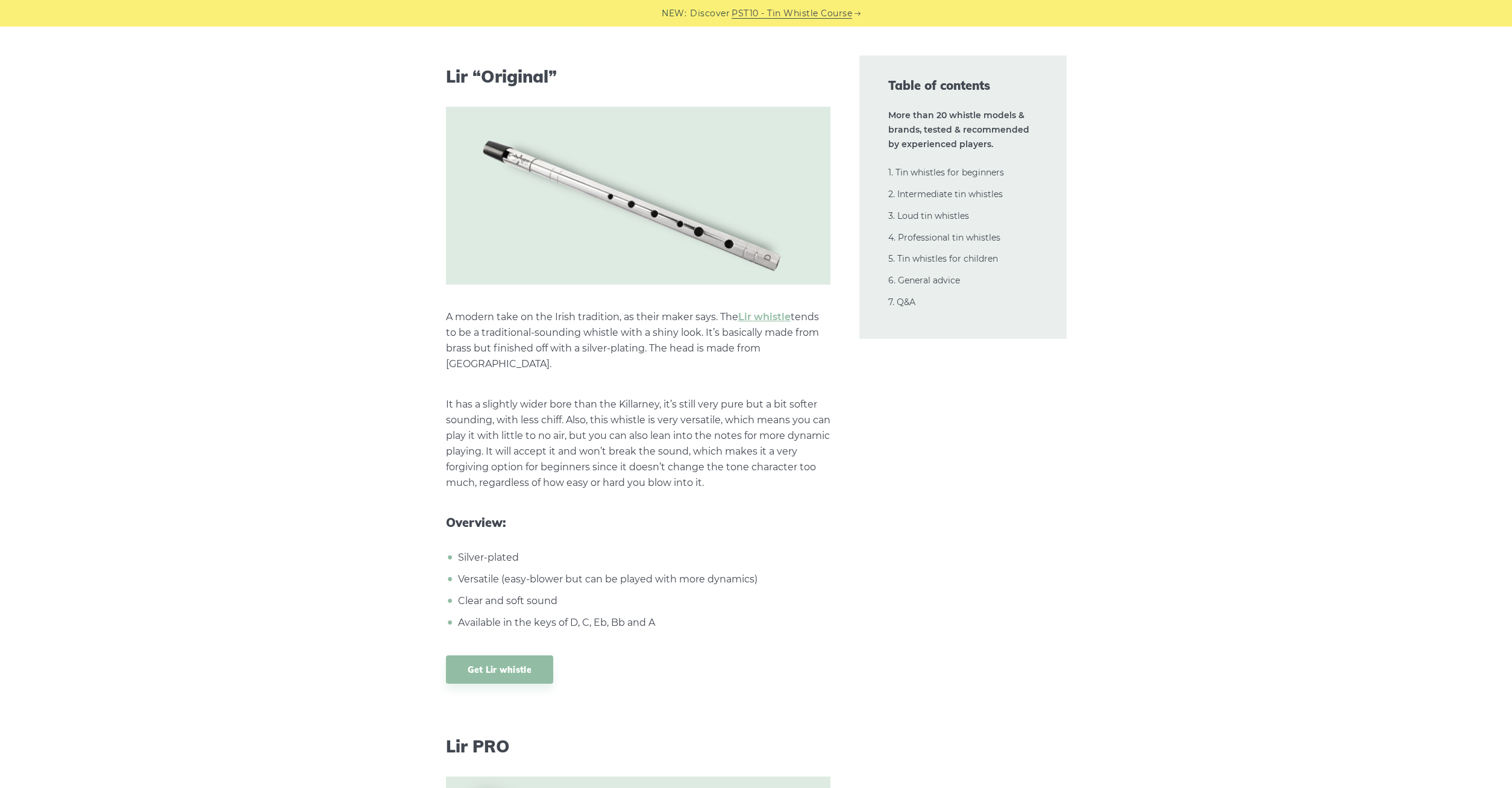
scroll to position [8364, 0]
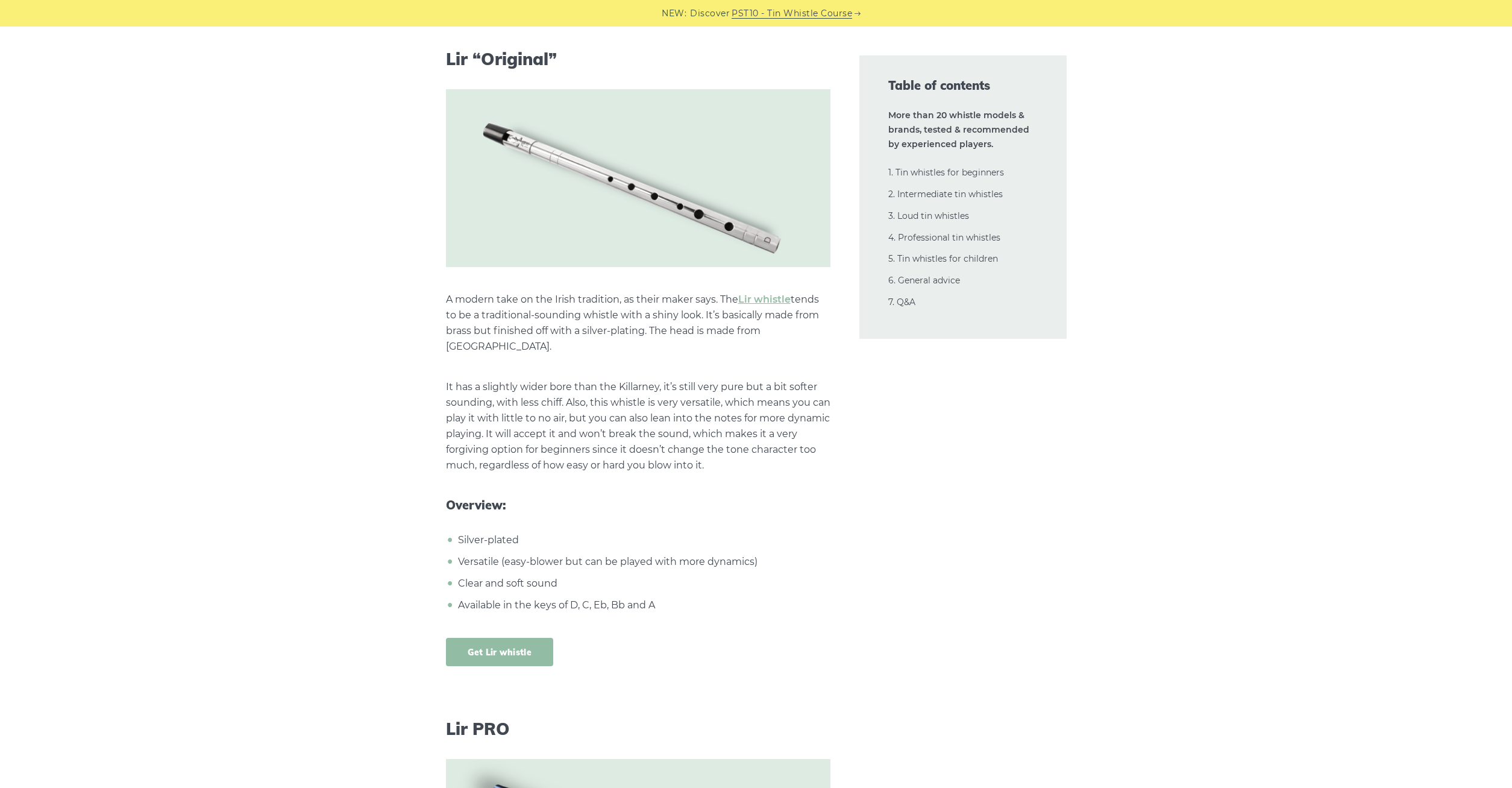
click at [504, 638] on link "Get Lir whistle" at bounding box center [500, 652] width 108 height 28
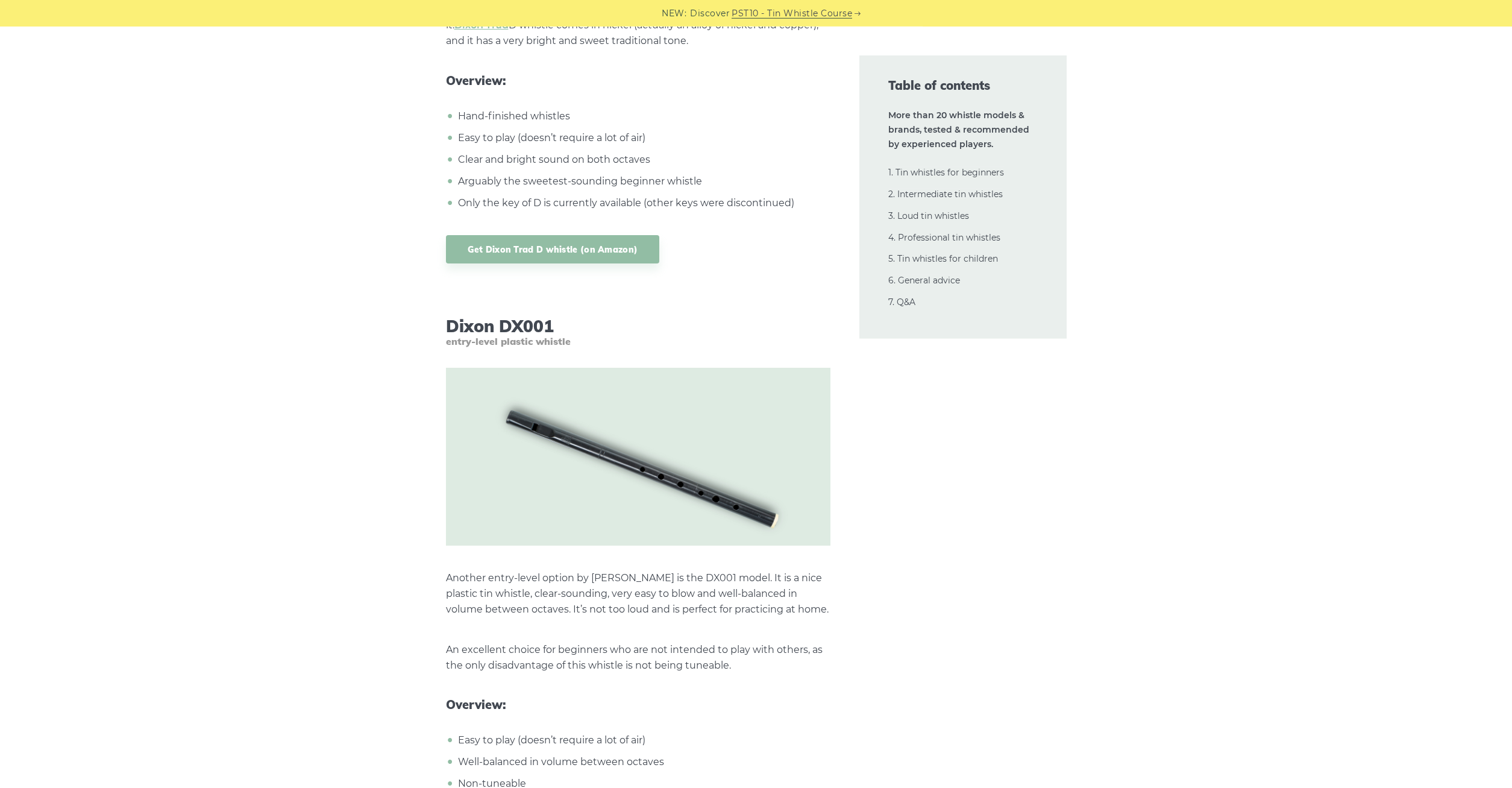
scroll to position [5657, 0]
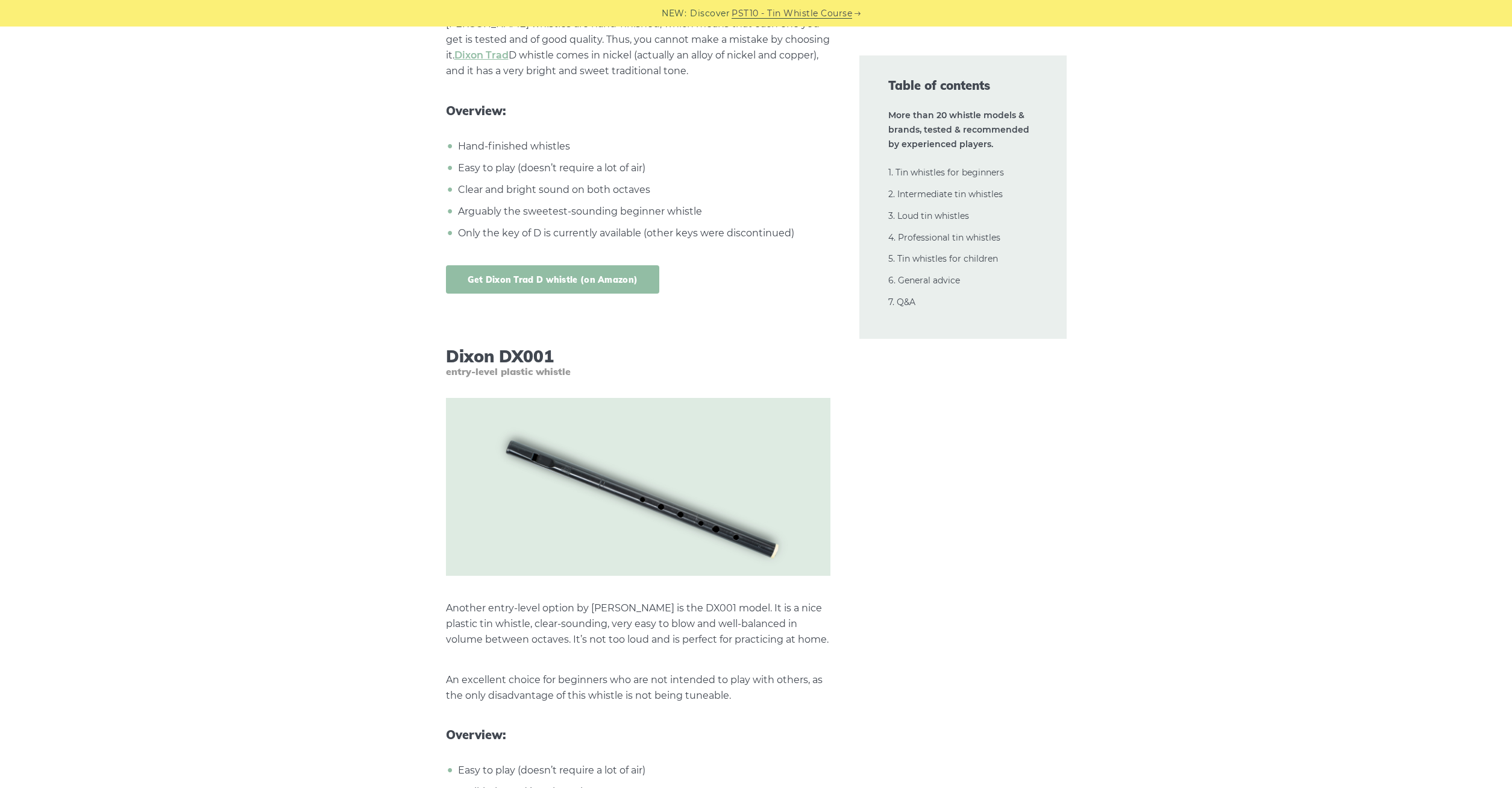
click at [608, 279] on link "Get Dixon Trad D whistle (on Amazon)" at bounding box center [553, 279] width 214 height 28
